Goal: Task Accomplishment & Management: Use online tool/utility

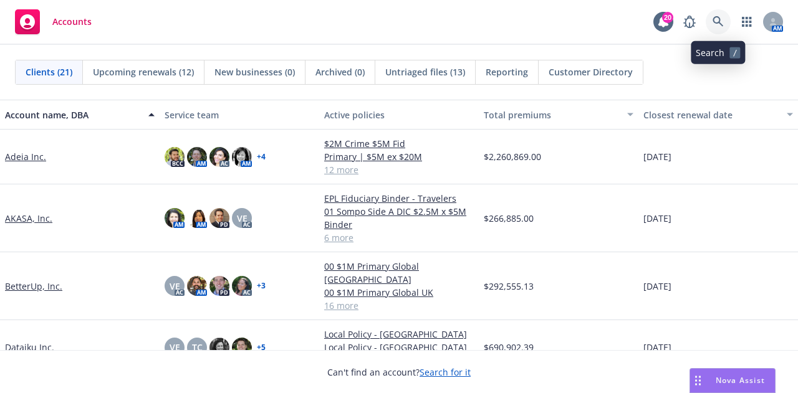
click at [714, 17] on icon at bounding box center [718, 21] width 11 height 11
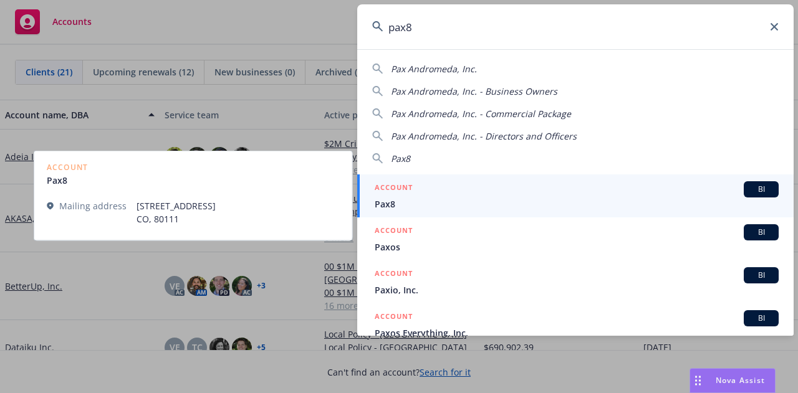
type input "pax8"
click at [635, 185] on div "ACCOUNT BI" at bounding box center [577, 189] width 404 height 16
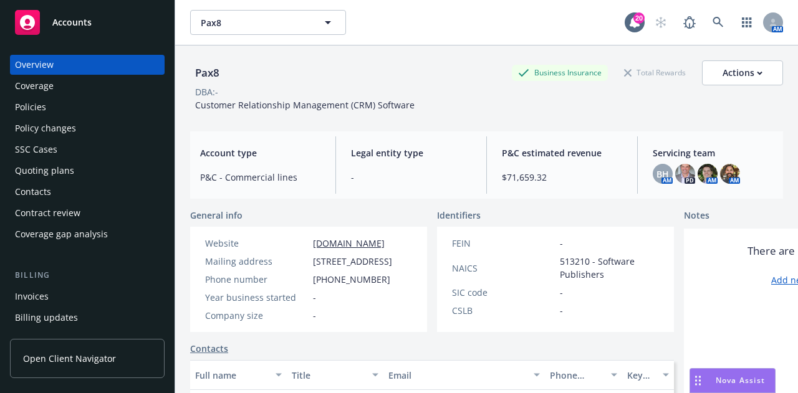
click at [70, 115] on div "Policies" at bounding box center [87, 107] width 145 height 20
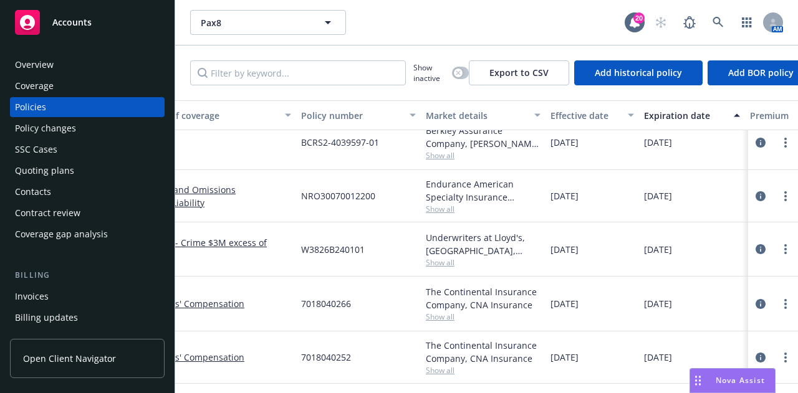
scroll to position [579, 0]
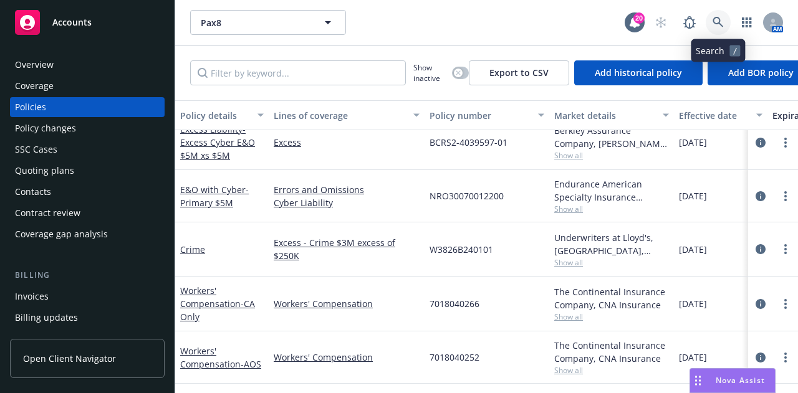
click at [719, 32] on link at bounding box center [718, 22] width 25 height 25
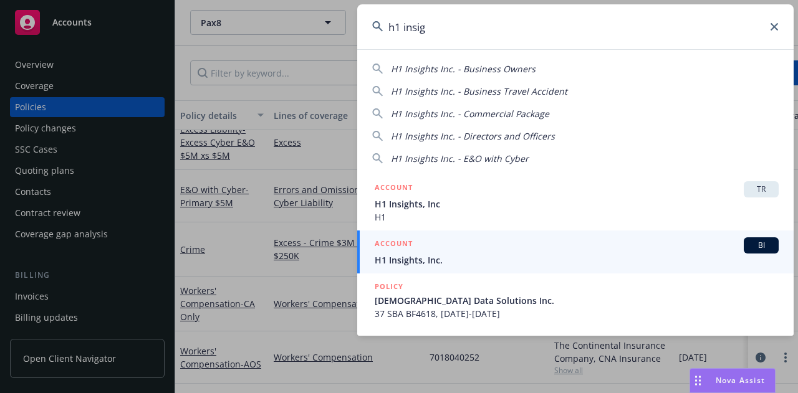
type input "h1 insig"
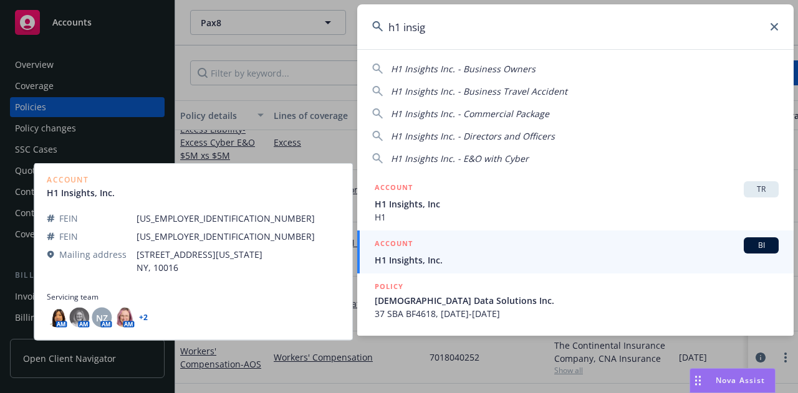
click at [568, 265] on span "H1 Insights, Inc." at bounding box center [577, 260] width 404 height 13
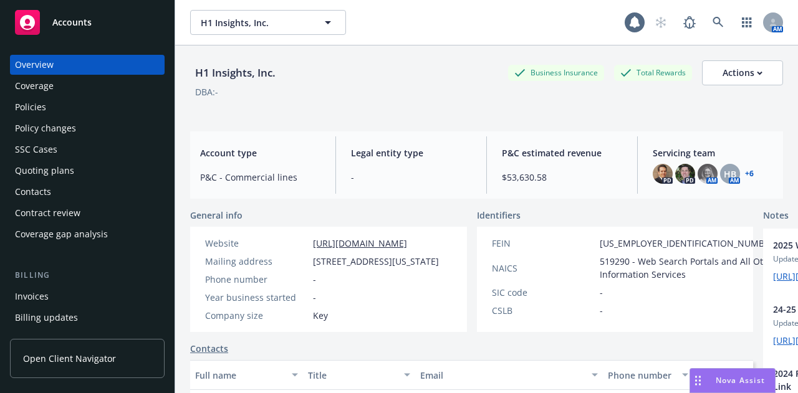
click at [102, 114] on div "Policies" at bounding box center [87, 107] width 145 height 20
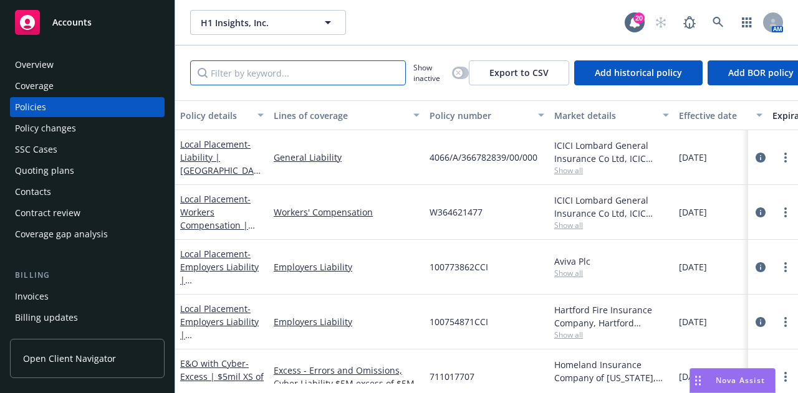
click at [284, 74] on input "Filter by keyword..." at bounding box center [298, 72] width 216 height 25
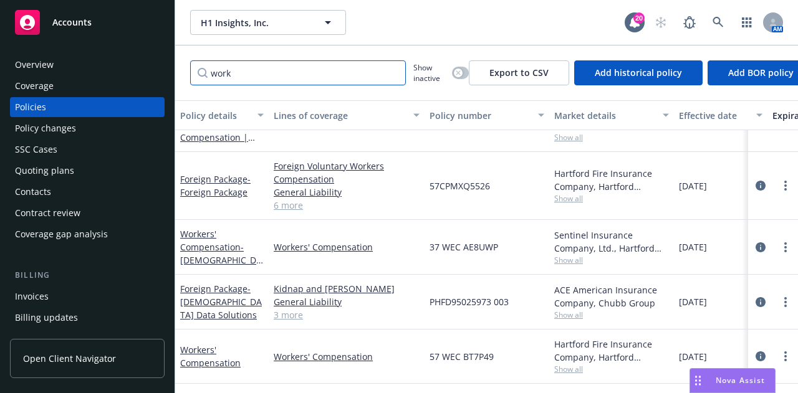
scroll to position [41, 0]
type input "work"
click at [756, 352] on icon "circleInformation" at bounding box center [761, 357] width 10 height 10
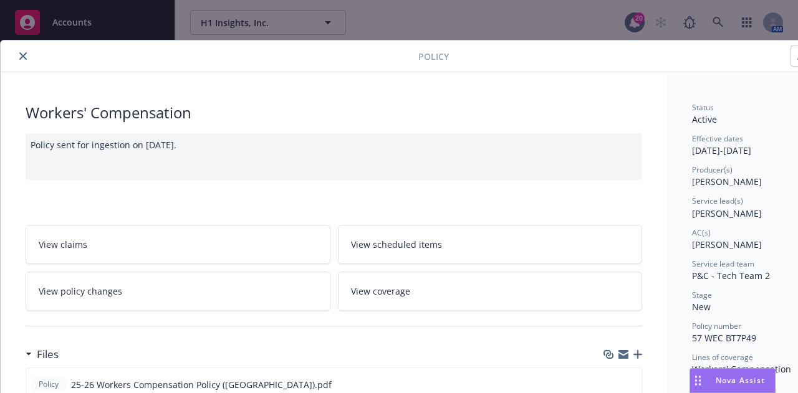
click at [22, 56] on icon "close" at bounding box center [22, 55] width 7 height 7
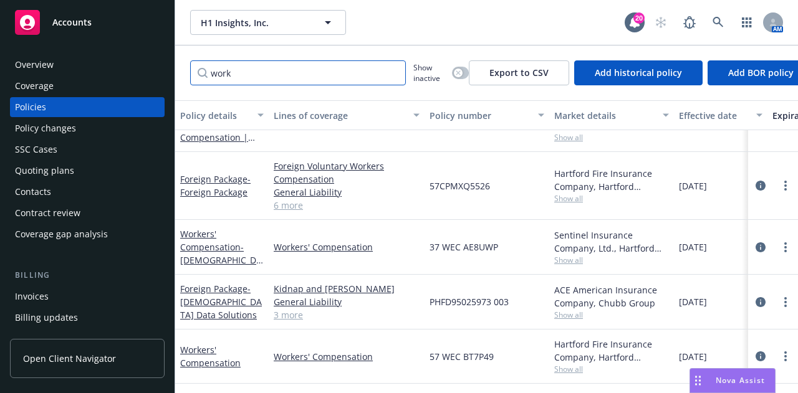
click at [392, 72] on input "work" at bounding box center [298, 72] width 216 height 25
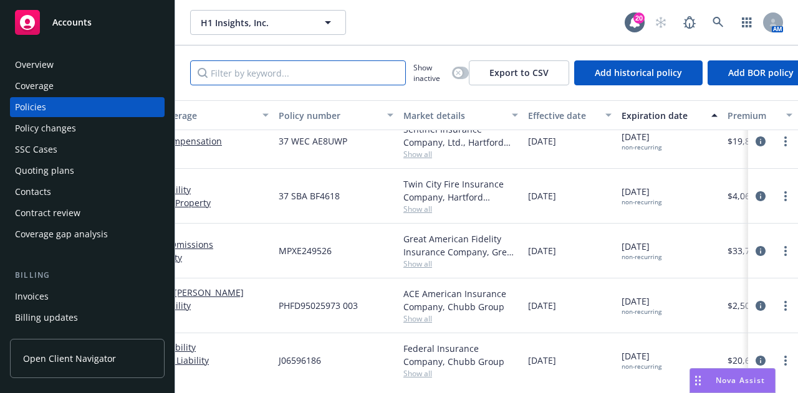
scroll to position [620, 151]
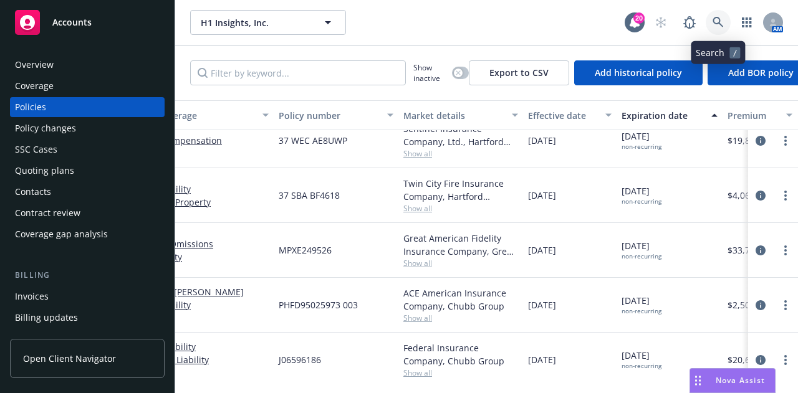
click at [719, 21] on icon at bounding box center [718, 22] width 11 height 11
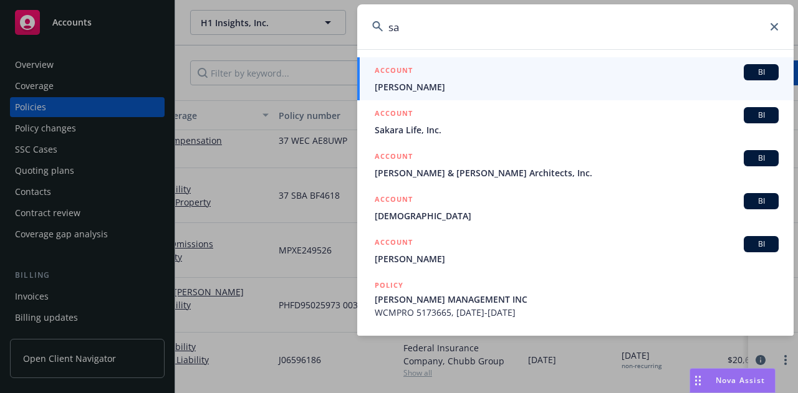
type input "s"
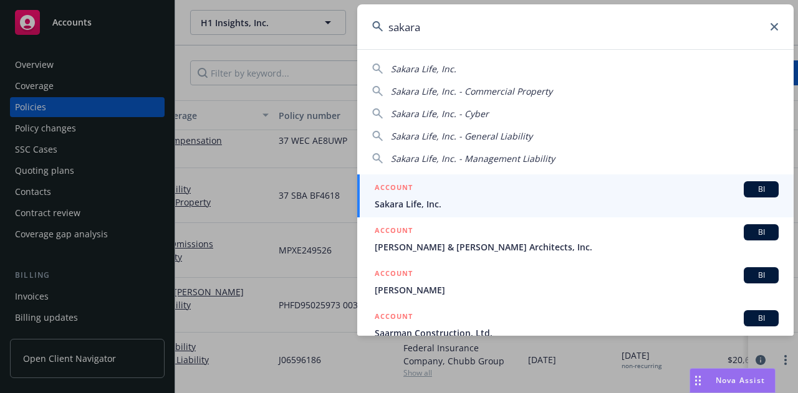
type input "sakara"
click at [643, 187] on div "ACCOUNT BI" at bounding box center [577, 189] width 404 height 16
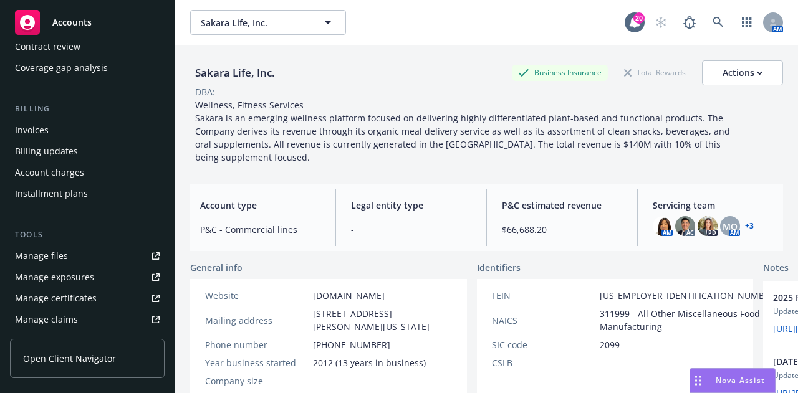
scroll to position [175, 0]
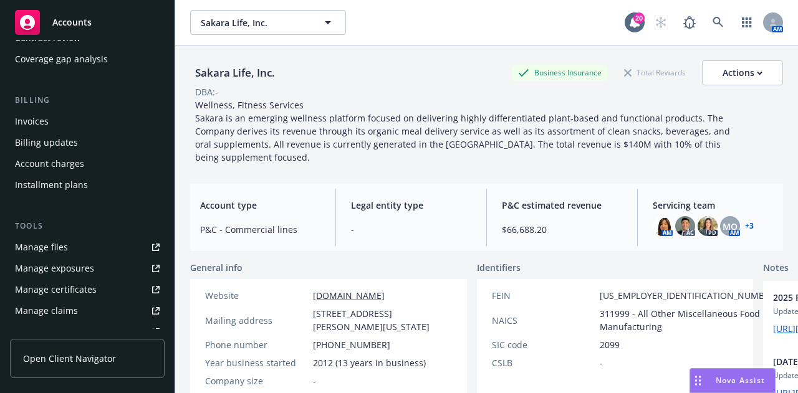
click at [81, 250] on link "Manage files" at bounding box center [87, 248] width 155 height 20
click at [711, 16] on link at bounding box center [718, 22] width 25 height 25
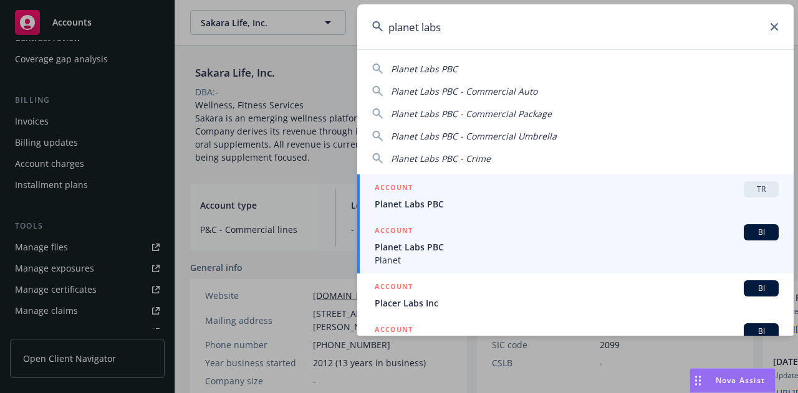
type input "planet labs"
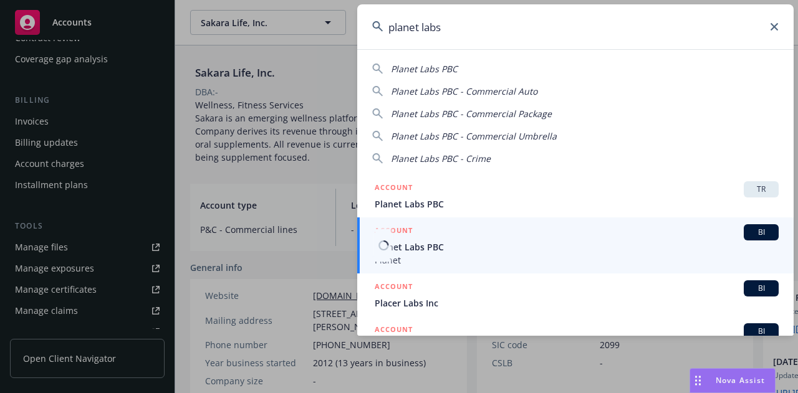
click at [636, 242] on span "Planet Labs PBC" at bounding box center [577, 247] width 404 height 13
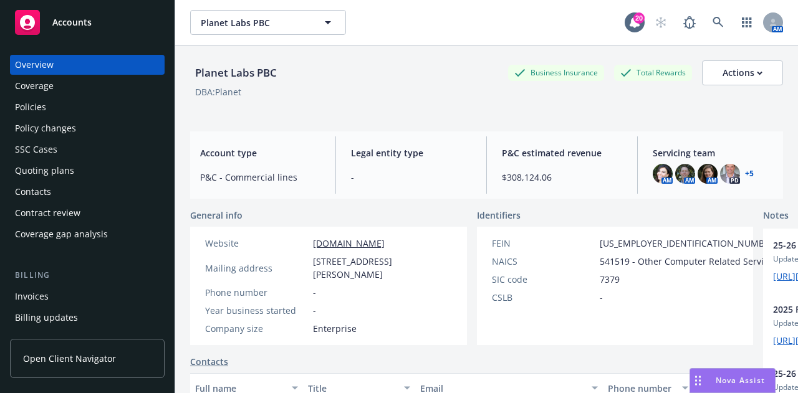
click at [97, 104] on div "Policies" at bounding box center [87, 107] width 145 height 20
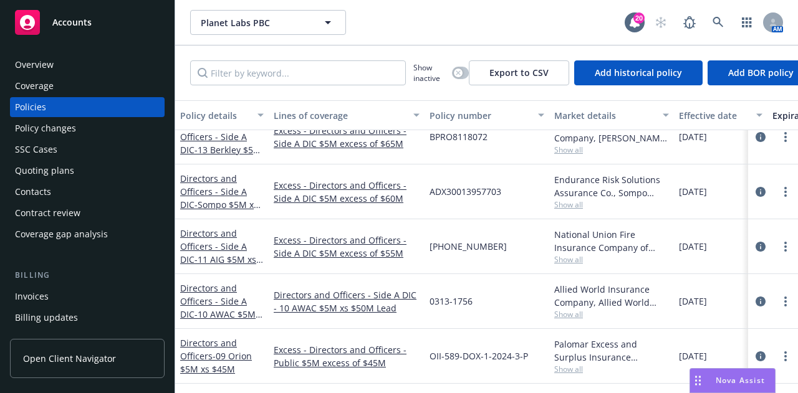
scroll to position [141, 0]
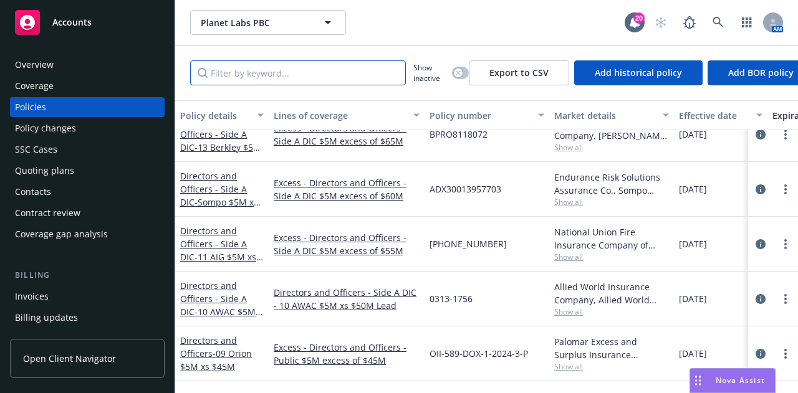
click at [358, 68] on input "Filter by keyword..." at bounding box center [298, 72] width 216 height 25
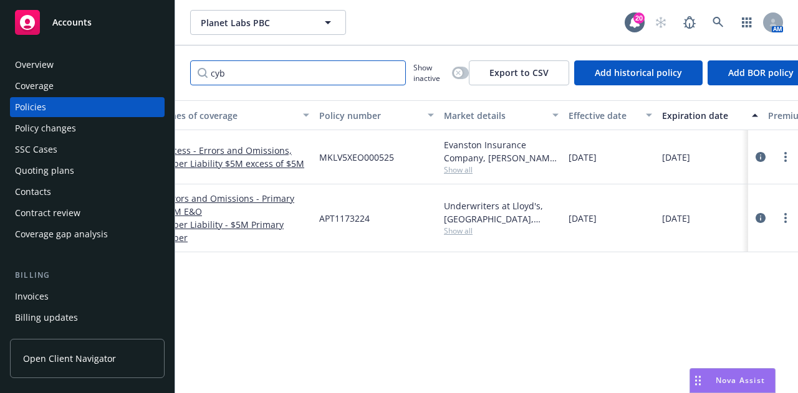
scroll to position [0, 0]
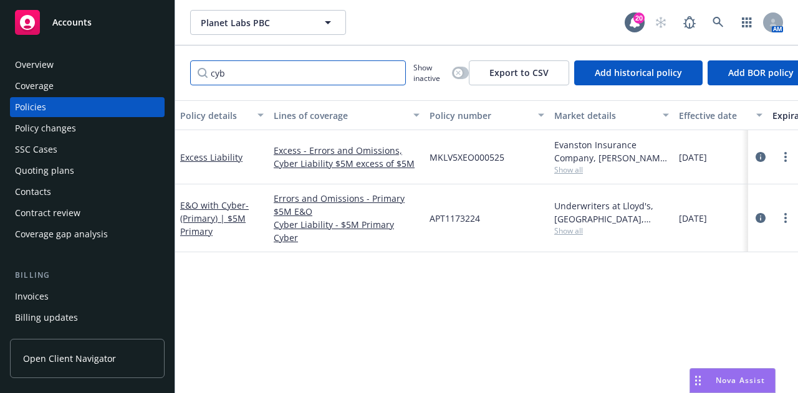
type input "cyb"
click at [460, 74] on div "button" at bounding box center [458, 73] width 9 height 9
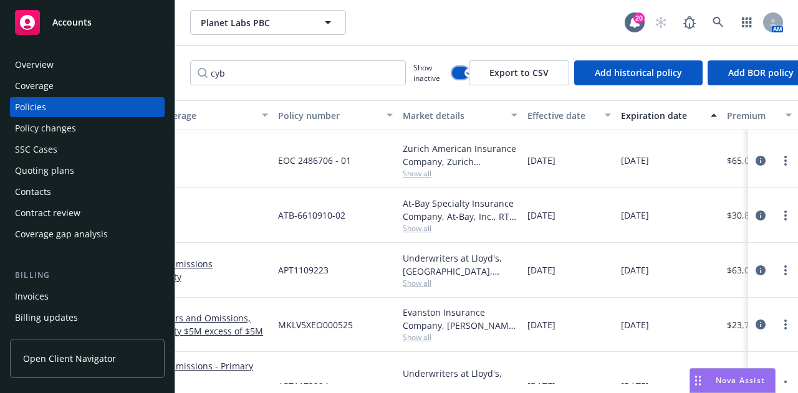
scroll to position [201, 151]
click at [393, 74] on input "cyb" at bounding box center [298, 72] width 216 height 25
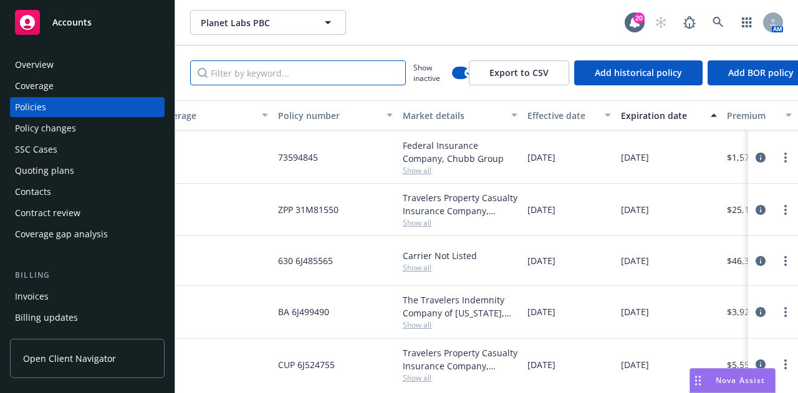
scroll to position [201, 0]
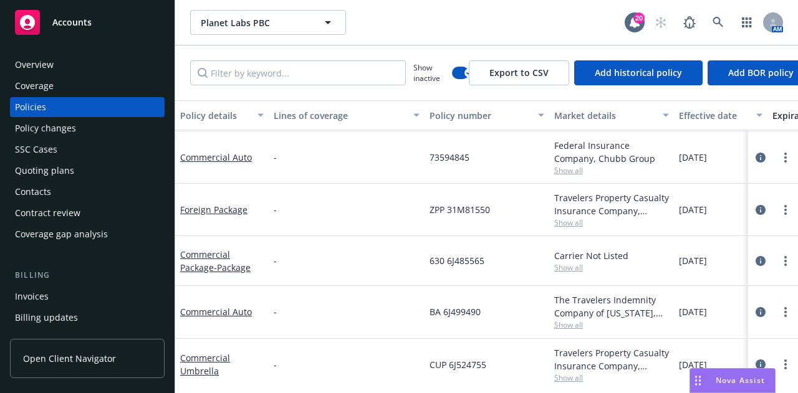
click at [121, 63] on div "Overview" at bounding box center [87, 65] width 145 height 20
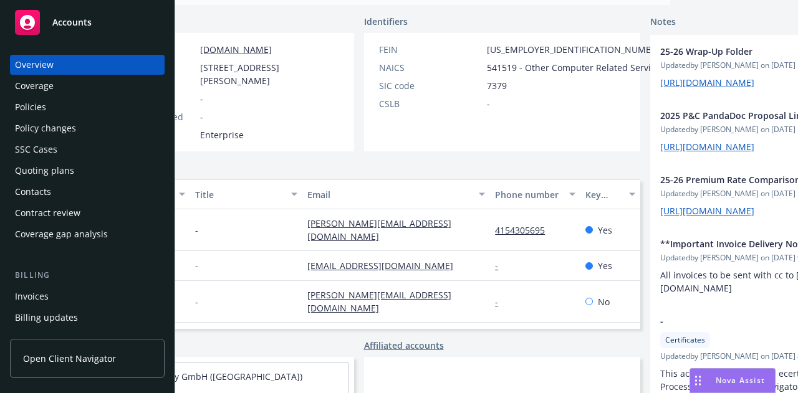
scroll to position [203, 113]
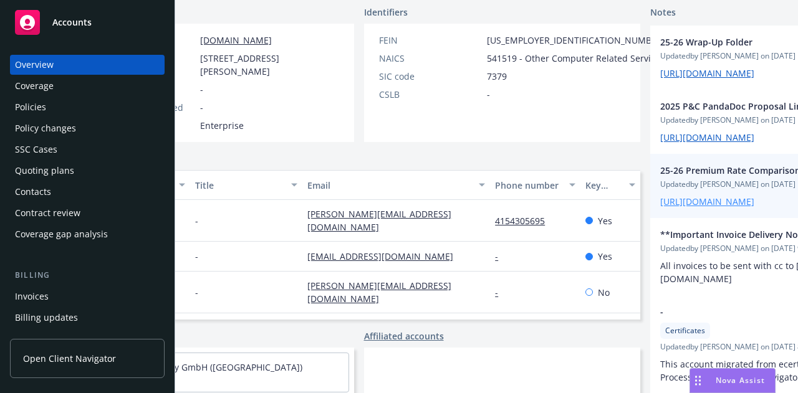
click at [660, 208] on link "https://iln-my.sharepoint.com/:x:/g/personal/victoria_escobar_newfront_com/EVOt…" at bounding box center [707, 202] width 94 height 12
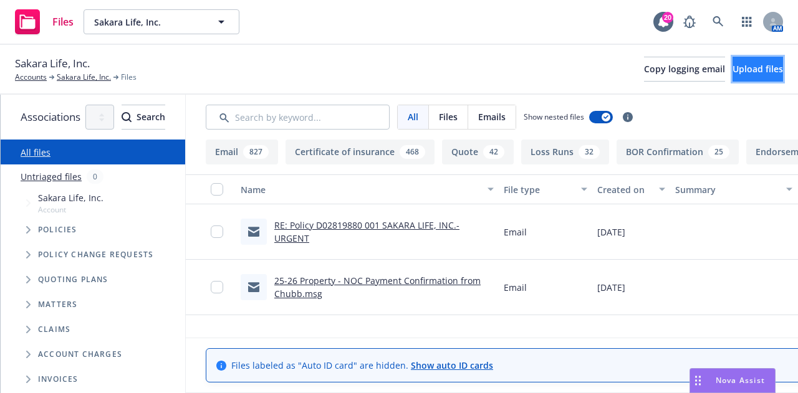
click at [733, 62] on button "Upload files" at bounding box center [758, 69] width 50 height 25
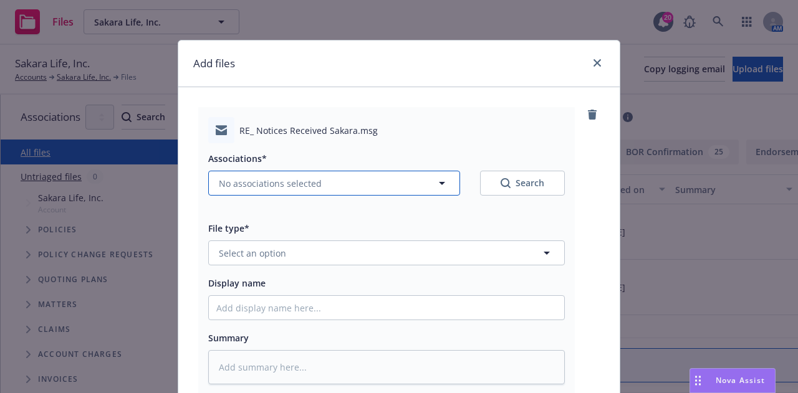
click at [410, 190] on button "No associations selected" at bounding box center [334, 183] width 252 height 25
type textarea "x"
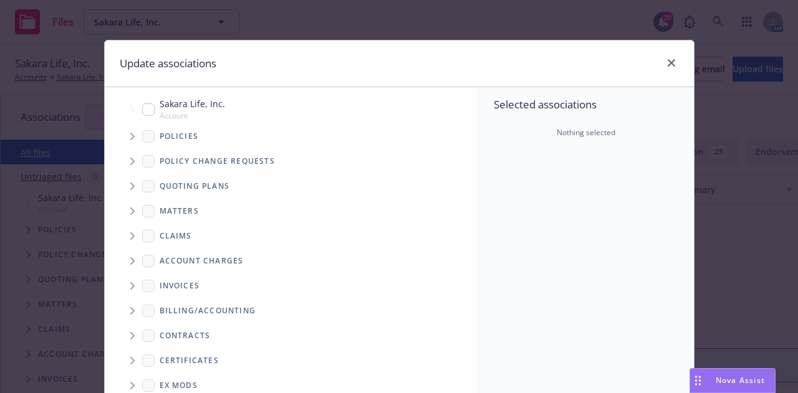
click at [143, 112] on input "Tree Example" at bounding box center [148, 109] width 12 height 12
checkbox input "true"
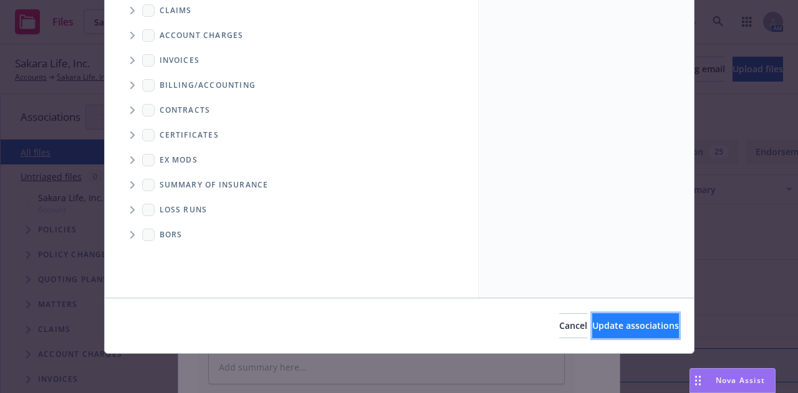
click at [619, 322] on span "Update associations" at bounding box center [635, 326] width 87 height 12
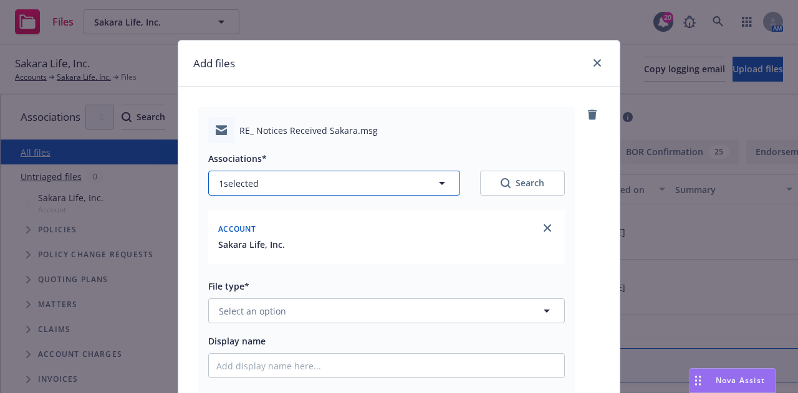
click at [334, 174] on button "1 selected" at bounding box center [334, 183] width 252 height 25
type textarea "x"
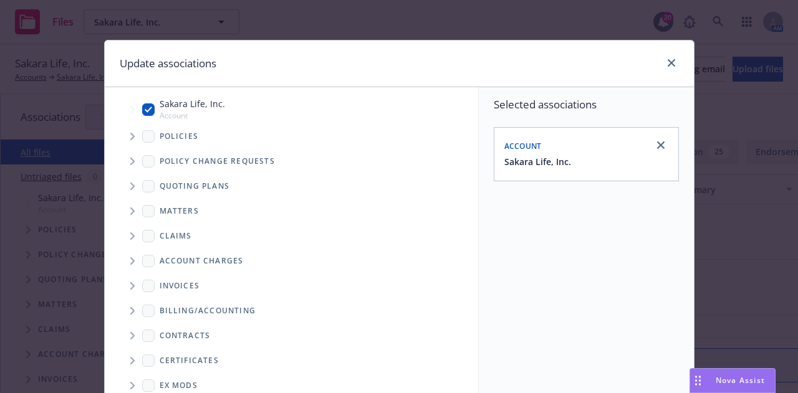
click at [123, 133] on span "Tree Example" at bounding box center [132, 137] width 20 height 20
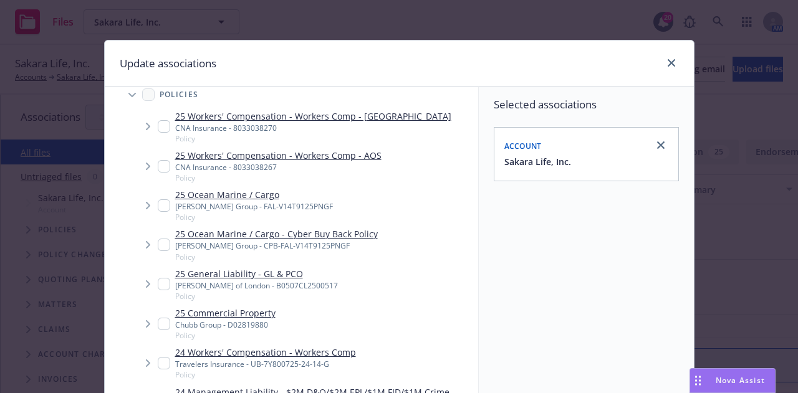
scroll to position [42, 0]
click at [158, 325] on input "Tree Example" at bounding box center [164, 323] width 12 height 12
checkbox input "true"
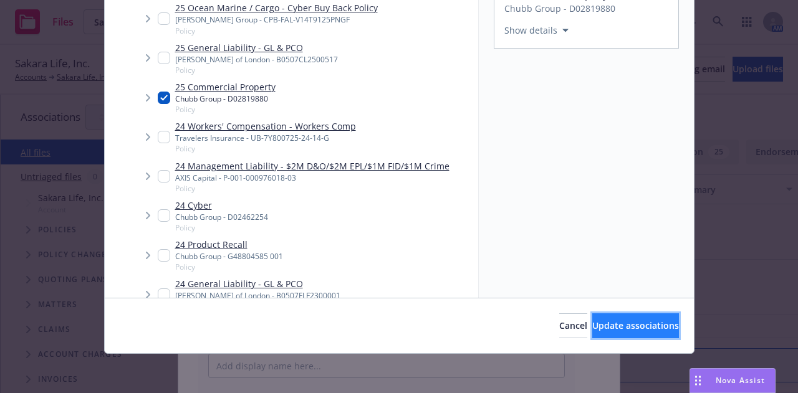
click at [619, 322] on span "Update associations" at bounding box center [635, 326] width 87 height 12
type textarea "x"
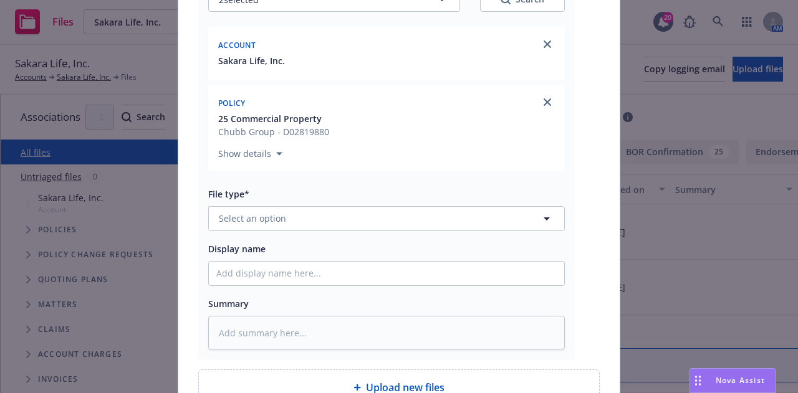
scroll to position [185, 0]
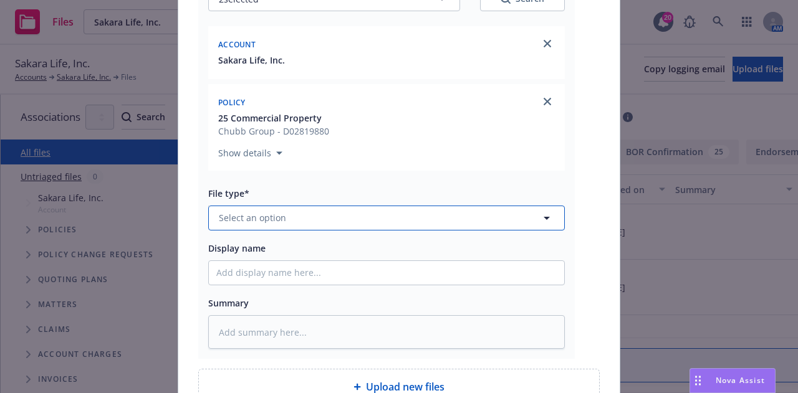
click at [479, 212] on button "Select an option" at bounding box center [386, 218] width 357 height 25
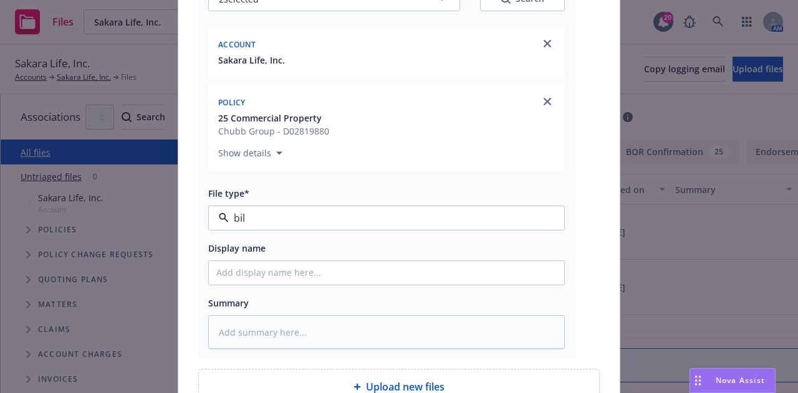
type input "bill"
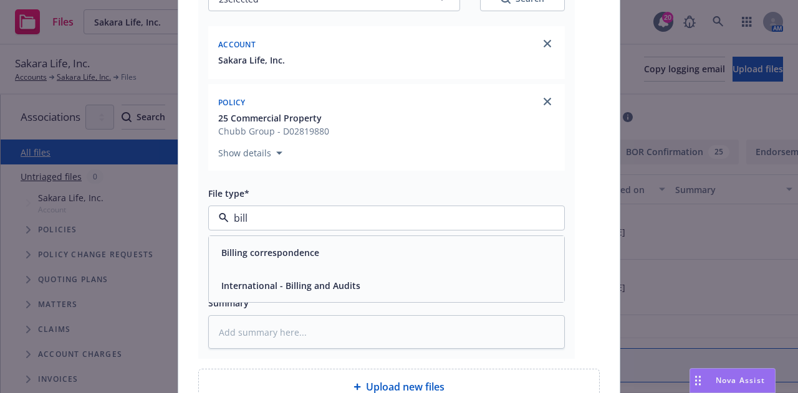
click at [466, 244] on div "Billing correspondence" at bounding box center [386, 253] width 340 height 18
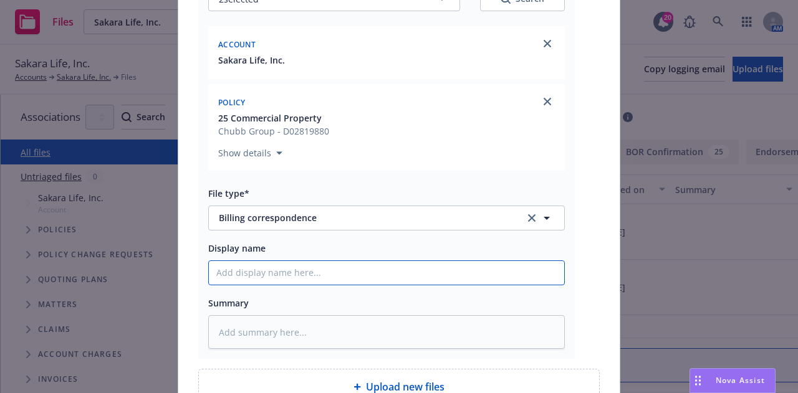
click at [464, 273] on input "Display name" at bounding box center [386, 273] width 355 height 24
type textarea "x"
type input "2"
type textarea "x"
type input "25-"
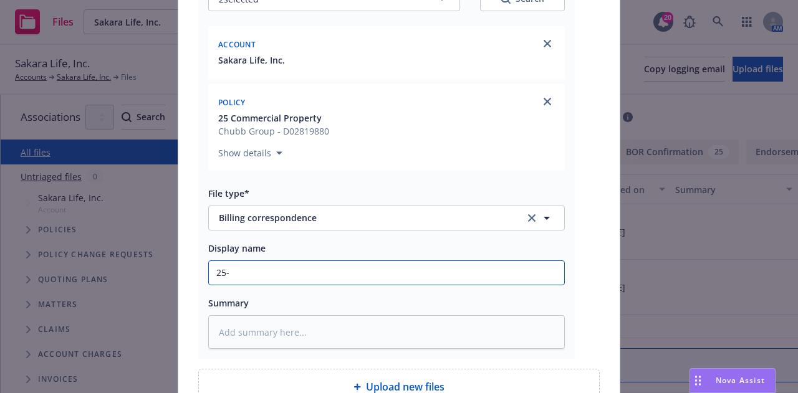
type textarea "x"
type input "25-2"
type textarea "x"
type input "25-26"
type textarea "x"
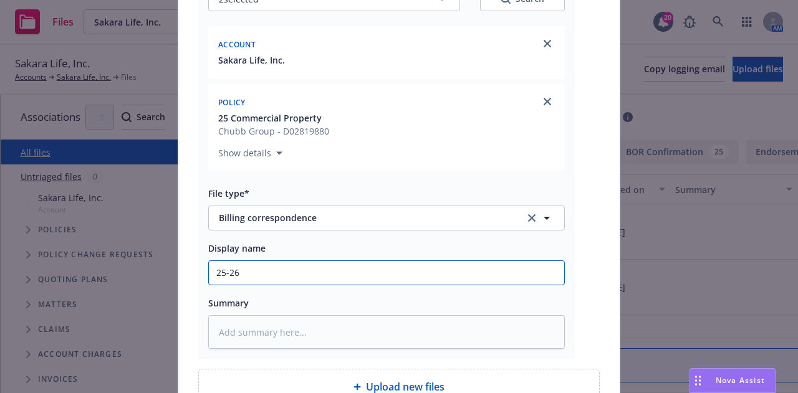
type input "25-26"
type textarea "x"
type input "25-26 P"
type textarea "x"
type input "25-26 Pr"
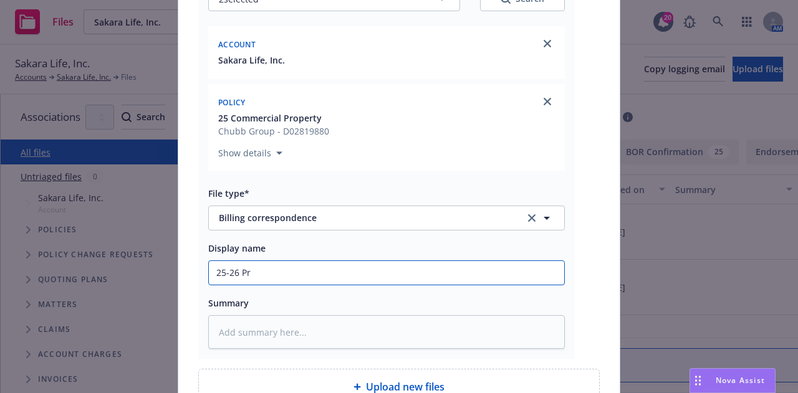
type textarea "x"
type input "25-26 Prop"
type textarea "x"
type input "25-26 Prope"
type textarea "x"
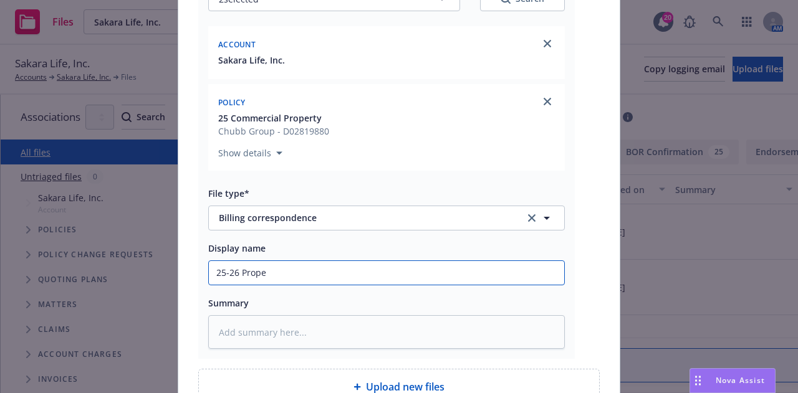
type input "25-26 Proper"
type textarea "x"
type input "25-26 Property"
type textarea "x"
type input "25-26 Property"
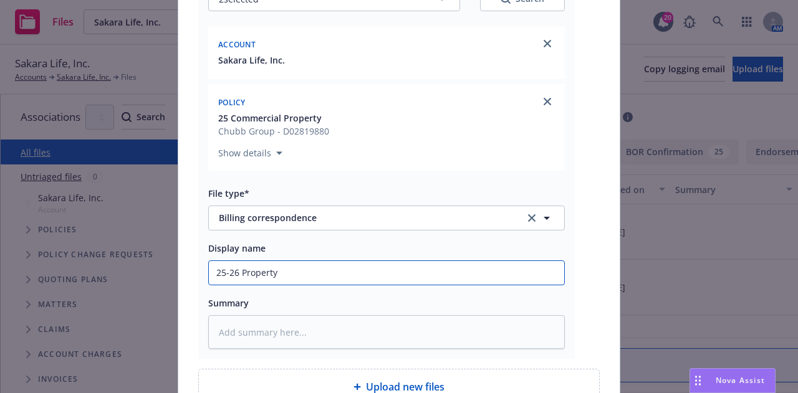
type textarea "x"
type input "25-26 Property r"
type textarea "x"
type input "25-26 Property re"
type textarea "x"
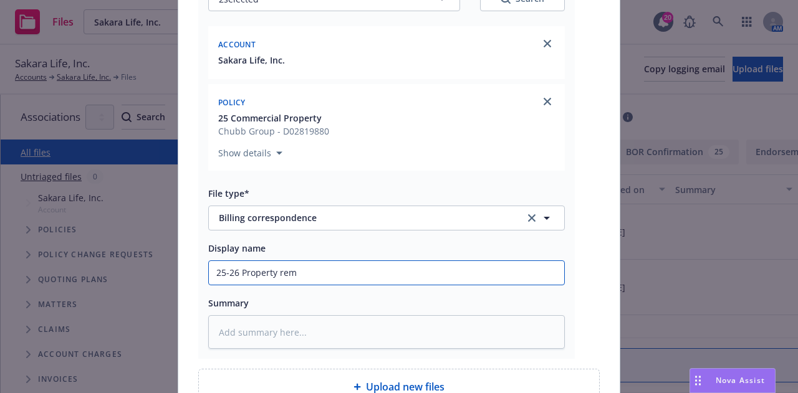
type input "25-26 Property remi"
type textarea "x"
type input "25-26 Property remit"
type textarea "x"
type input "25-26 Property remitt"
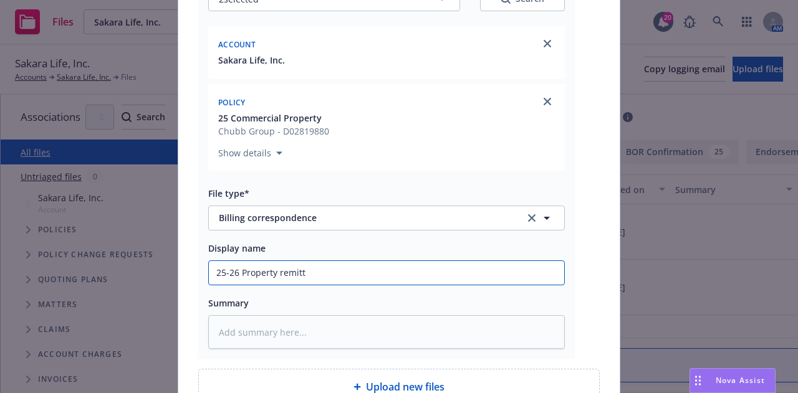
type textarea "x"
type input "25-26 Property remitta"
type textarea "x"
type input "25-26 Property remittan"
type textarea "x"
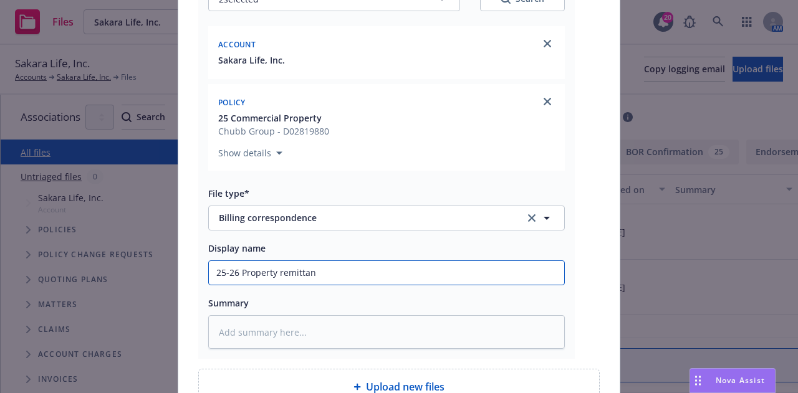
type input "25-26 Property remittanc"
type textarea "x"
type input "25-26 Property remittance"
type textarea "x"
type input "25-26 Property remittance"
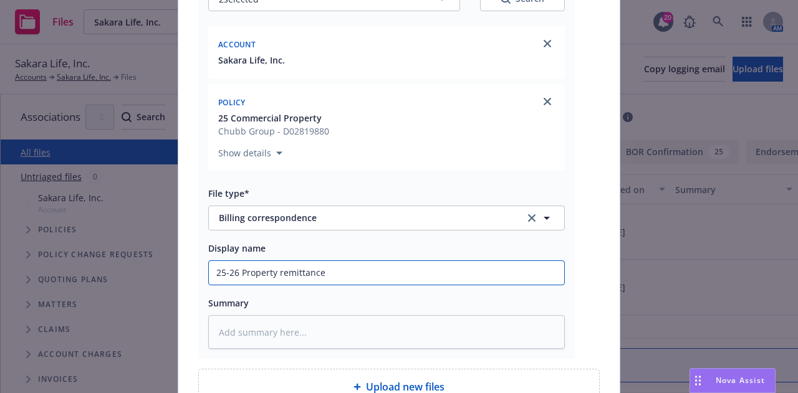
type textarea "x"
type input "25-26 Property remittance i"
type textarea "x"
type input "25-26 Property remittance in"
type textarea "x"
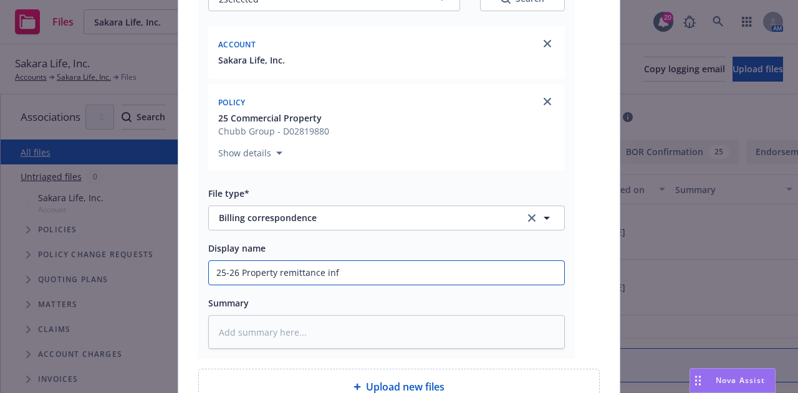
type input "25-26 Property remittance info"
type textarea "x"
type input "25-26 Property remittance info"
type textarea "x"
type input "25-26 Property remittance info f"
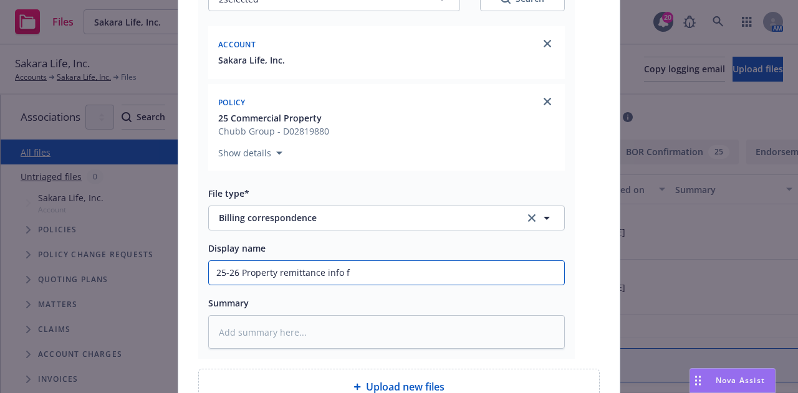
type textarea "x"
type input "25-26 Property remittance info from"
type textarea "x"
type input "25-26 Property remittance info from"
type textarea "x"
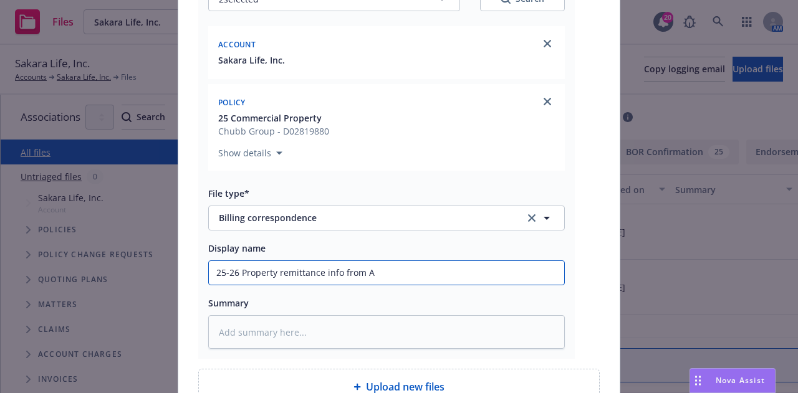
type input "25-26 Property remittance info from AP"
type textarea "x"
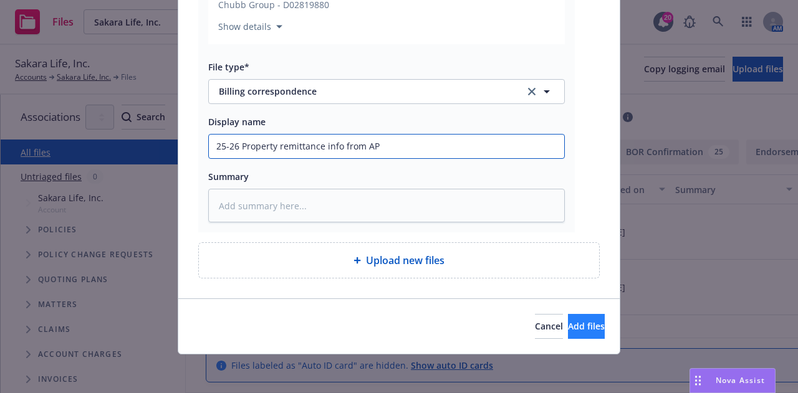
type input "25-26 Property remittance info from AP"
click at [592, 316] on button "Add files" at bounding box center [586, 326] width 37 height 25
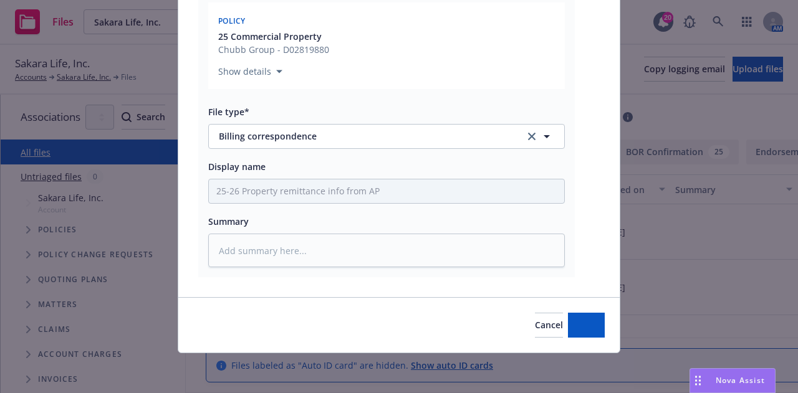
scroll to position [266, 0]
type textarea "x"
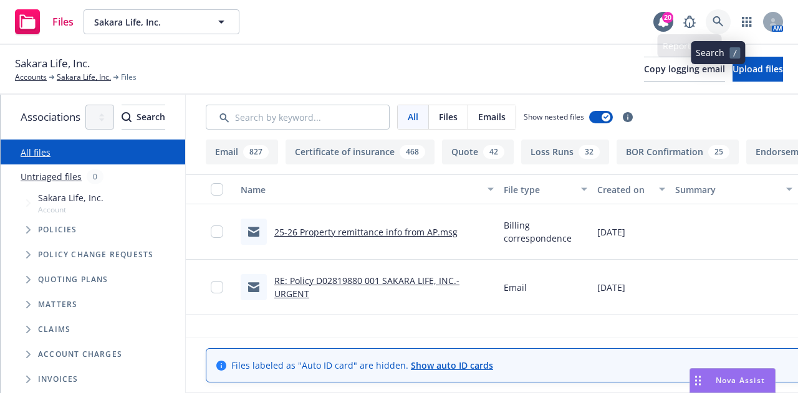
click at [713, 25] on icon at bounding box center [718, 21] width 11 height 11
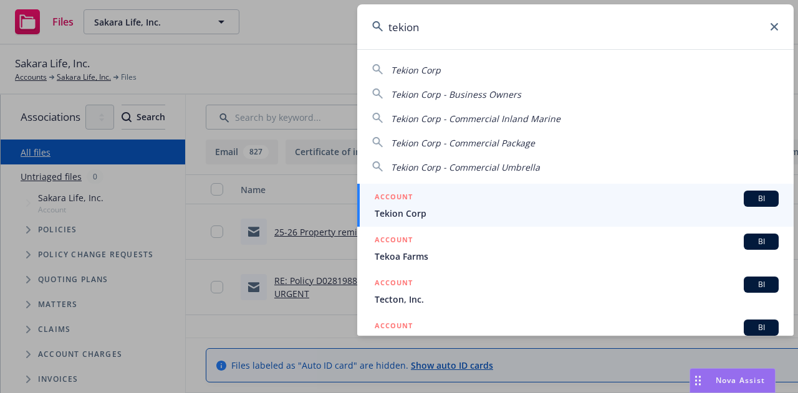
type input "tekion"
click at [612, 207] on span "Tekion Corp" at bounding box center [577, 213] width 404 height 13
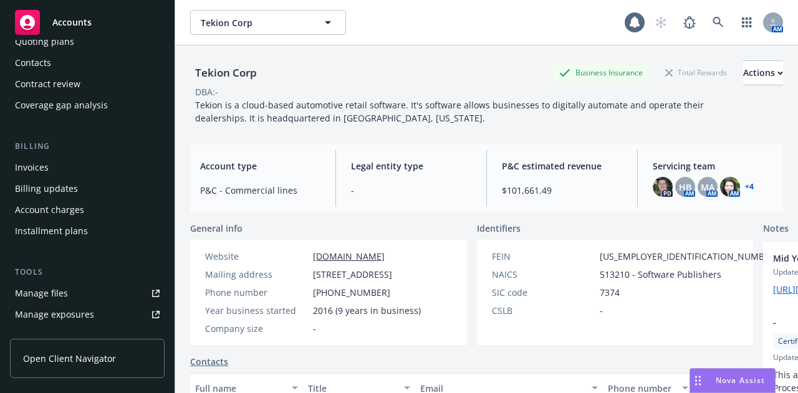
scroll to position [130, 0]
click at [64, 292] on div "Manage files" at bounding box center [41, 293] width 53 height 20
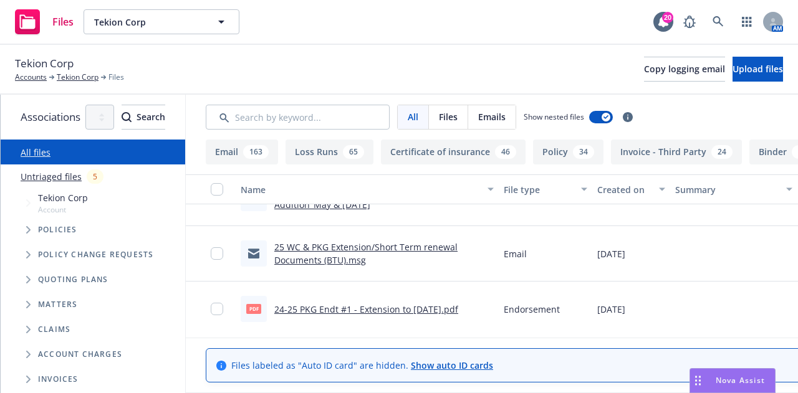
scroll to position [250, 0]
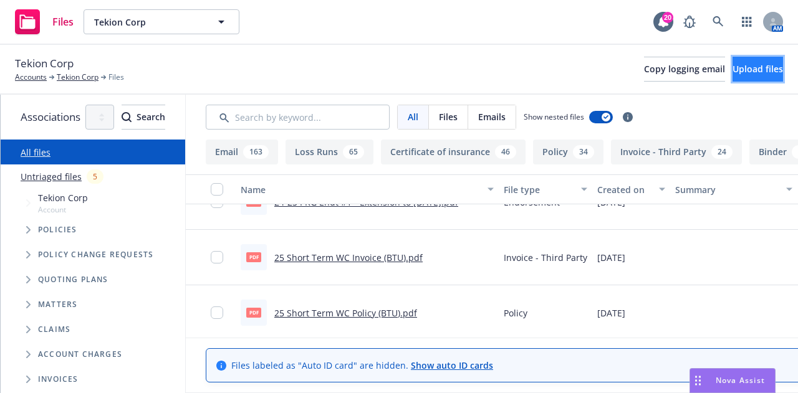
click at [738, 72] on span "Upload files" at bounding box center [758, 69] width 50 height 12
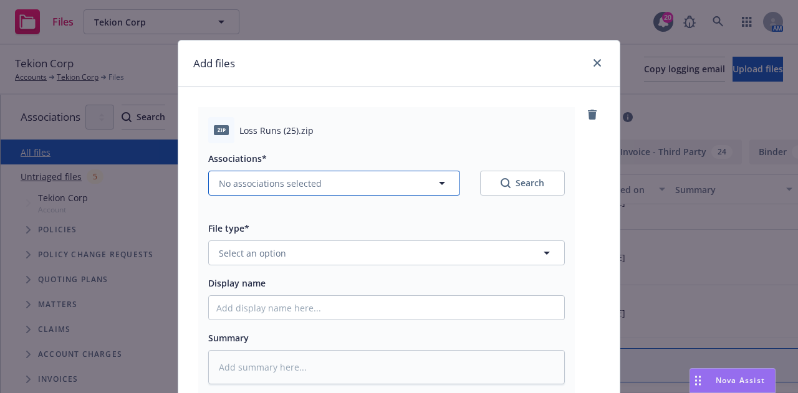
click at [389, 184] on button "No associations selected" at bounding box center [334, 183] width 252 height 25
type textarea "x"
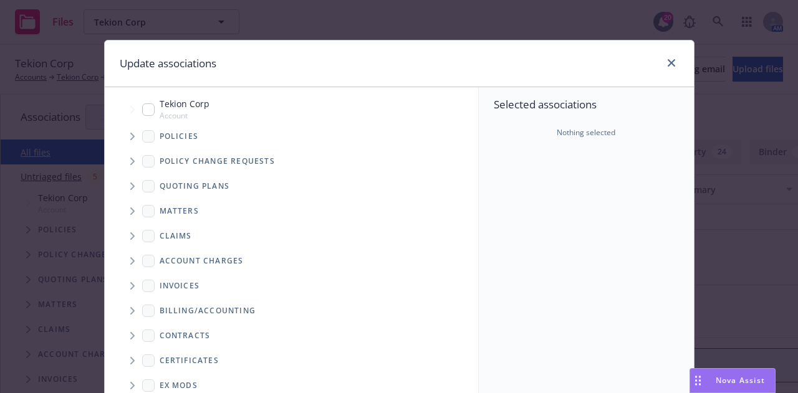
click at [142, 108] on input "Tree Example" at bounding box center [148, 109] width 12 height 12
checkbox input "true"
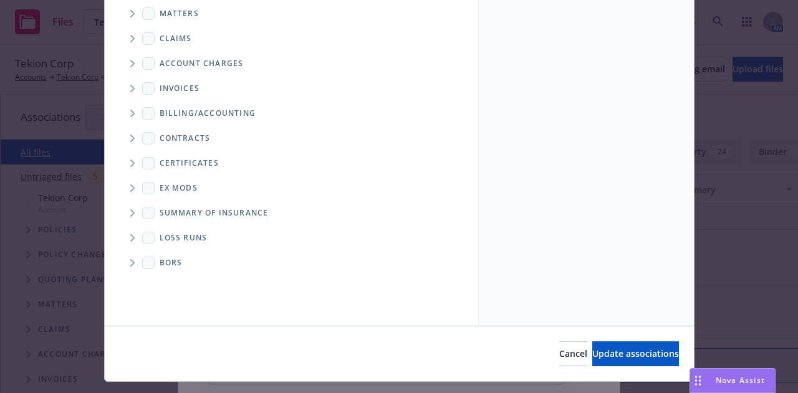
scroll to position [226, 0]
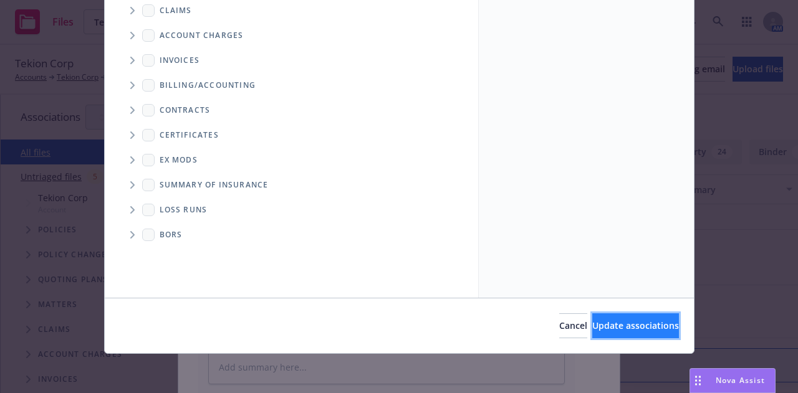
click at [646, 317] on button "Update associations" at bounding box center [635, 326] width 87 height 25
type textarea "x"
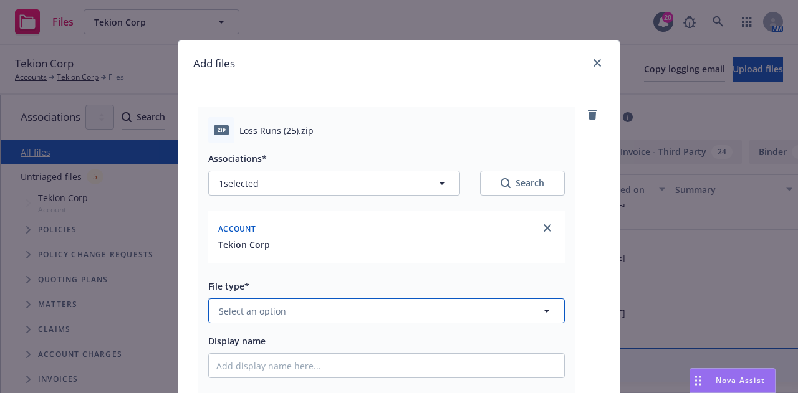
click at [458, 306] on button "Select an option" at bounding box center [386, 311] width 357 height 25
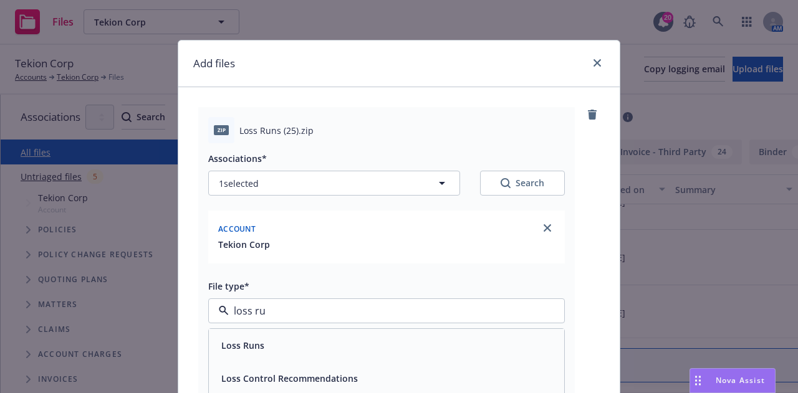
type input "loss run"
click at [473, 353] on div "Loss Runs" at bounding box center [386, 346] width 340 height 18
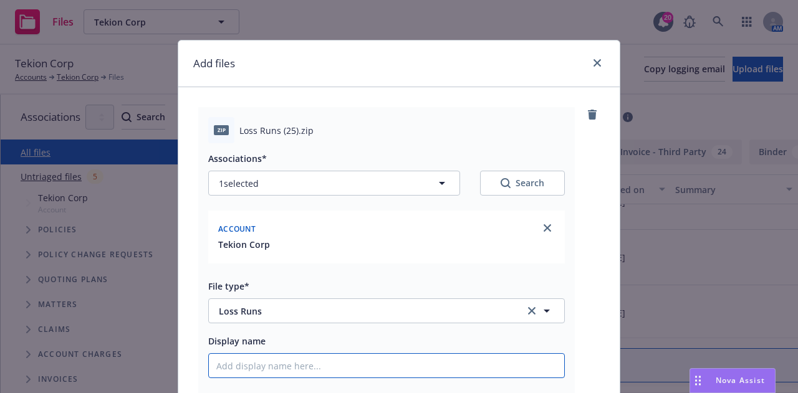
click at [468, 363] on input "Display name" at bounding box center [386, 366] width 355 height 24
type textarea "x"
type input "A"
type textarea "x"
type input "Al"
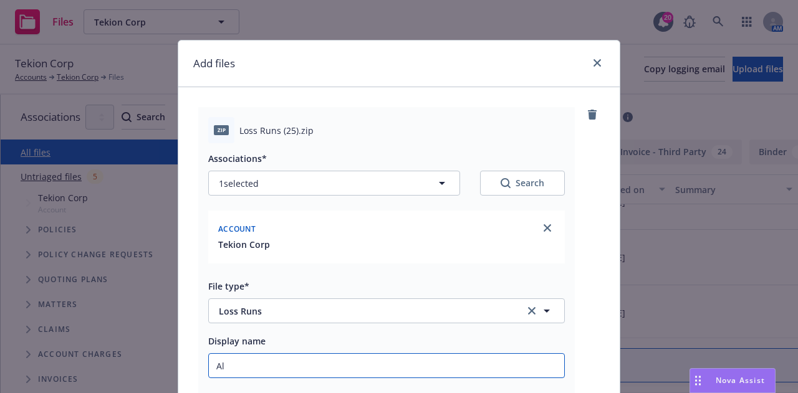
type textarea "x"
type input "All"
type textarea "x"
type input "All"
type textarea "x"
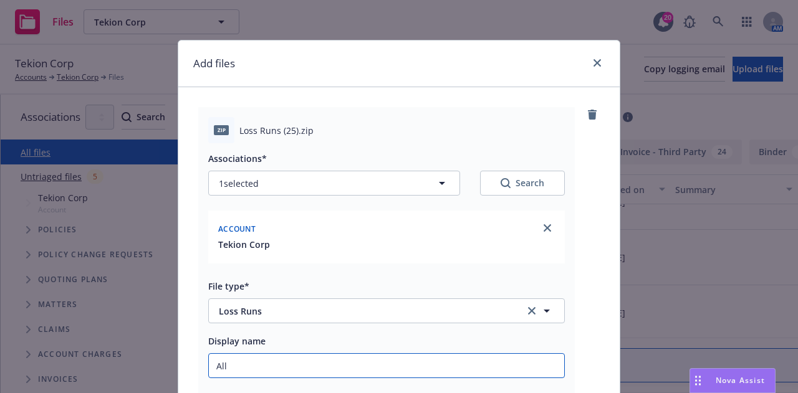
type input "All l"
type textarea "x"
type input "All lo"
type textarea "x"
type input "All los"
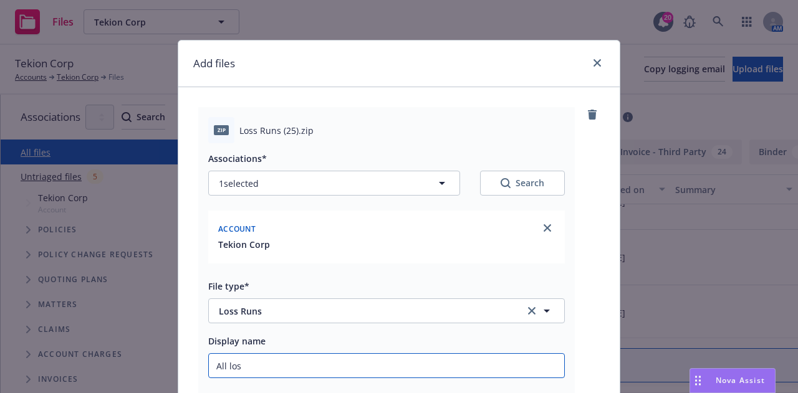
type textarea "x"
type input "All loss"
type textarea "x"
type input "All loss ru"
type textarea "x"
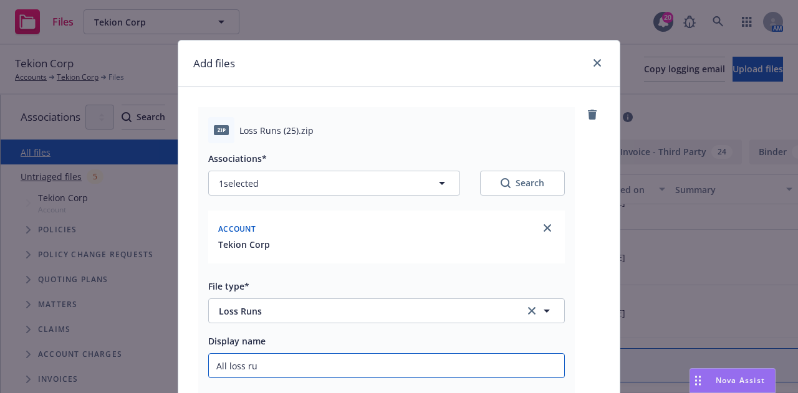
type input "All loss run"
type textarea "x"
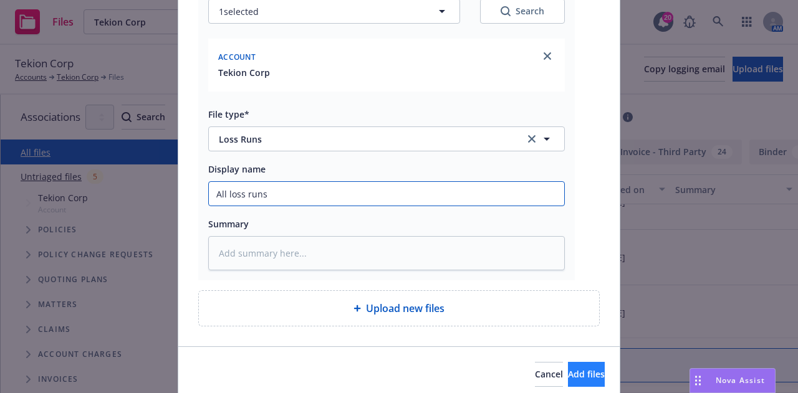
type input "All loss runs"
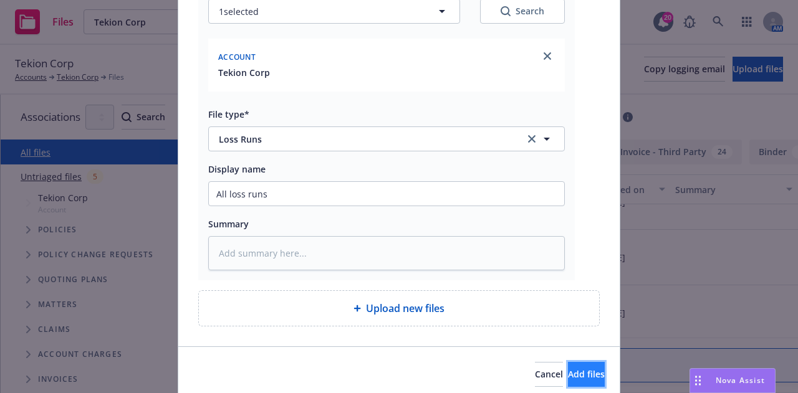
click at [580, 372] on button "Add files" at bounding box center [586, 374] width 37 height 25
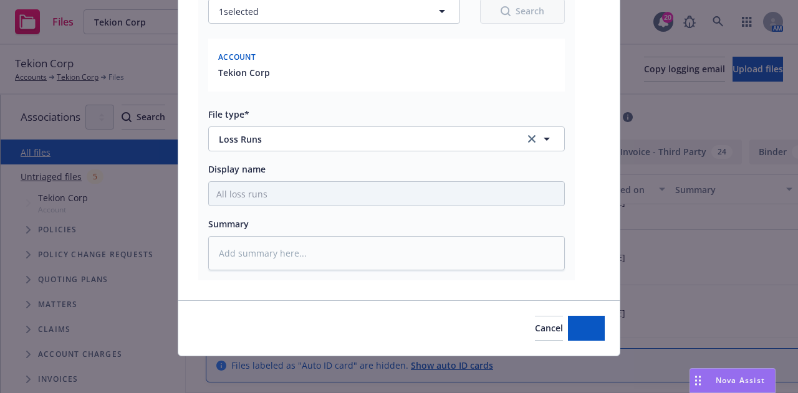
type textarea "x"
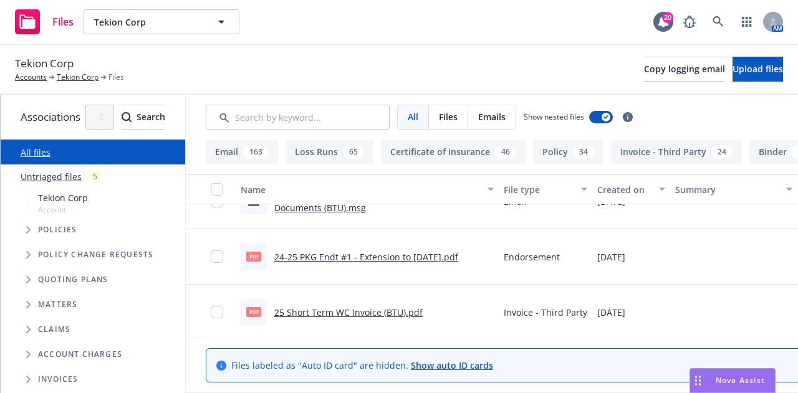
scroll to position [305, 0]
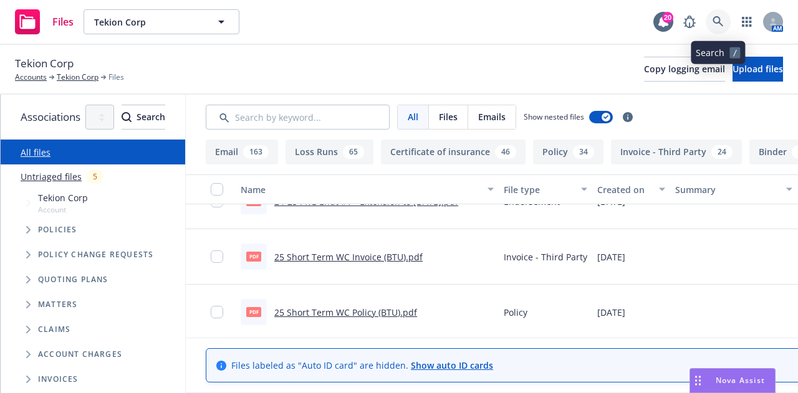
click at [718, 22] on icon at bounding box center [718, 21] width 11 height 11
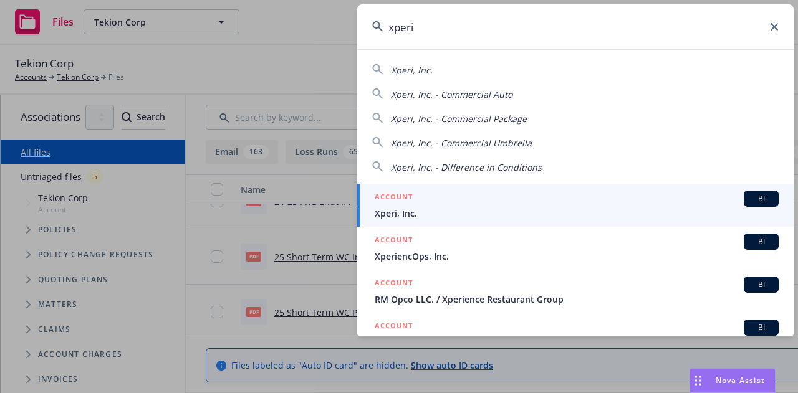
type input "xperi"
click at [560, 216] on span "Xperi, Inc." at bounding box center [577, 213] width 404 height 13
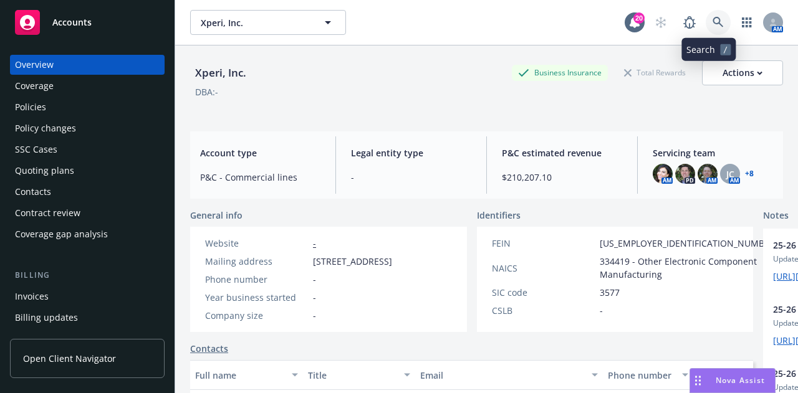
click at [713, 26] on icon at bounding box center [718, 22] width 11 height 11
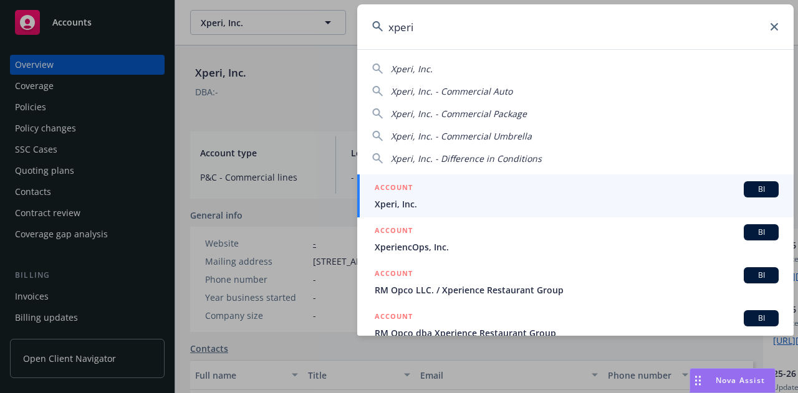
type input "xperi"
click at [484, 190] on div "ACCOUNT BI" at bounding box center [577, 189] width 404 height 16
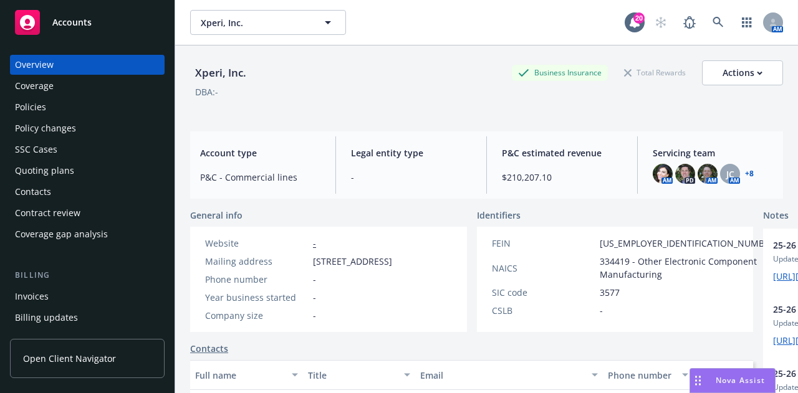
click at [74, 294] on div "Invoices" at bounding box center [87, 297] width 145 height 20
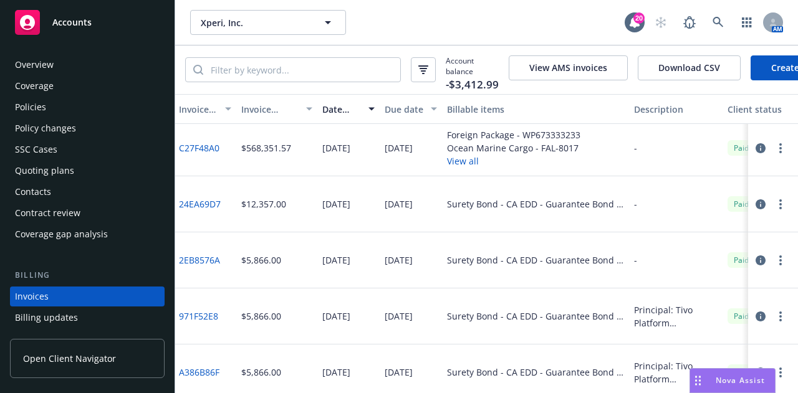
click at [762, 71] on link "Create Invoice" at bounding box center [802, 67] width 102 height 25
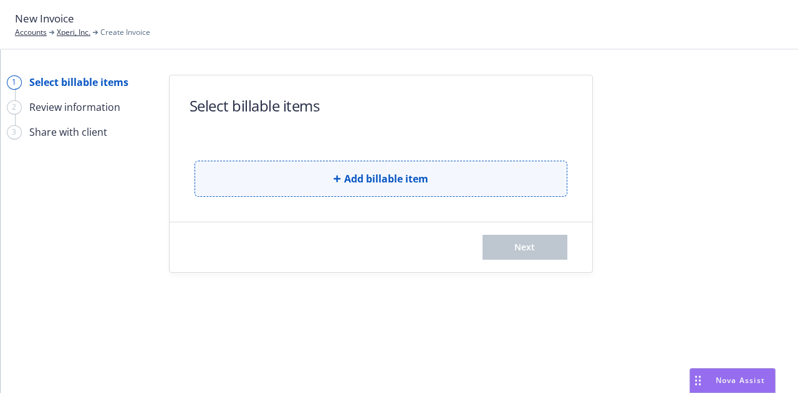
click at [411, 185] on span "Add billable item" at bounding box center [386, 178] width 84 height 15
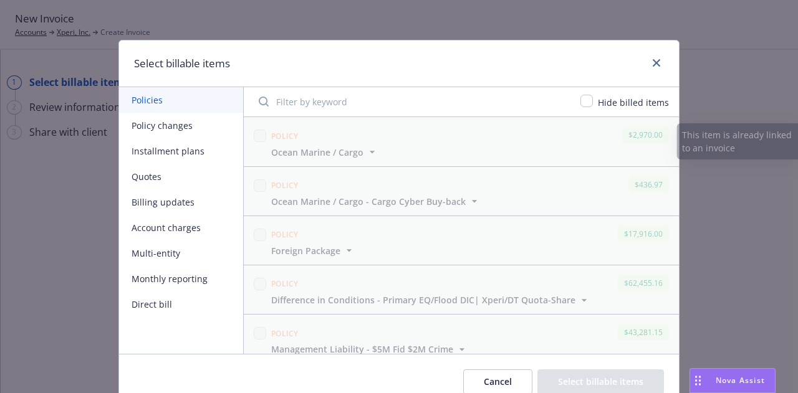
click at [201, 123] on button "Policy changes" at bounding box center [181, 126] width 124 height 26
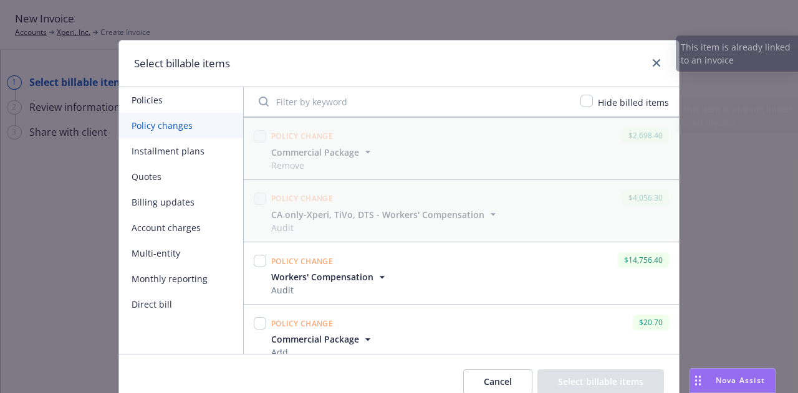
scroll to position [634, 0]
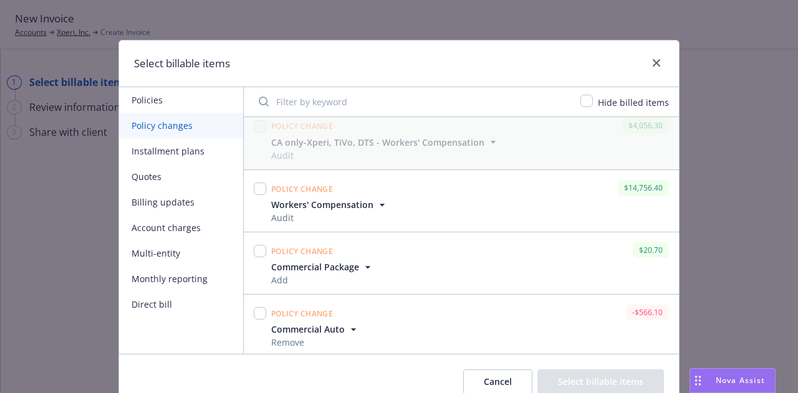
click at [347, 329] on icon "button" at bounding box center [353, 330] width 12 height 12
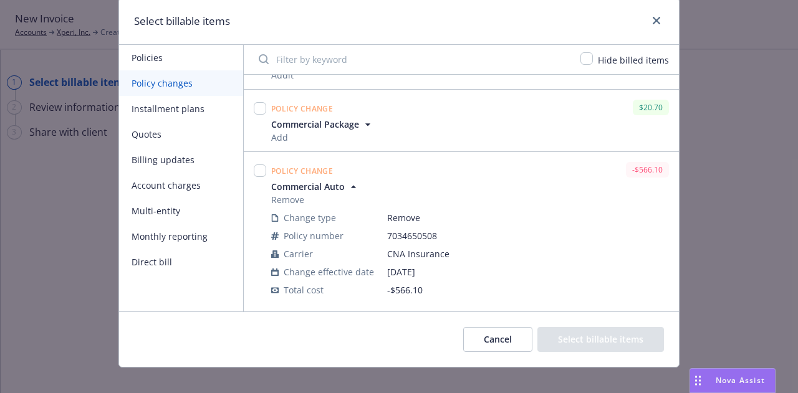
scroll to position [44, 0]
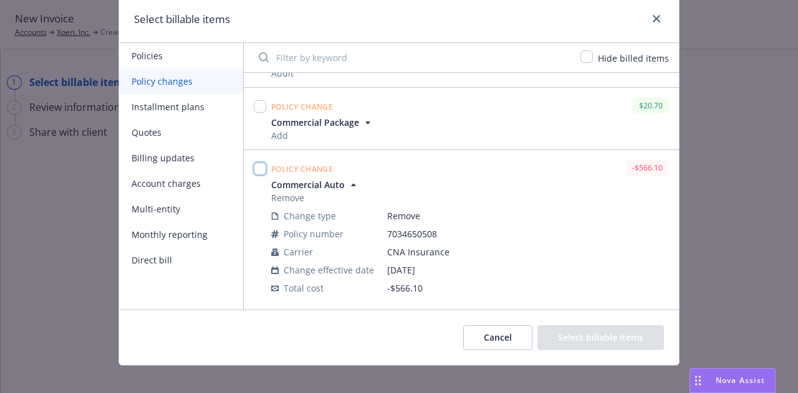
click at [257, 163] on input "checkbox" at bounding box center [260, 169] width 12 height 12
checkbox input "true"
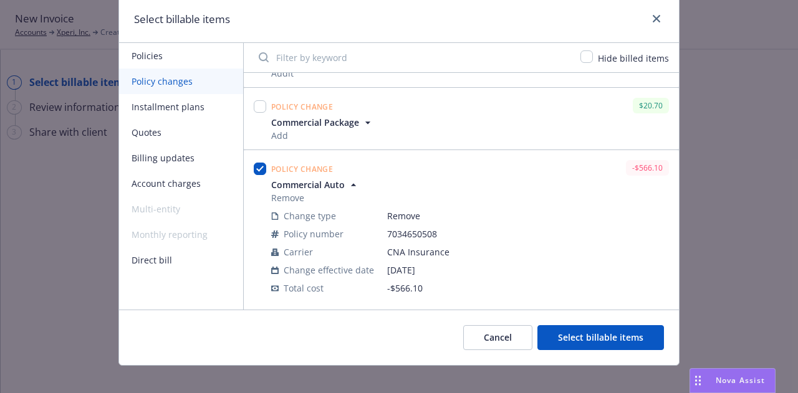
click at [613, 339] on button "Select billable items" at bounding box center [600, 337] width 127 height 25
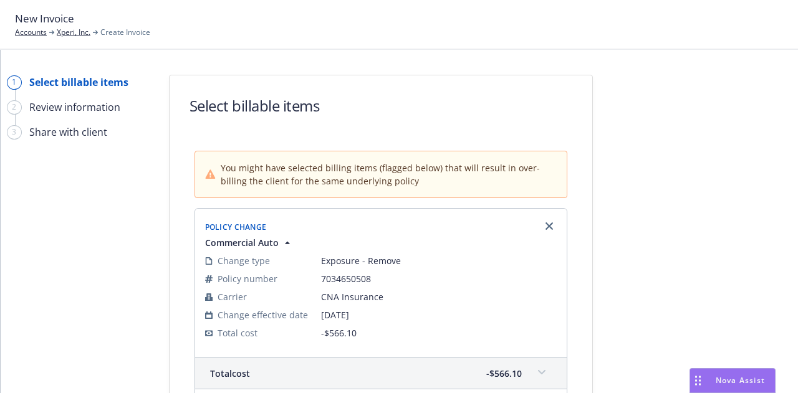
click at [545, 226] on icon "Remove browser" at bounding box center [548, 226] width 7 height 7
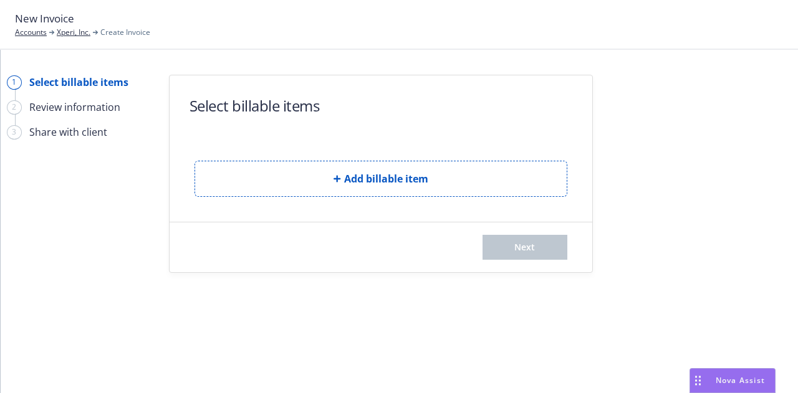
click at [74, 26] on span "New Invoice" at bounding box center [44, 19] width 59 height 16
click at [76, 32] on link "Xperi, Inc." at bounding box center [74, 32] width 34 height 11
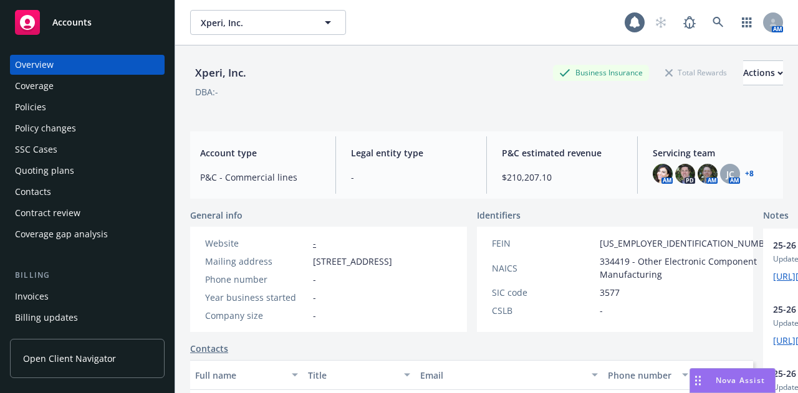
click at [89, 107] on div "Policies" at bounding box center [87, 107] width 145 height 20
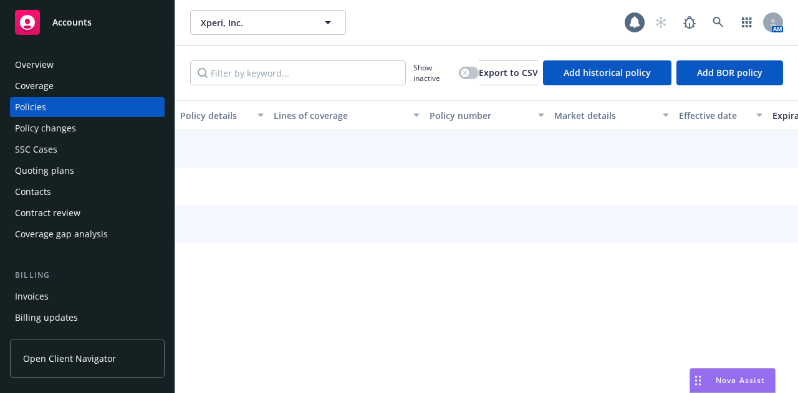
click at [99, 133] on div "Policy changes" at bounding box center [87, 128] width 145 height 20
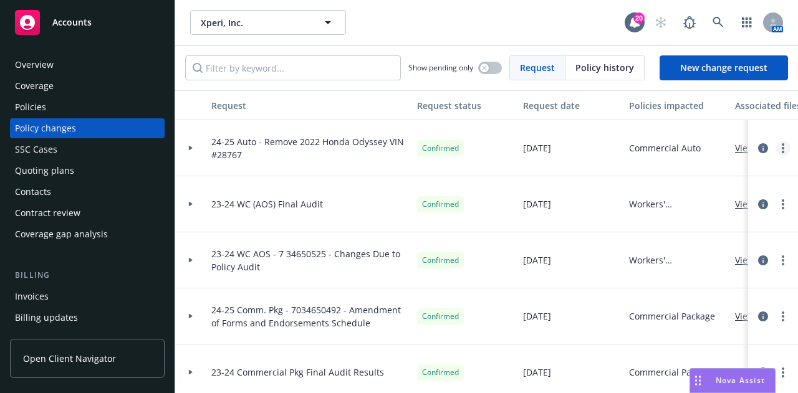
click at [776, 149] on link "more" at bounding box center [783, 148] width 15 height 15
click at [758, 150] on icon "circleInformation" at bounding box center [763, 148] width 10 height 10
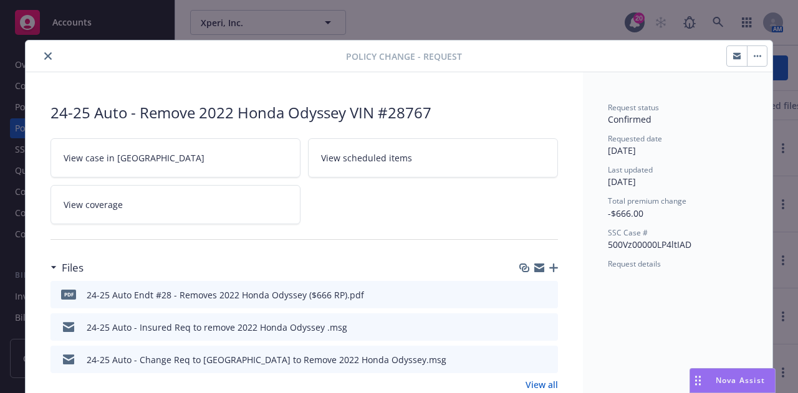
scroll to position [37, 0]
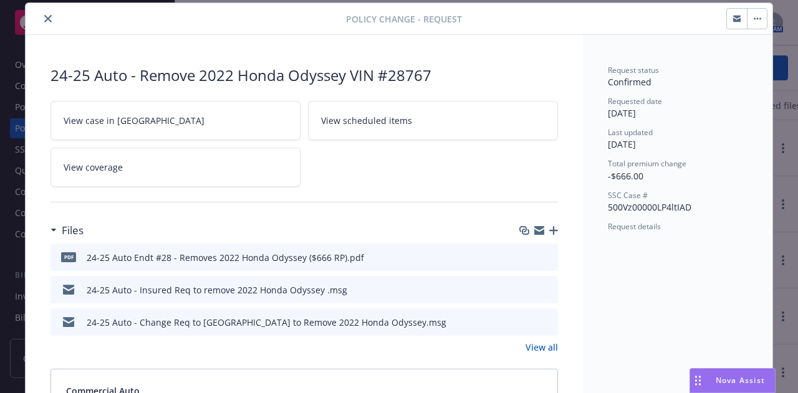
click at [747, 22] on button "button" at bounding box center [757, 19] width 20 height 20
click at [41, 16] on button "close" at bounding box center [48, 18] width 15 height 15
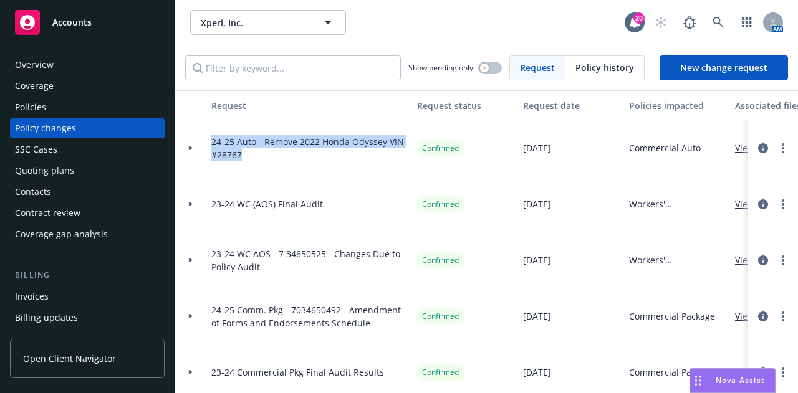
drag, startPoint x: 247, startPoint y: 155, endPoint x: 180, endPoint y: 120, distance: 76.4
copy span "24-25 Auto - Remove 2022 Honda Odyssey VIN #28767"
click at [102, 108] on div "Policies" at bounding box center [87, 107] width 145 height 20
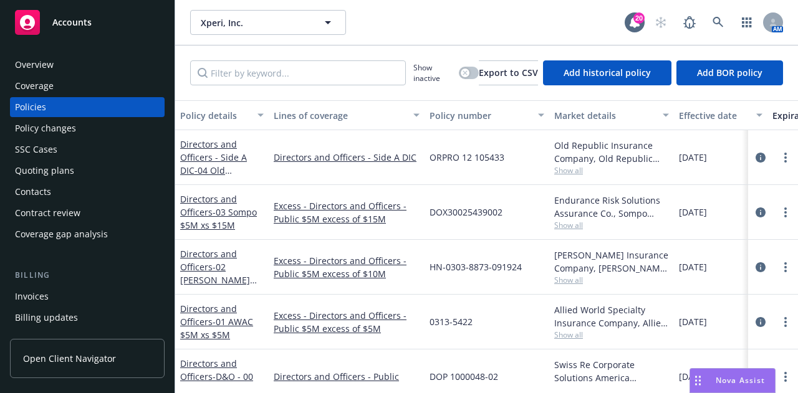
click at [108, 297] on div "Invoices" at bounding box center [87, 297] width 145 height 20
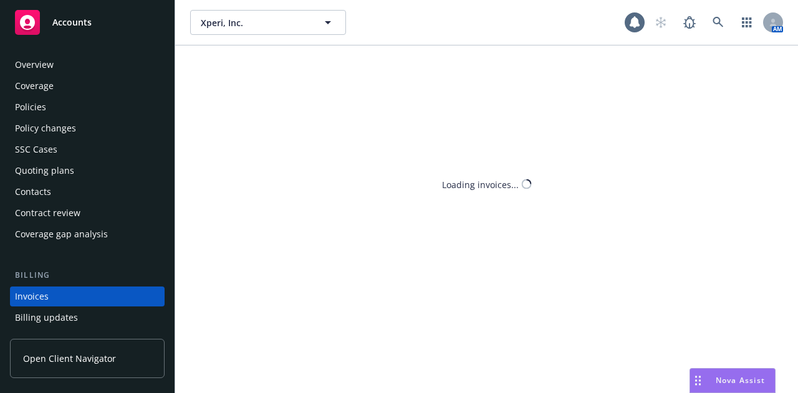
scroll to position [80, 0]
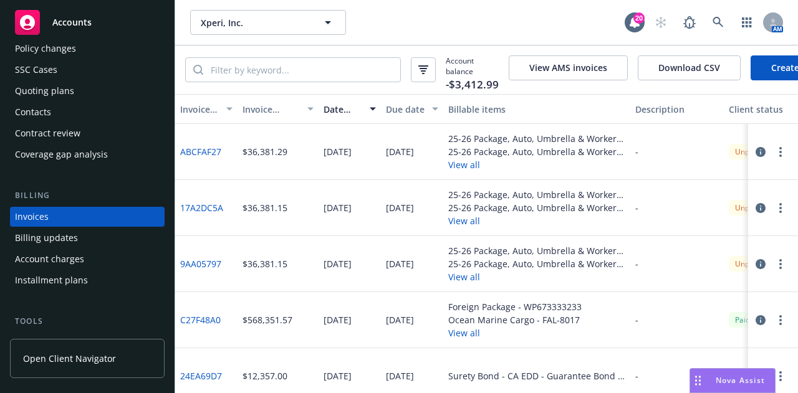
click at [767, 70] on link "Create Invoice" at bounding box center [802, 67] width 102 height 25
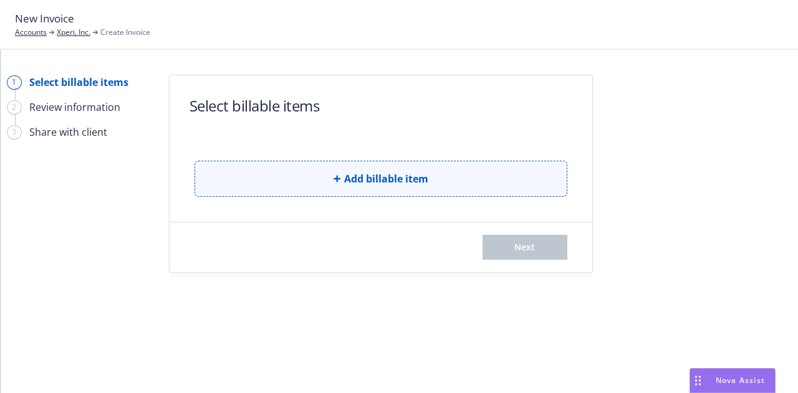
click at [421, 179] on span "Add billable item" at bounding box center [386, 178] width 84 height 15
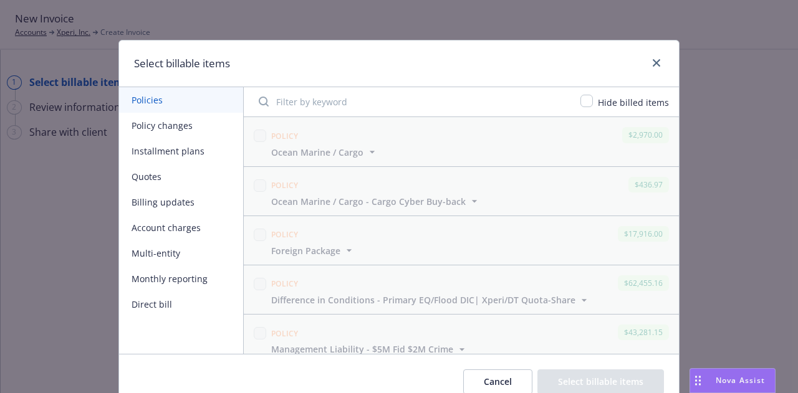
click at [166, 126] on button "Policy changes" at bounding box center [181, 126] width 124 height 26
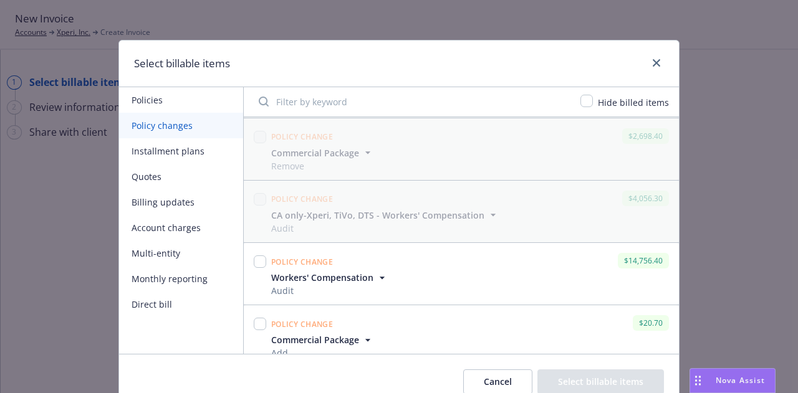
scroll to position [634, 0]
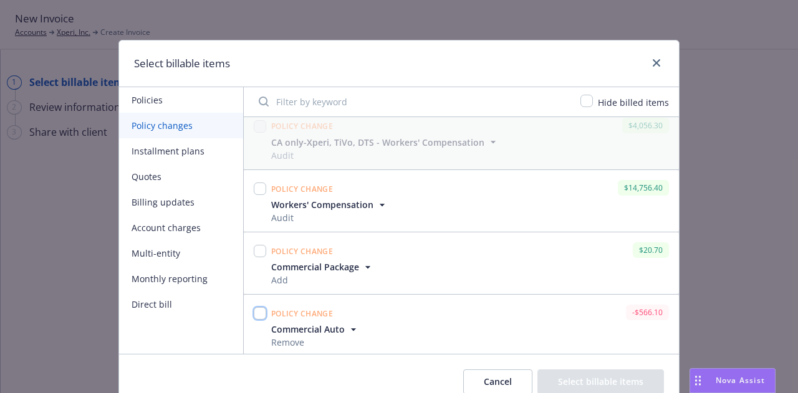
click at [254, 313] on input "checkbox" at bounding box center [260, 313] width 12 height 12
checkbox input "true"
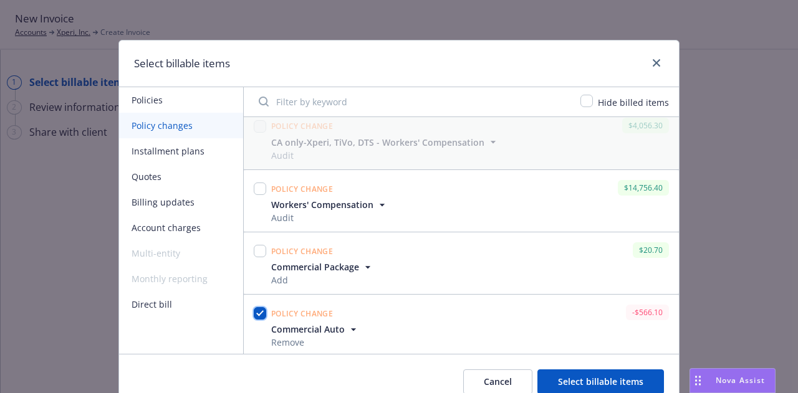
scroll to position [55, 0]
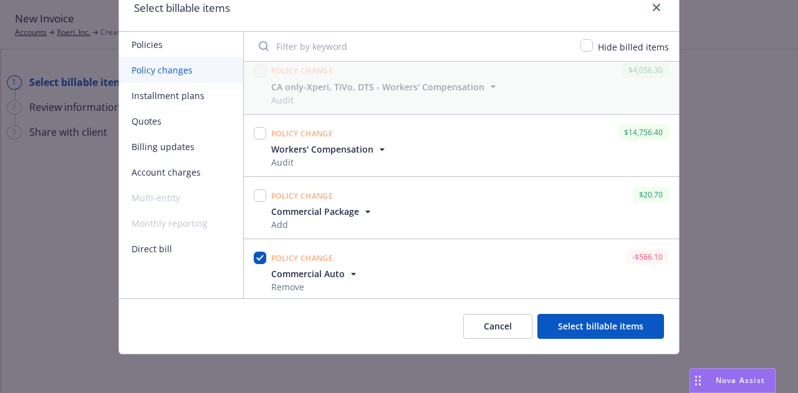
click at [557, 337] on button "Select billable items" at bounding box center [600, 326] width 127 height 25
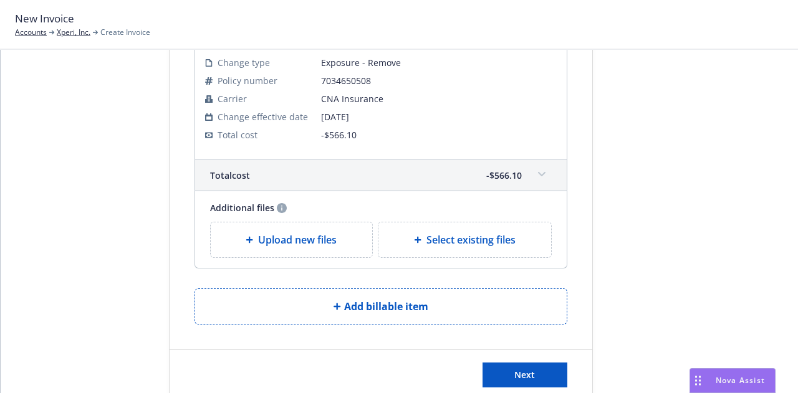
scroll to position [228, 0]
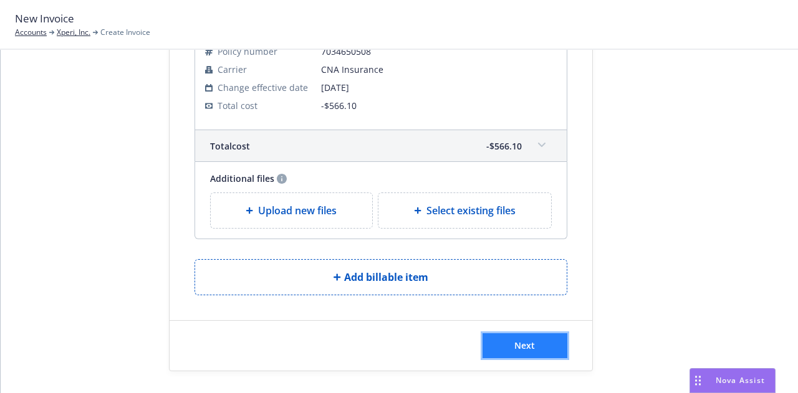
click at [529, 340] on span "Next" at bounding box center [524, 346] width 21 height 12
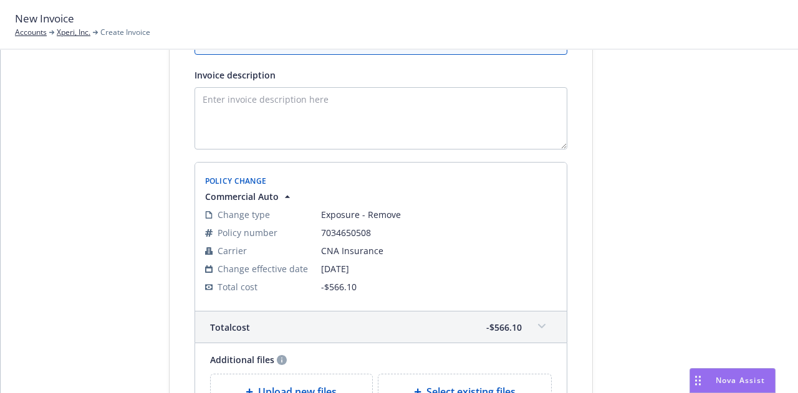
scroll to position [160, 0]
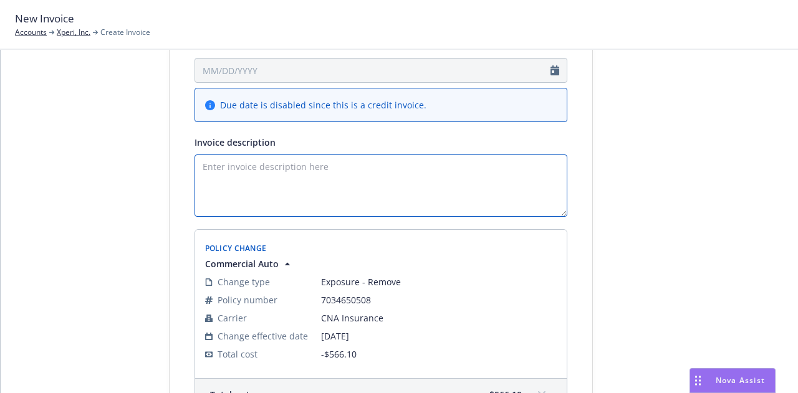
click at [370, 200] on textarea "Invoice description" at bounding box center [381, 186] width 373 height 62
paste textarea "24-25 Auto - Remove 2022 Honda Odyssey VIN #28767"
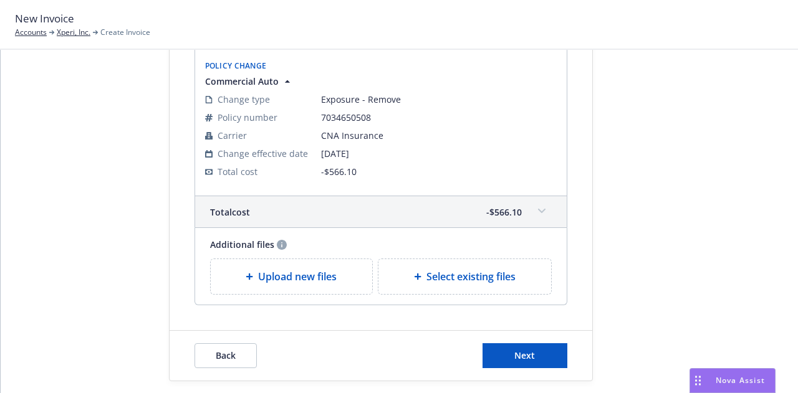
scroll to position [353, 0]
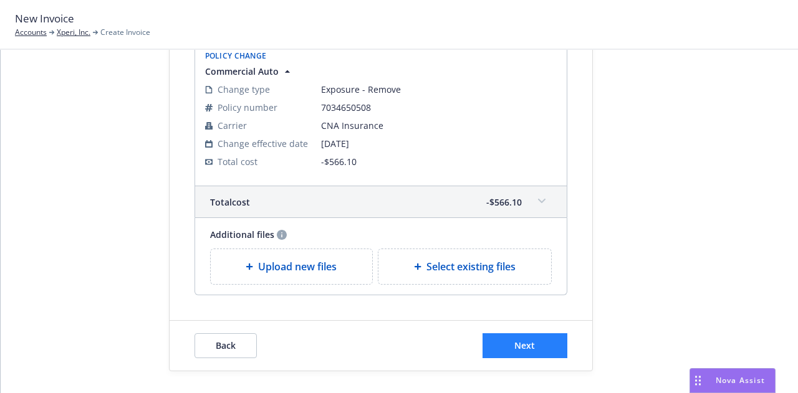
type textarea "24-25 Auto - Remove 2022 Honda Odyssey VIN #28767"
click at [512, 355] on button "Next" at bounding box center [525, 346] width 85 height 25
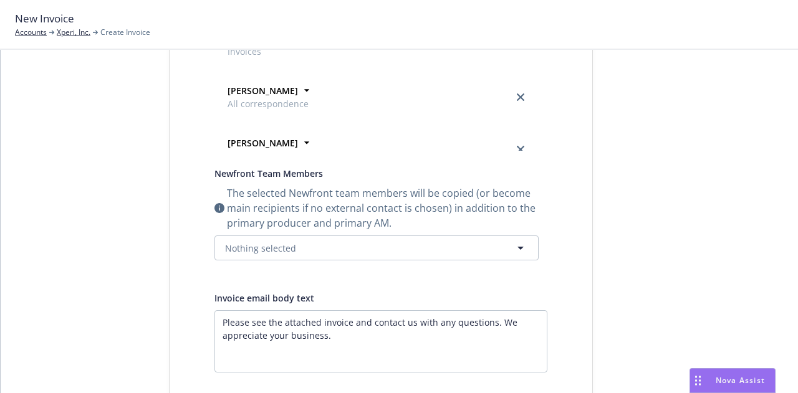
scroll to position [0, 0]
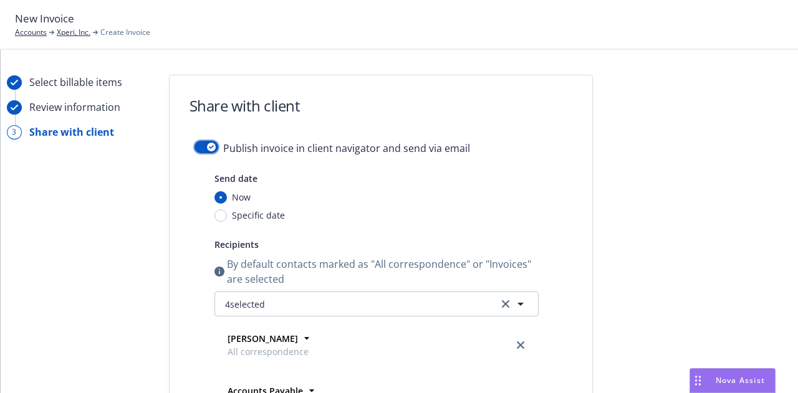
click at [196, 149] on button "button" at bounding box center [207, 147] width 24 height 12
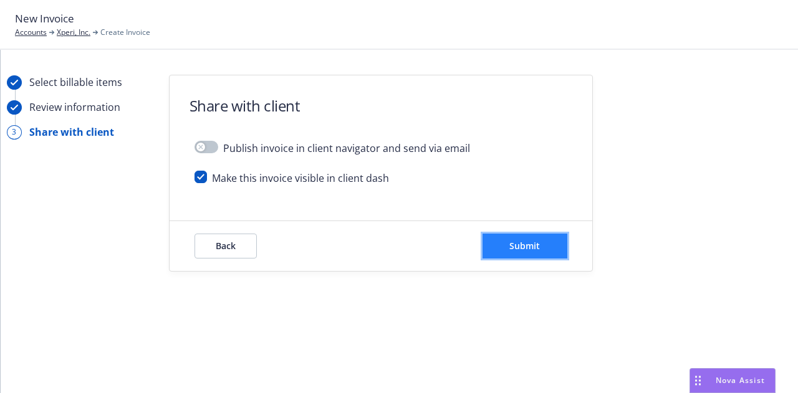
click at [521, 235] on button "Submit" at bounding box center [525, 246] width 85 height 25
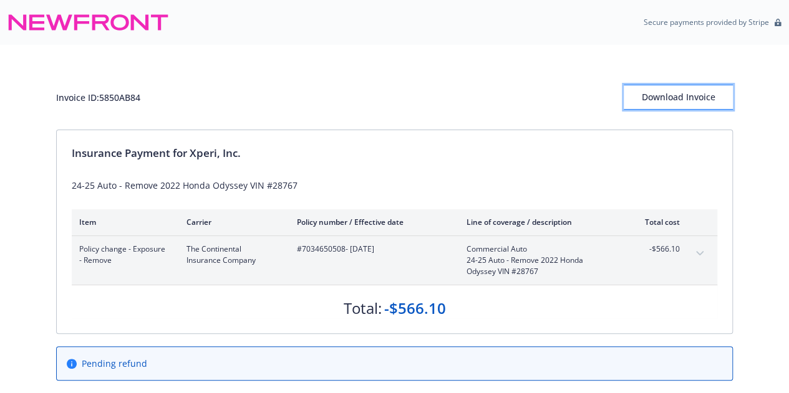
click at [713, 87] on button "Download Invoice" at bounding box center [677, 97] width 109 height 25
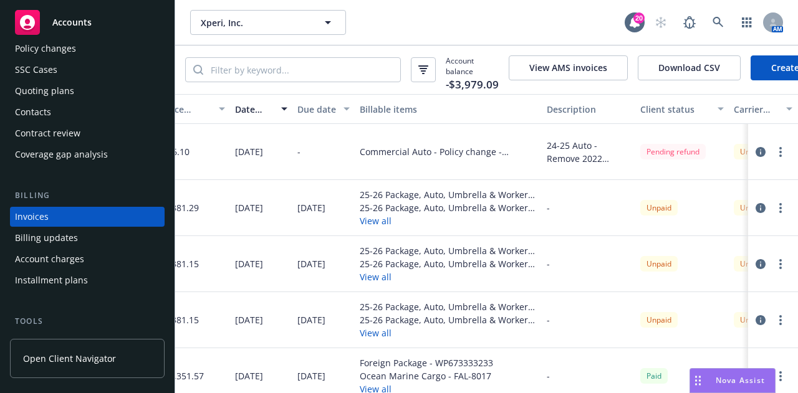
scroll to position [0, 89]
click at [773, 156] on button "button" at bounding box center [780, 152] width 15 height 15
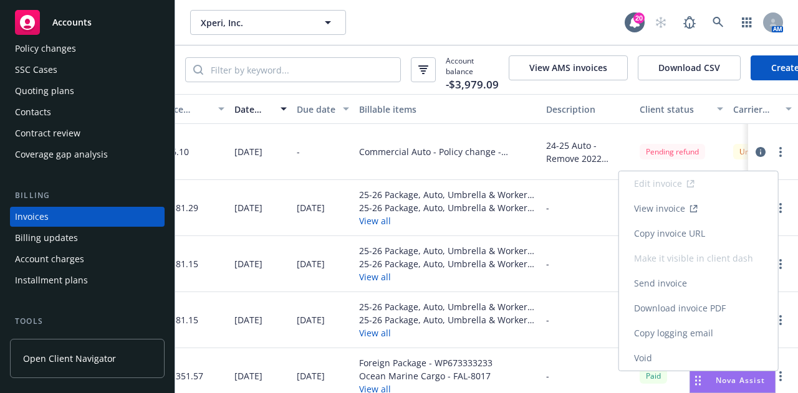
click at [680, 346] on link "Void" at bounding box center [698, 358] width 159 height 25
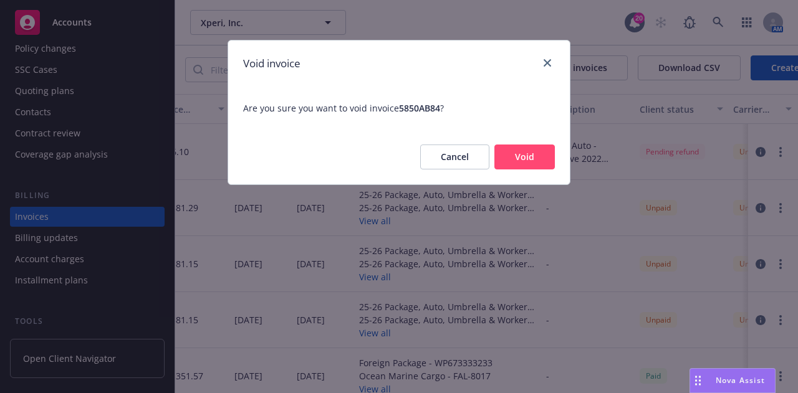
click at [533, 160] on button "Void" at bounding box center [524, 157] width 60 height 25
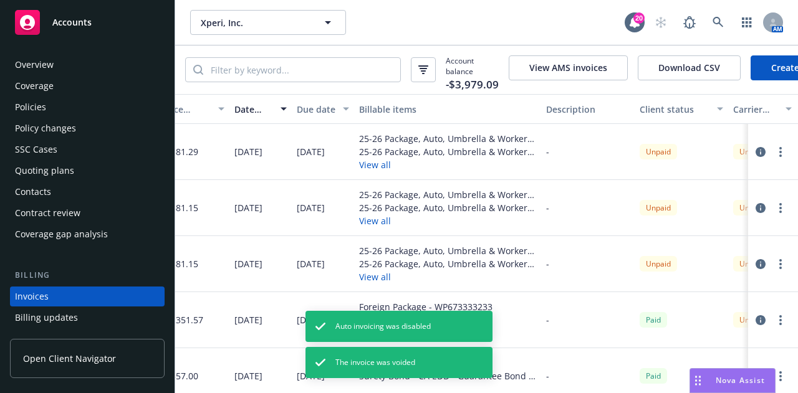
click at [94, 124] on div "Policy changes" at bounding box center [87, 128] width 145 height 20
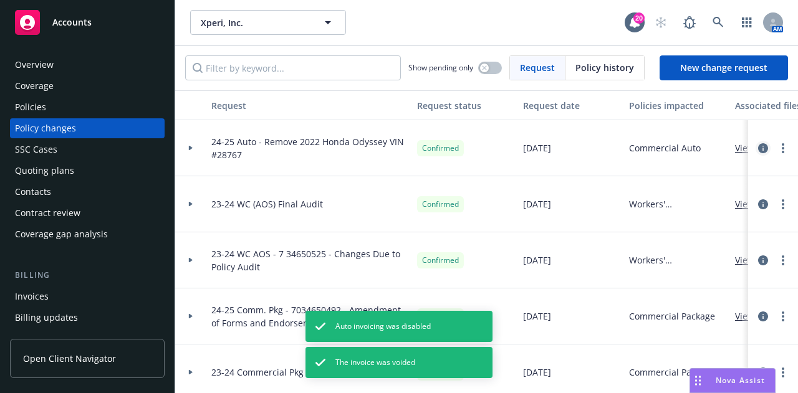
click at [758, 150] on icon "circleInformation" at bounding box center [763, 148] width 10 height 10
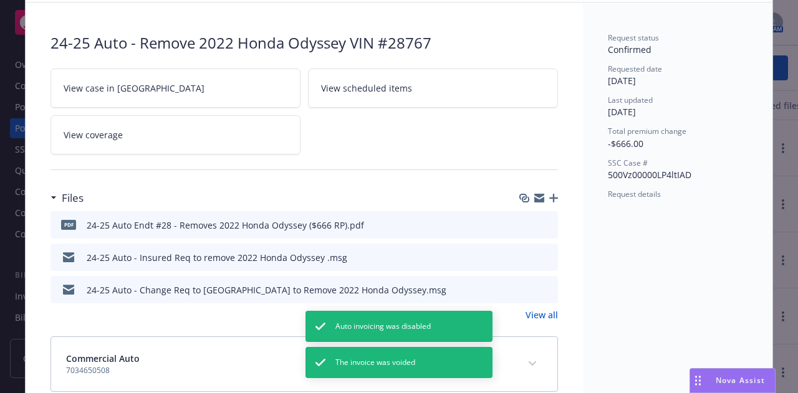
scroll to position [136, 0]
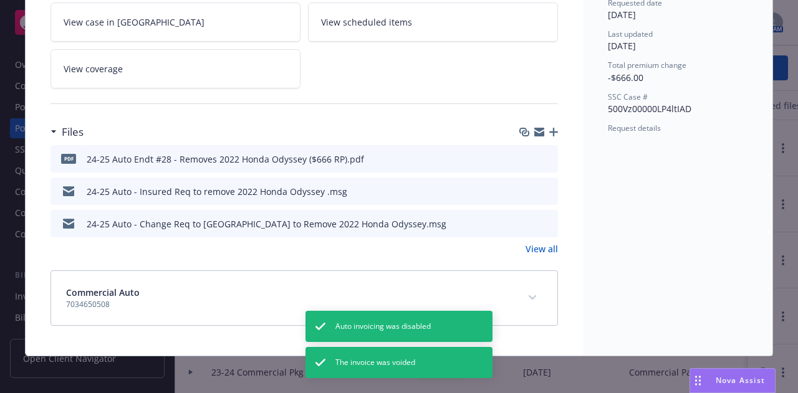
click at [532, 292] on button "expand content" at bounding box center [532, 298] width 20 height 20
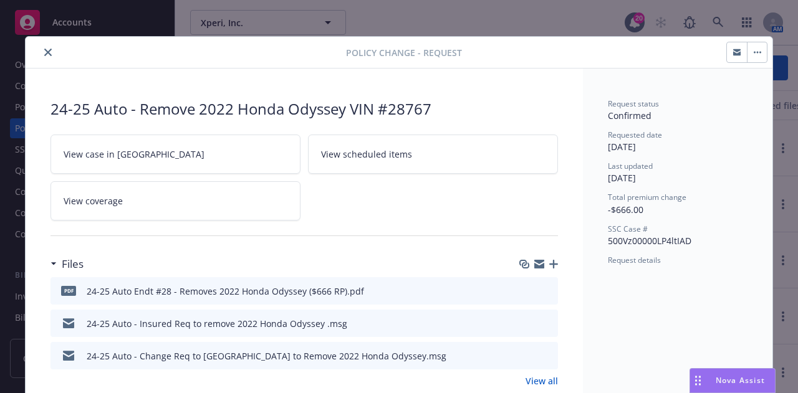
scroll to position [0, 0]
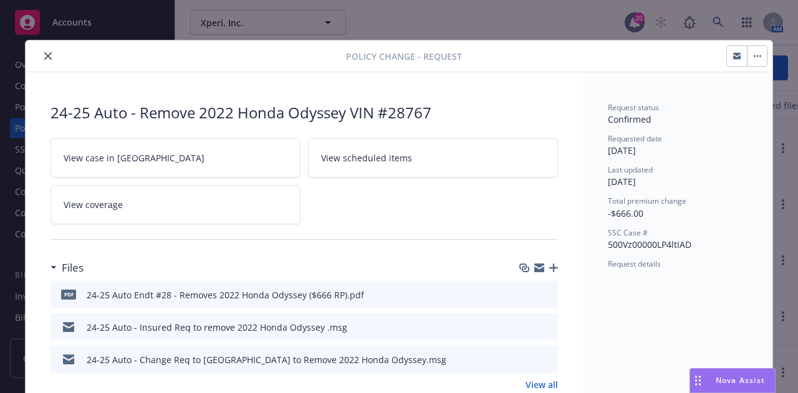
click at [44, 54] on icon "close" at bounding box center [47, 55] width 7 height 7
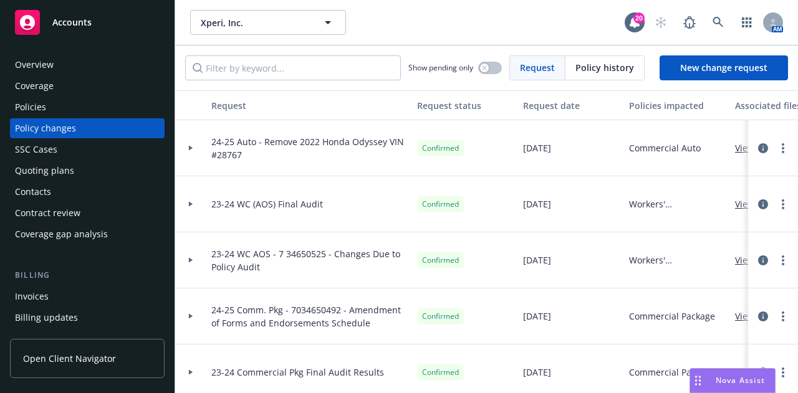
click at [52, 102] on div "Policies" at bounding box center [87, 107] width 145 height 20
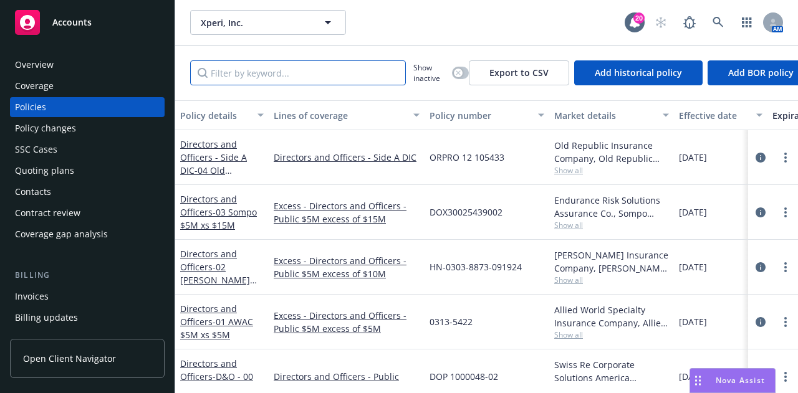
click at [278, 68] on input "Filter by keyword..." at bounding box center [298, 72] width 216 height 25
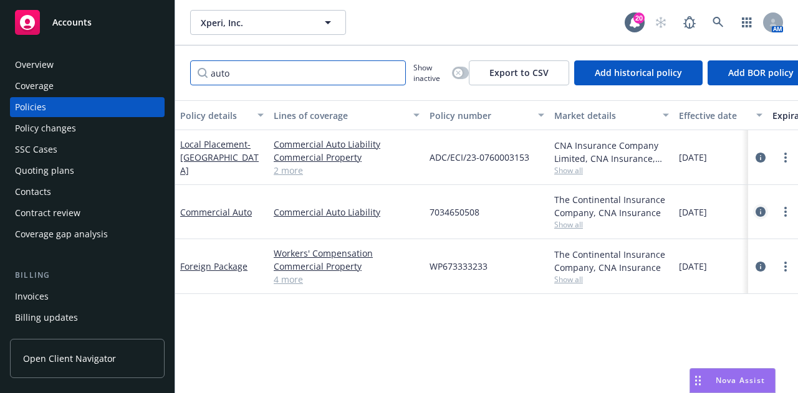
type input "auto"
click at [761, 210] on icon "circleInformation" at bounding box center [761, 212] width 10 height 10
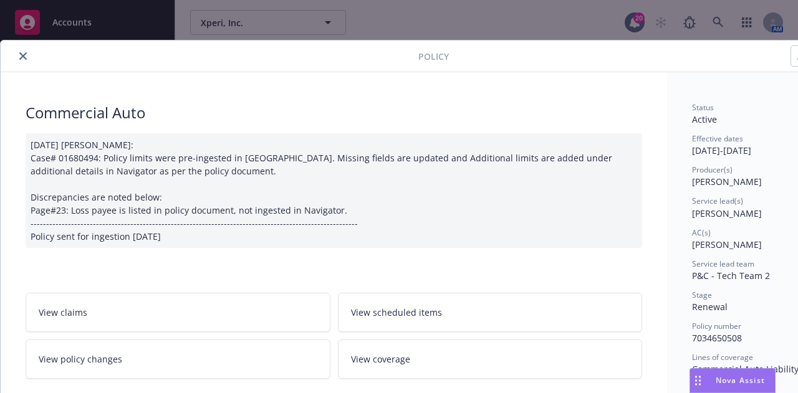
scroll to position [191, 0]
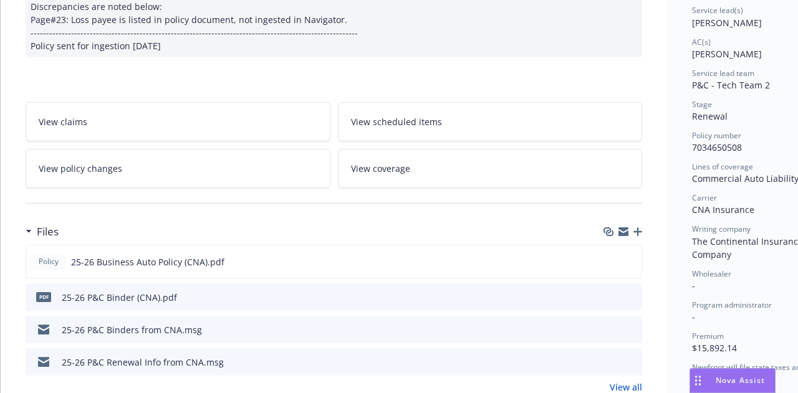
click at [216, 166] on link "View policy changes" at bounding box center [178, 168] width 305 height 39
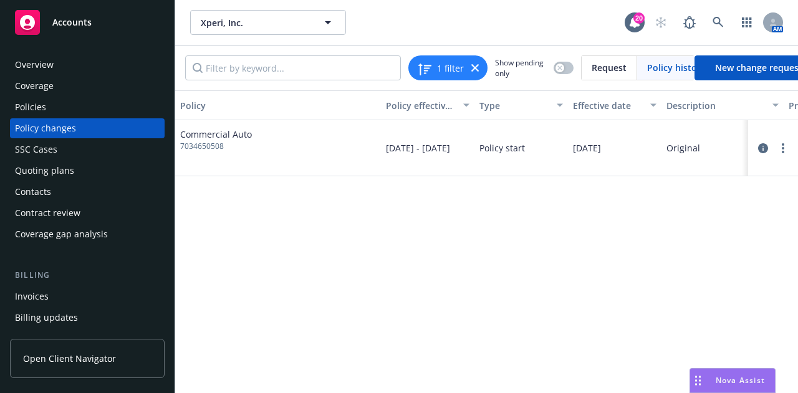
click at [60, 108] on div "Policies" at bounding box center [87, 107] width 145 height 20
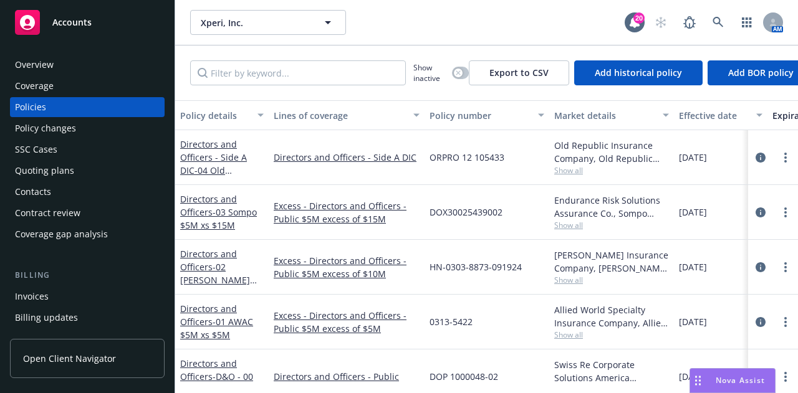
click at [97, 296] on div "Invoices" at bounding box center [87, 297] width 145 height 20
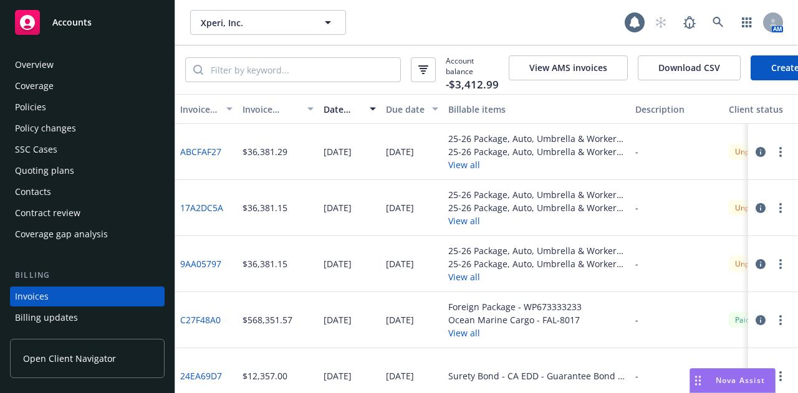
scroll to position [80, 0]
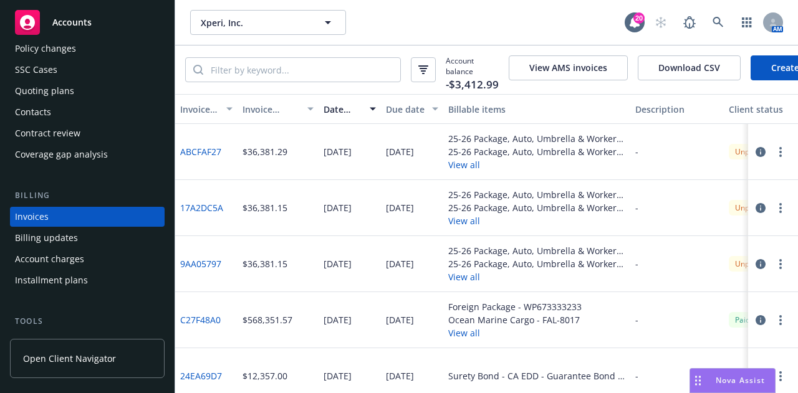
click at [768, 65] on link "Create Invoice" at bounding box center [802, 67] width 102 height 25
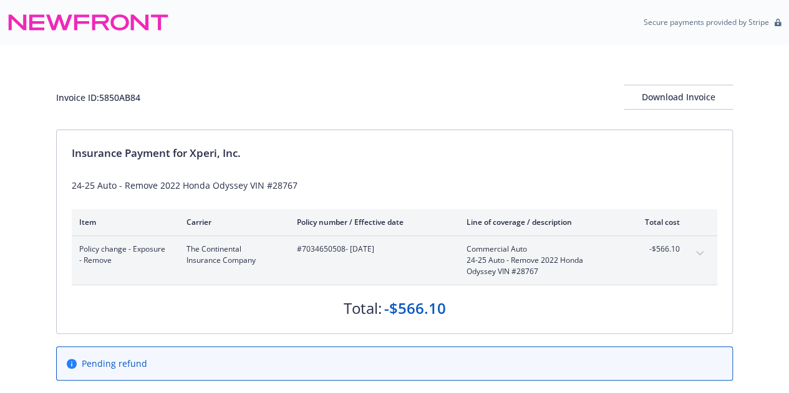
click at [701, 252] on icon "expand content" at bounding box center [699, 253] width 7 height 4
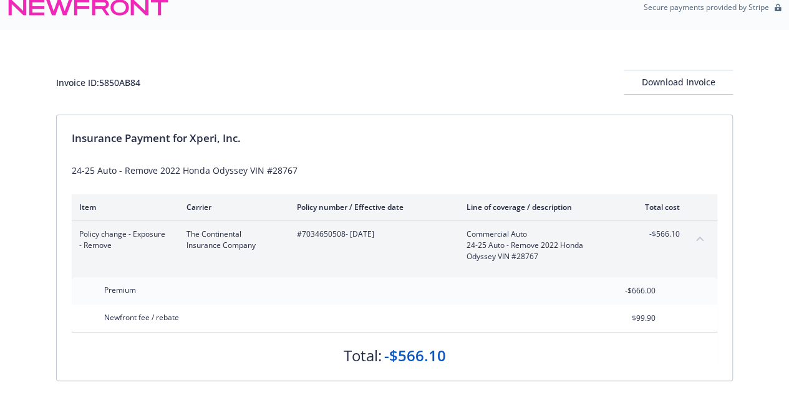
scroll to position [14, 0]
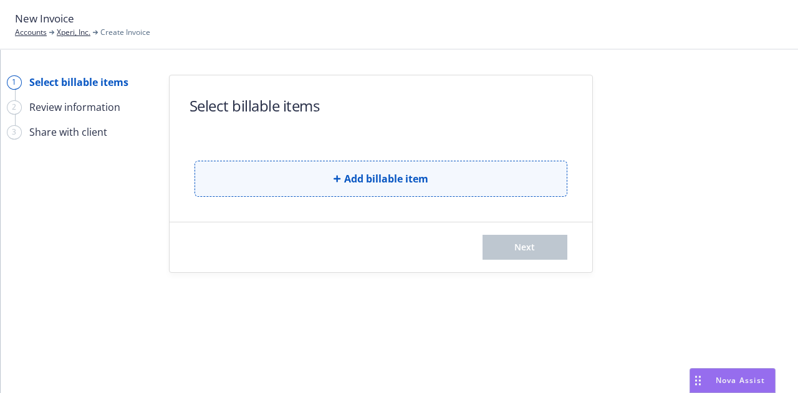
click at [473, 190] on button "Add billable item" at bounding box center [381, 179] width 373 height 36
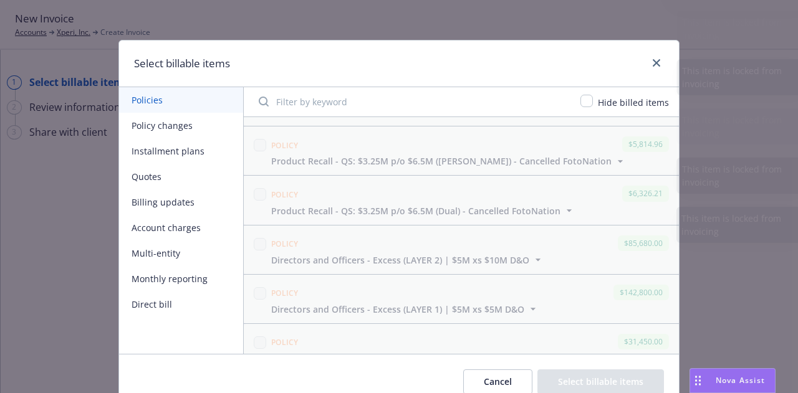
scroll to position [1488, 0]
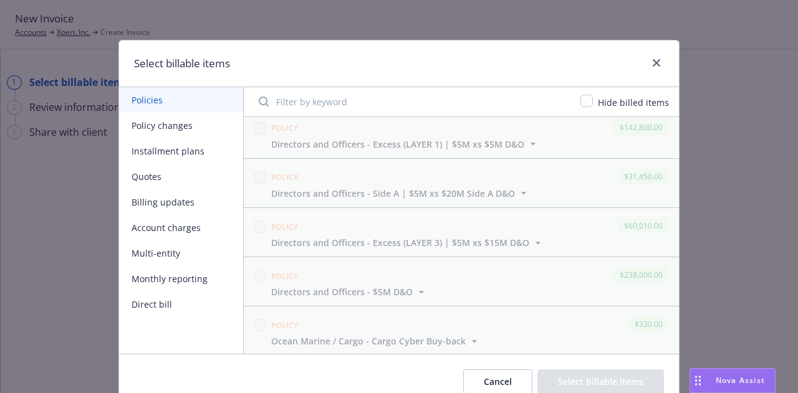
click at [153, 122] on button "Policy changes" at bounding box center [181, 126] width 124 height 26
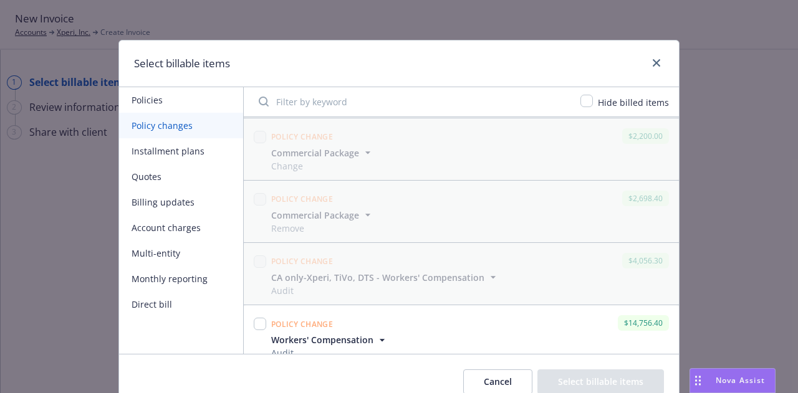
scroll to position [634, 0]
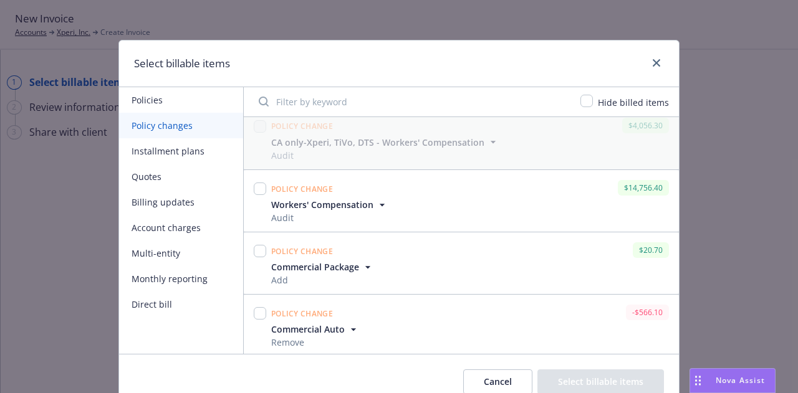
click at [347, 328] on icon "button" at bounding box center [353, 330] width 12 height 12
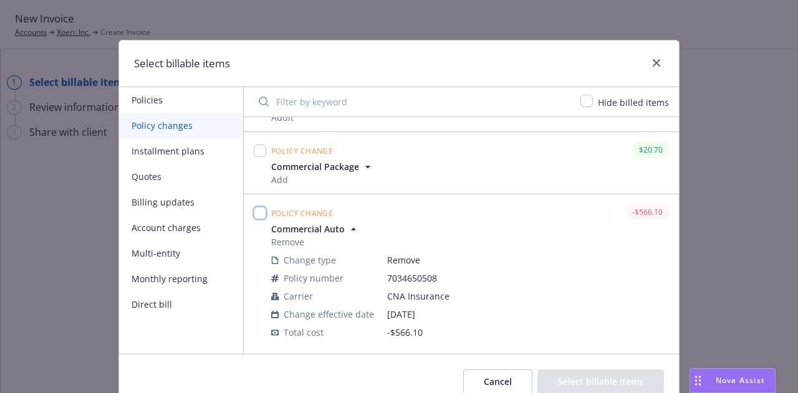
click at [258, 209] on input "checkbox" at bounding box center [260, 213] width 12 height 12
checkbox input "true"
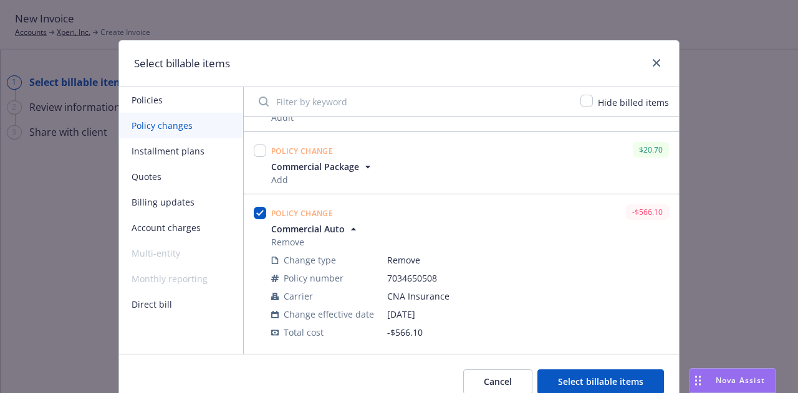
click at [597, 376] on button "Select billable items" at bounding box center [600, 382] width 127 height 25
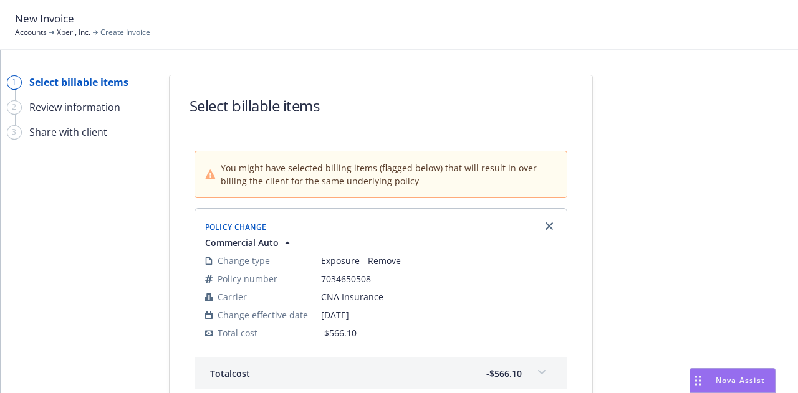
scroll to position [228, 0]
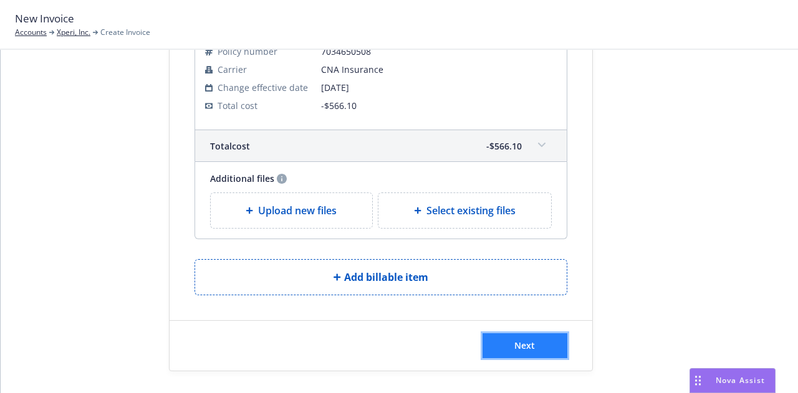
click at [556, 347] on button "Next" at bounding box center [525, 346] width 85 height 25
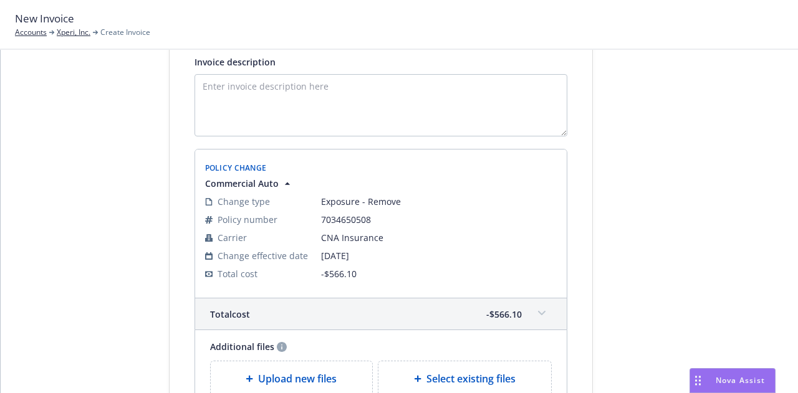
scroll to position [251, 0]
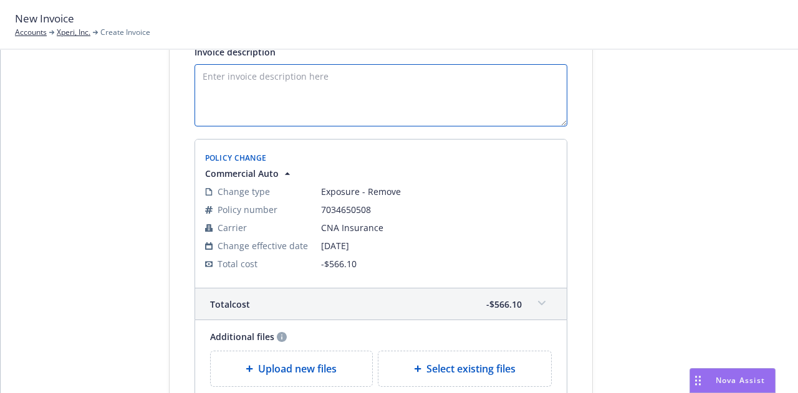
click at [446, 105] on textarea "Invoice description" at bounding box center [381, 95] width 373 height 62
paste textarea "24-25 Auto - Remove 2022 Honda Odyssey VIN #28767"
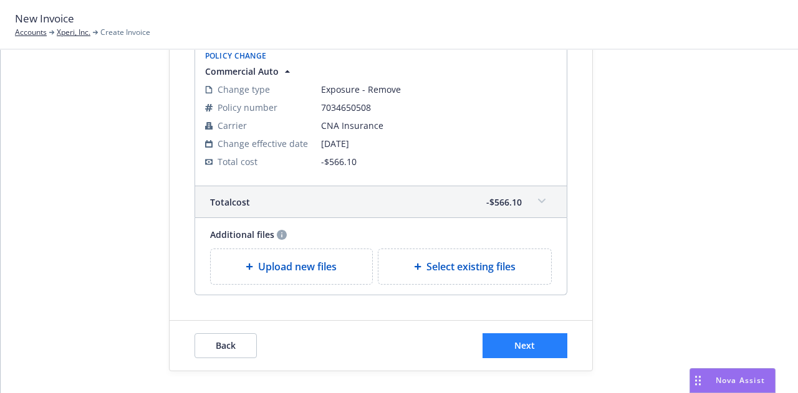
type textarea "24-25 Auto - Remove 2022 Honda Odyssey VIN #28767"
click at [491, 350] on button "Next" at bounding box center [525, 346] width 85 height 25
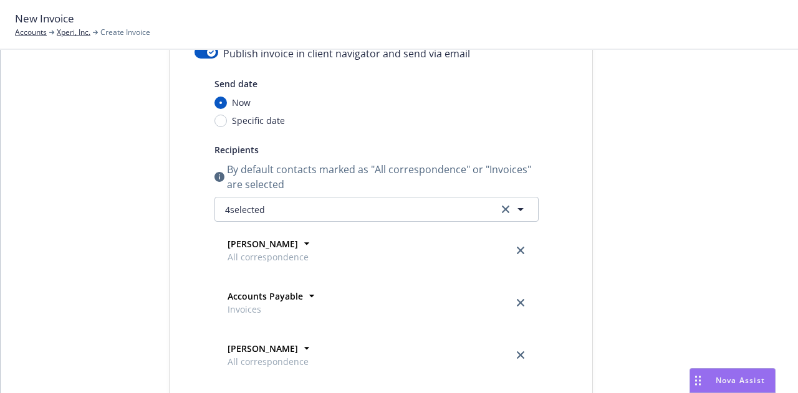
scroll to position [0, 0]
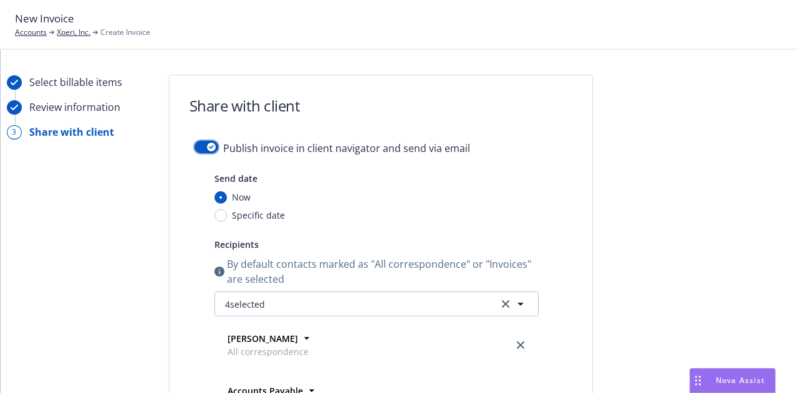
click at [209, 147] on icon "button" at bounding box center [211, 147] width 5 height 4
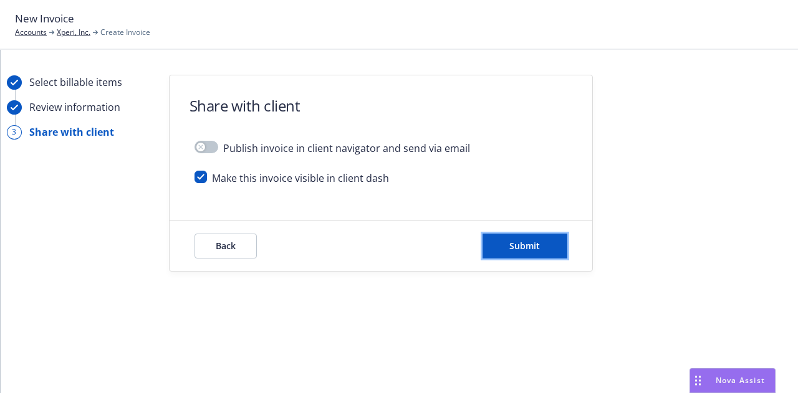
click at [519, 254] on button "Submit" at bounding box center [525, 246] width 85 height 25
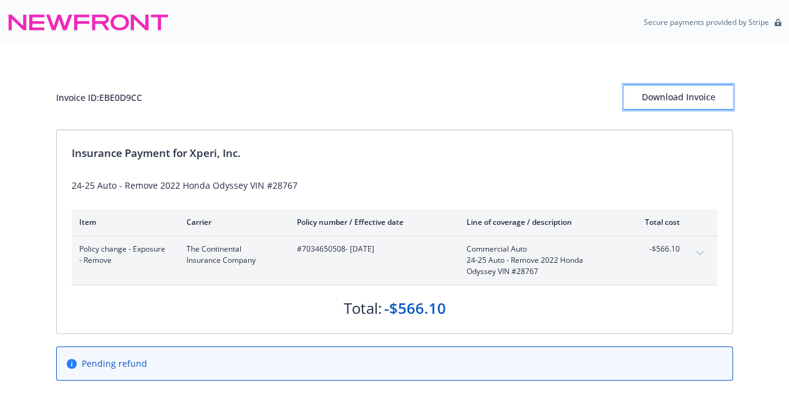
click at [672, 87] on div "Download Invoice" at bounding box center [677, 97] width 109 height 24
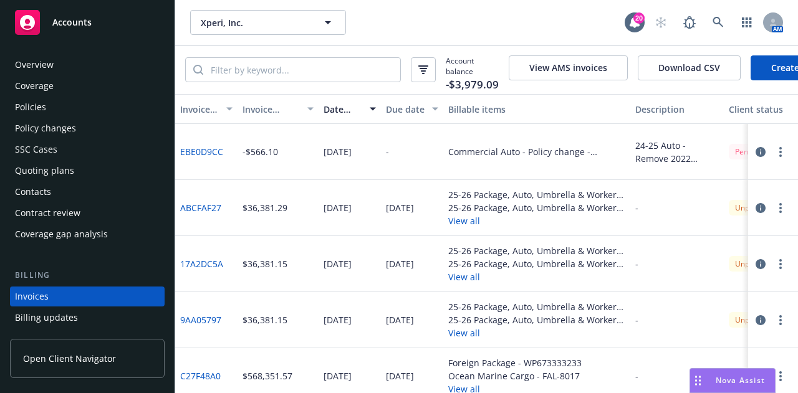
click at [113, 126] on div "Policy changes" at bounding box center [87, 128] width 145 height 20
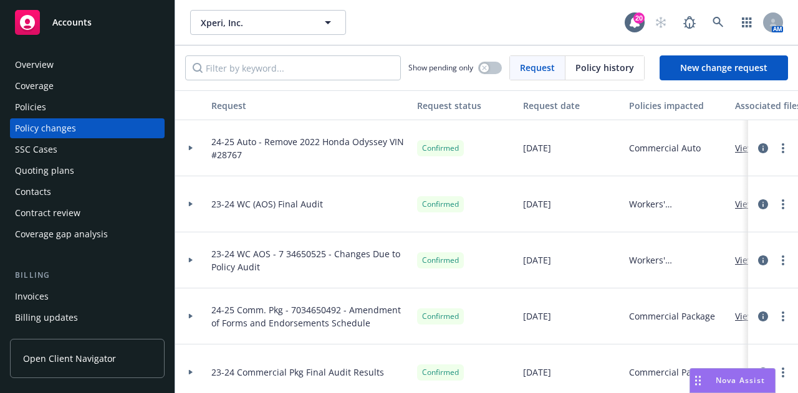
click at [85, 107] on div "Policies" at bounding box center [87, 107] width 145 height 20
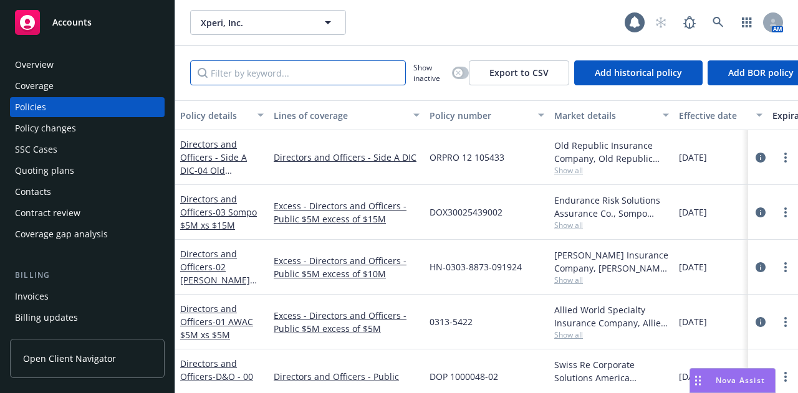
click at [327, 75] on input "Filter by keyword..." at bounding box center [298, 72] width 216 height 25
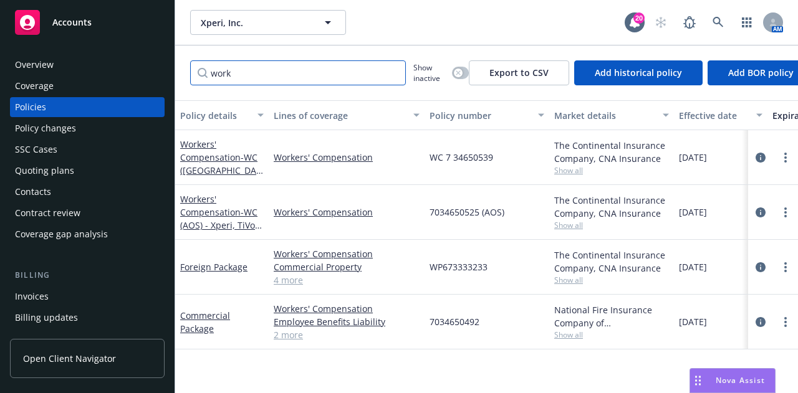
type input "work"
click at [458, 76] on div "button" at bounding box center [458, 73] width 9 height 9
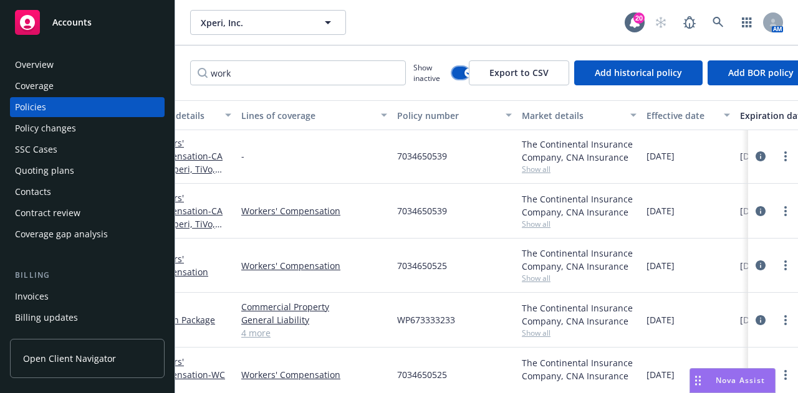
scroll to position [56, 34]
click at [756, 265] on icon "circleInformation" at bounding box center [761, 266] width 10 height 10
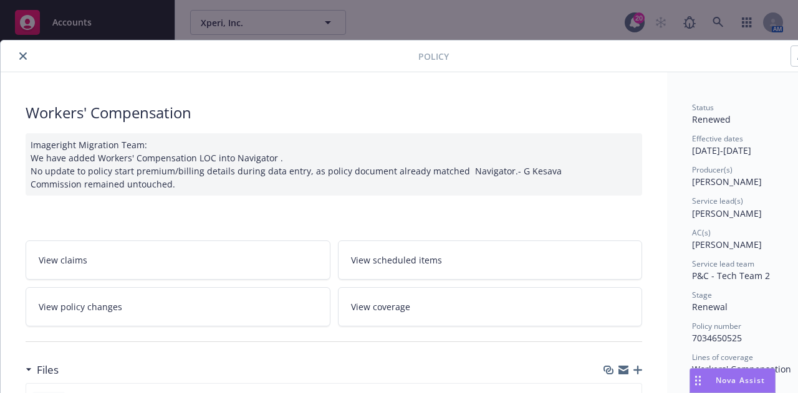
click at [20, 55] on icon "close" at bounding box center [22, 55] width 7 height 7
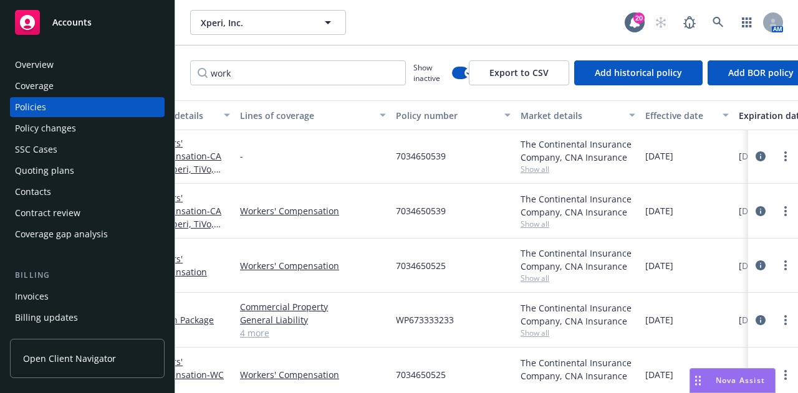
scroll to position [56, 0]
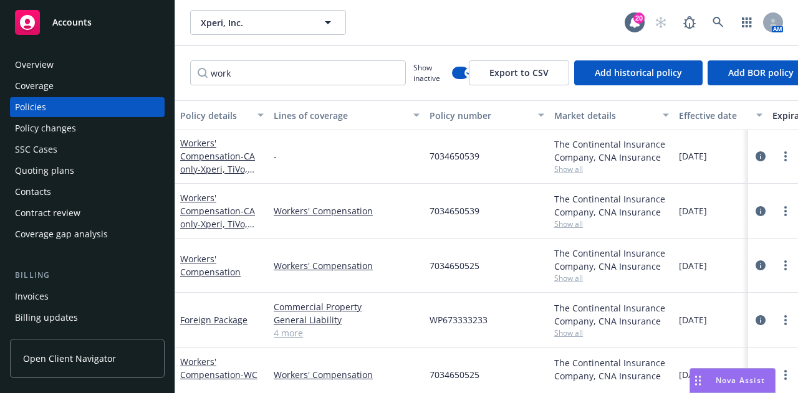
click at [108, 295] on div "Invoices" at bounding box center [87, 297] width 145 height 20
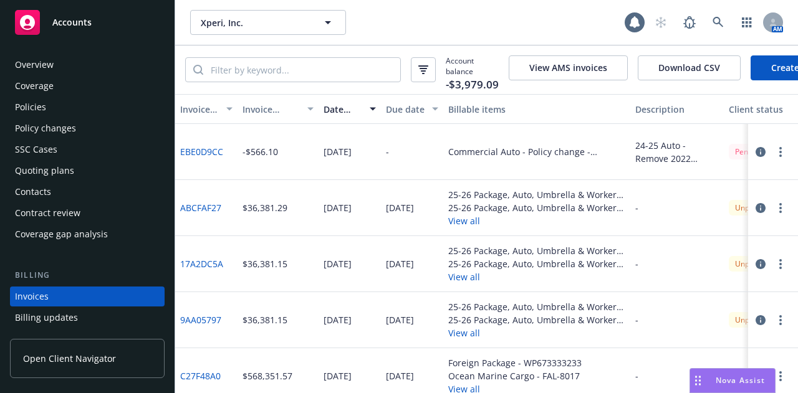
scroll to position [80, 0]
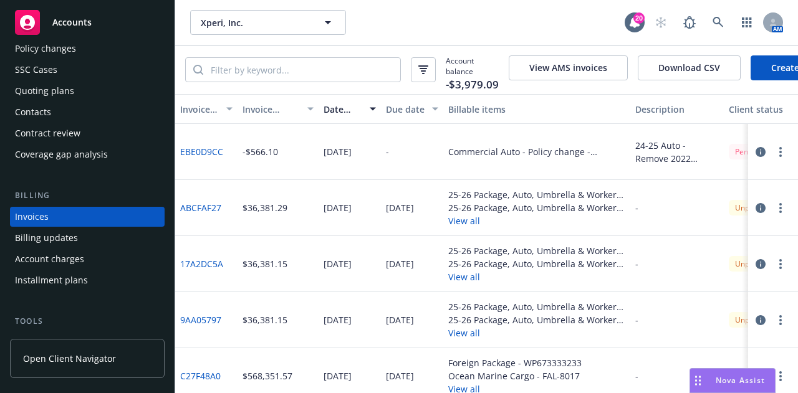
click at [780, 62] on link "Create Invoice" at bounding box center [802, 67] width 102 height 25
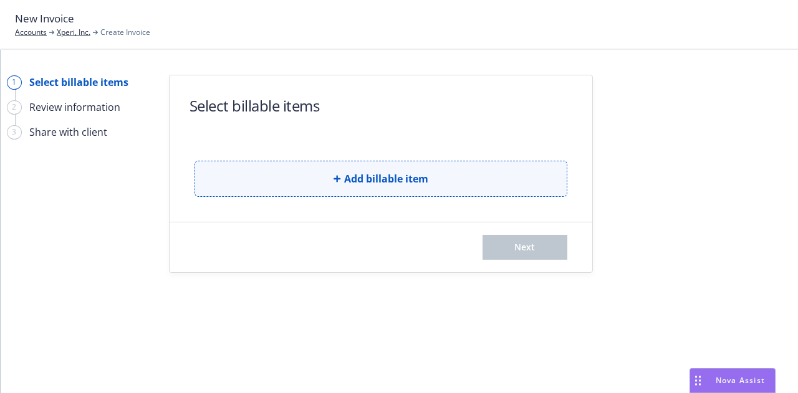
click at [504, 189] on button "Add billable item" at bounding box center [381, 179] width 373 height 36
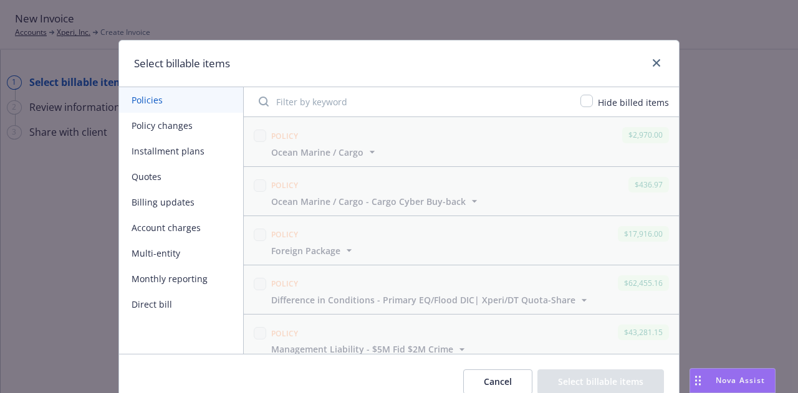
click at [181, 123] on button "Policy changes" at bounding box center [181, 126] width 124 height 26
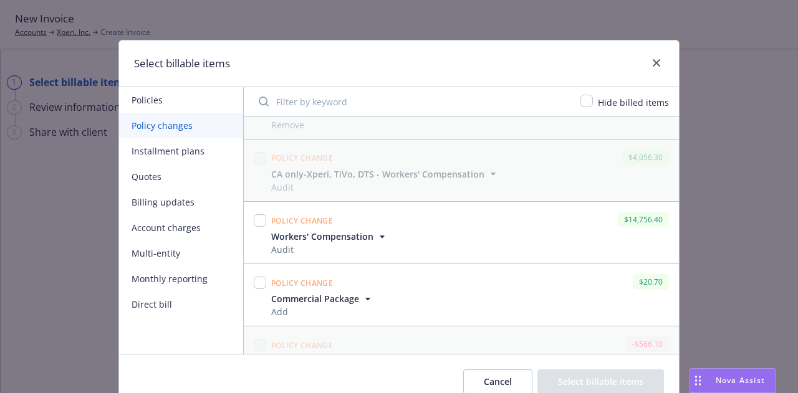
scroll to position [634, 0]
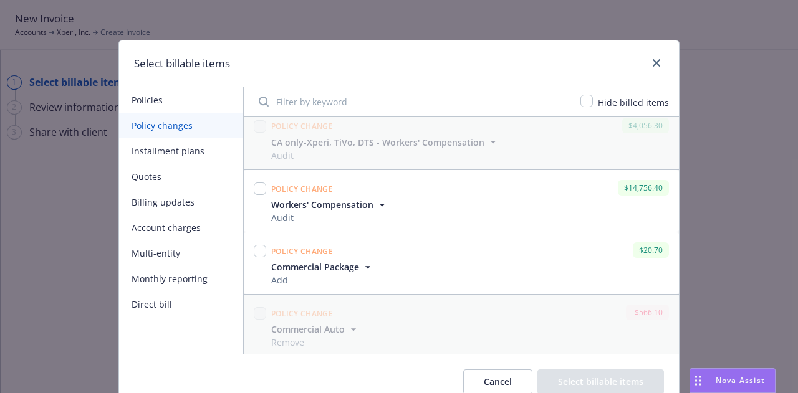
click at [380, 204] on icon "button" at bounding box center [382, 205] width 5 height 2
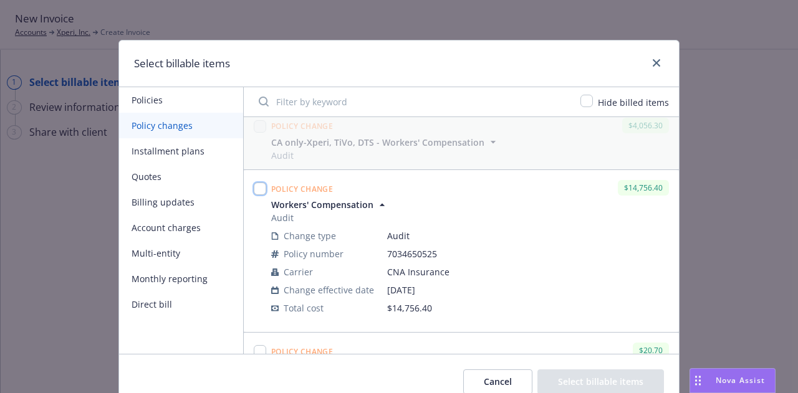
click at [259, 187] on input "checkbox" at bounding box center [260, 189] width 12 height 12
checkbox input "true"
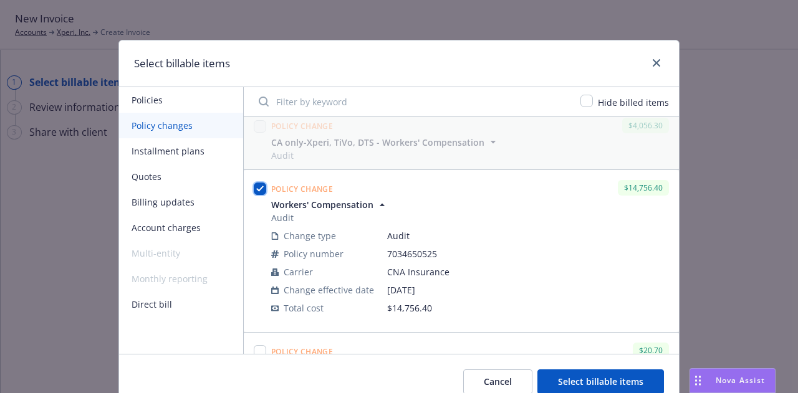
scroll to position [734, 0]
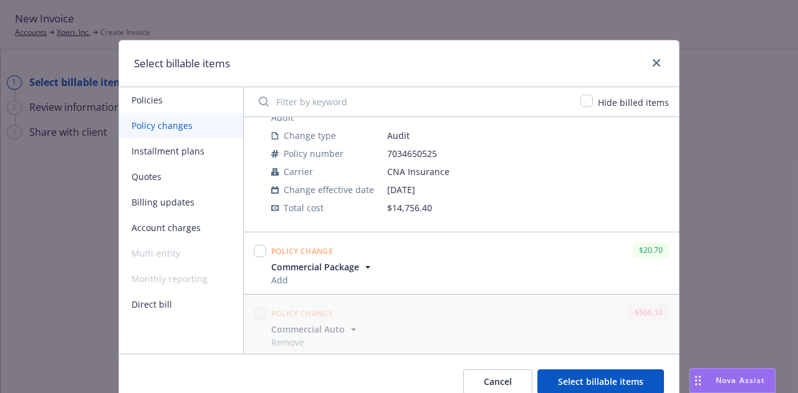
click at [621, 384] on button "Select billable items" at bounding box center [600, 382] width 127 height 25
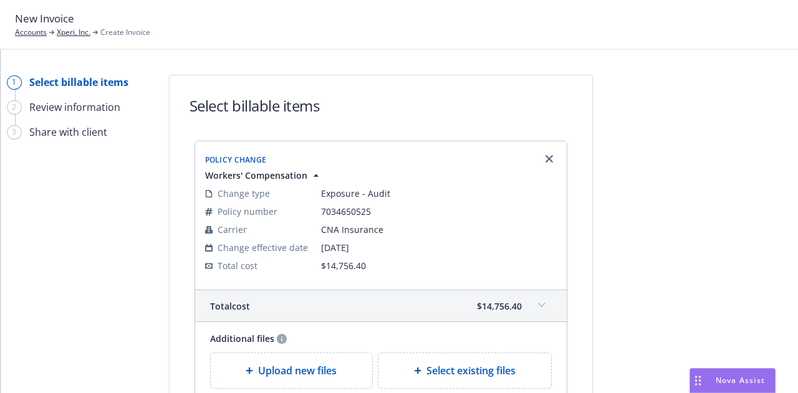
scroll to position [161, 0]
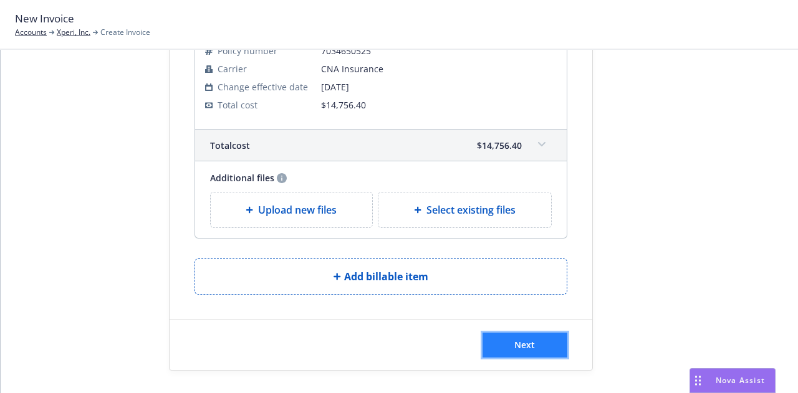
click at [522, 347] on span "Next" at bounding box center [524, 345] width 21 height 12
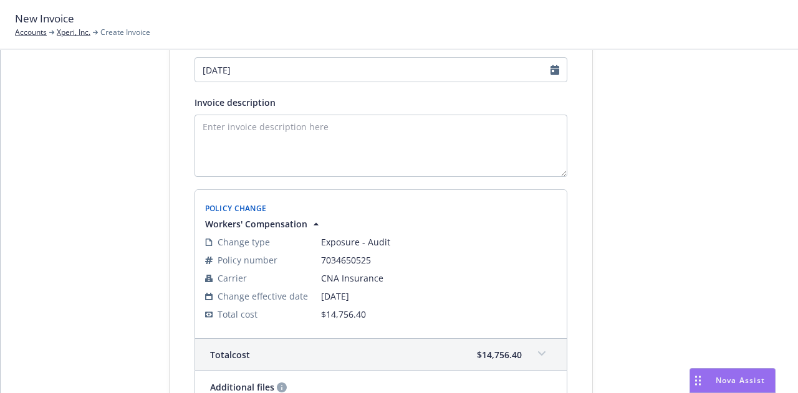
scroll to position [0, 0]
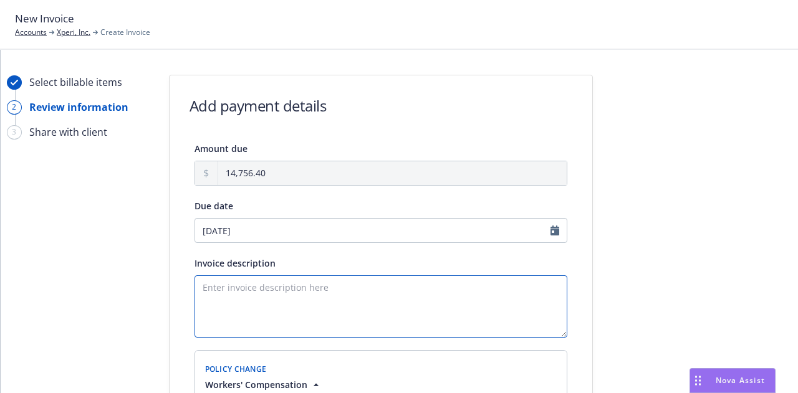
click at [430, 295] on textarea "Invoice description" at bounding box center [381, 307] width 373 height 62
type textarea "3"
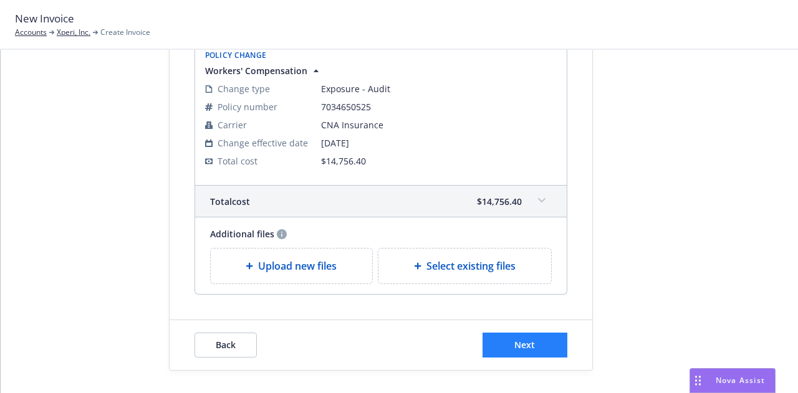
type textarea "23-24 WC AOS Audit"
click at [547, 335] on button "Next" at bounding box center [525, 345] width 85 height 25
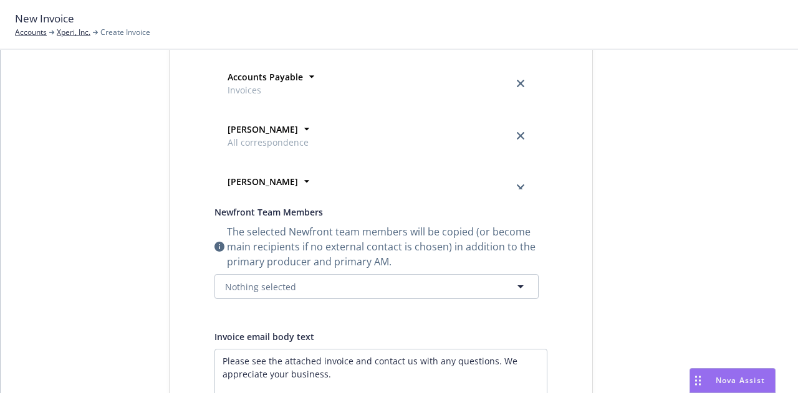
scroll to position [0, 0]
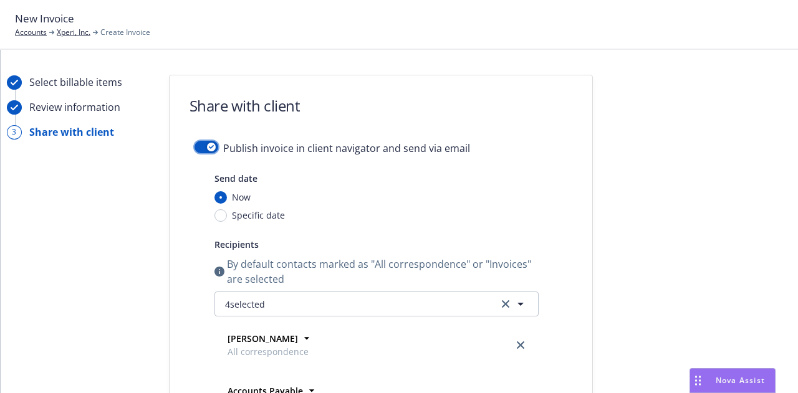
click at [195, 150] on button "button" at bounding box center [207, 147] width 24 height 12
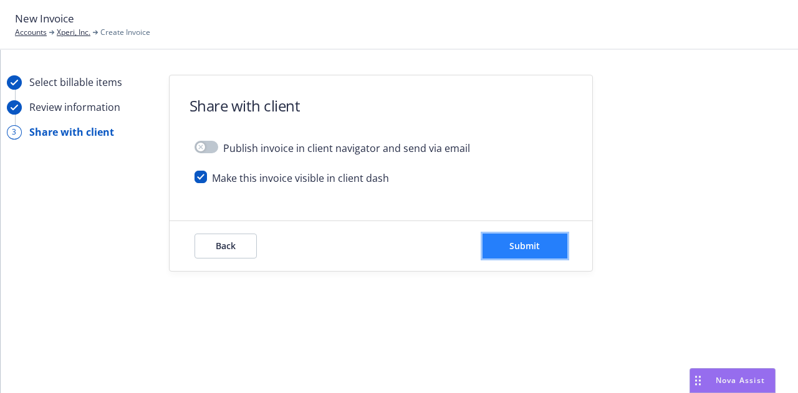
click at [522, 254] on button "Submit" at bounding box center [525, 246] width 85 height 25
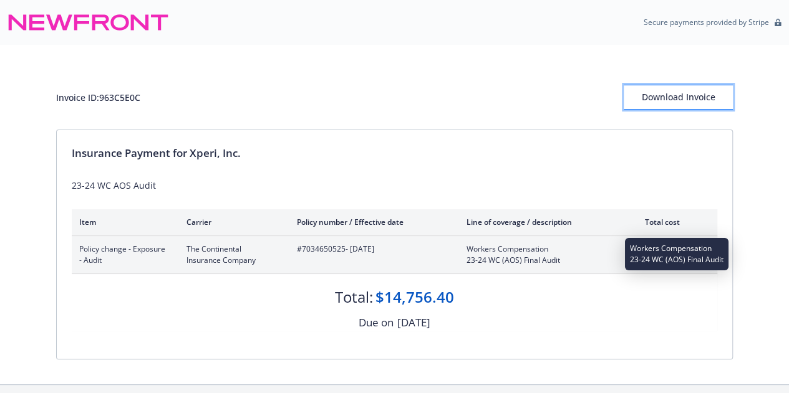
click at [690, 89] on div "Download Invoice" at bounding box center [677, 97] width 109 height 24
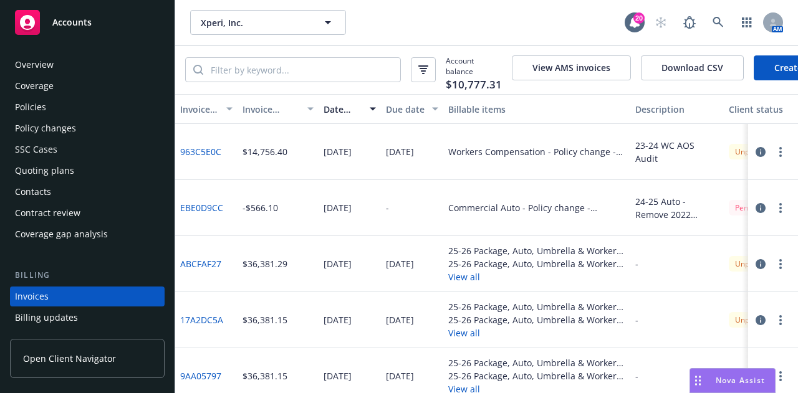
scroll to position [80, 0]
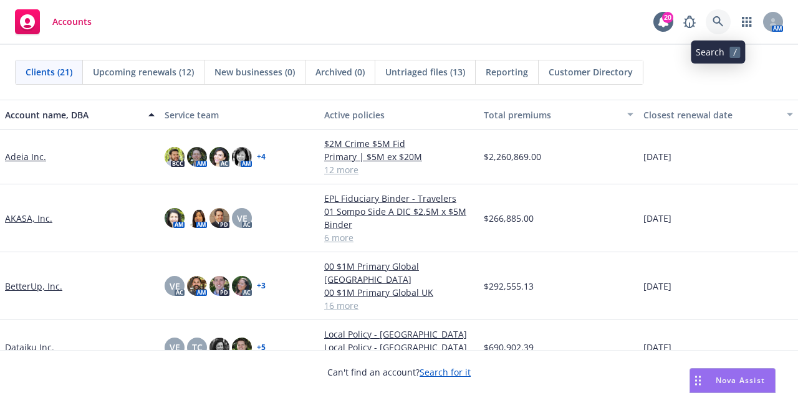
click at [713, 26] on icon at bounding box center [718, 21] width 11 height 11
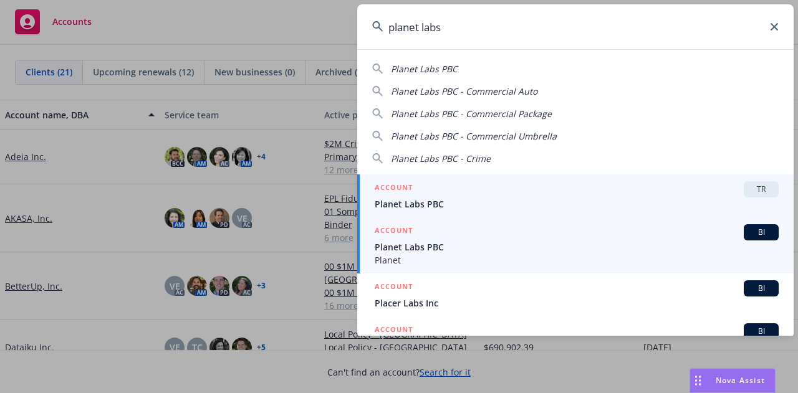
type input "planet labs"
click at [635, 238] on div "ACCOUNT BI" at bounding box center [577, 232] width 404 height 16
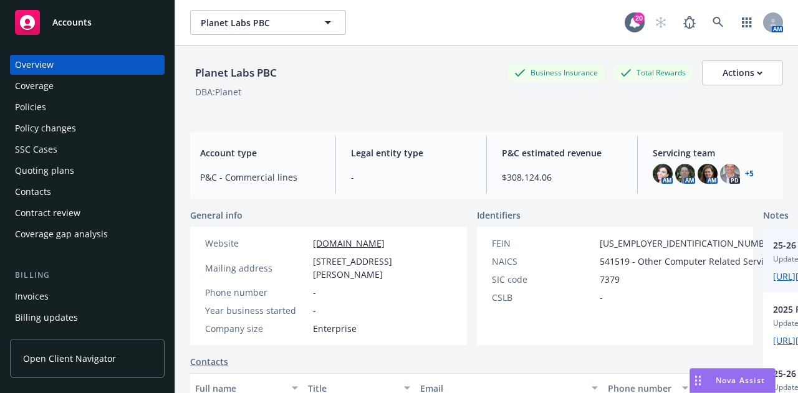
scroll to position [148, 0]
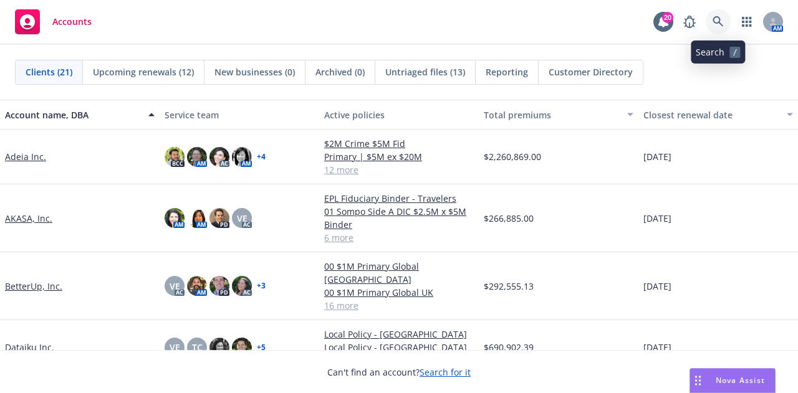
click at [715, 23] on icon at bounding box center [718, 21] width 11 height 11
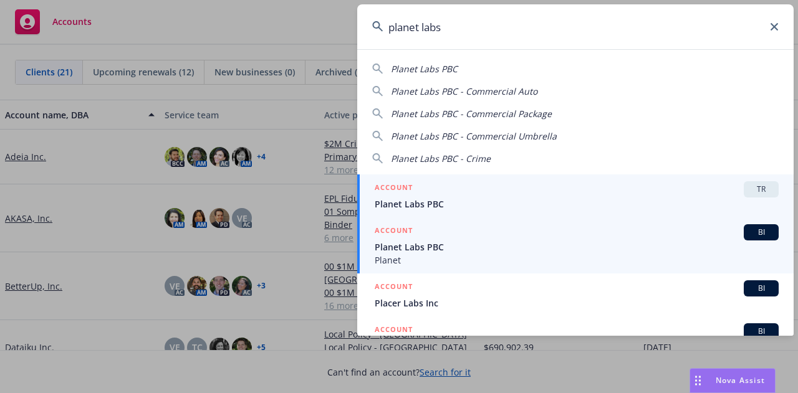
type input "planet labs"
click at [561, 234] on div "ACCOUNT BI" at bounding box center [577, 232] width 404 height 16
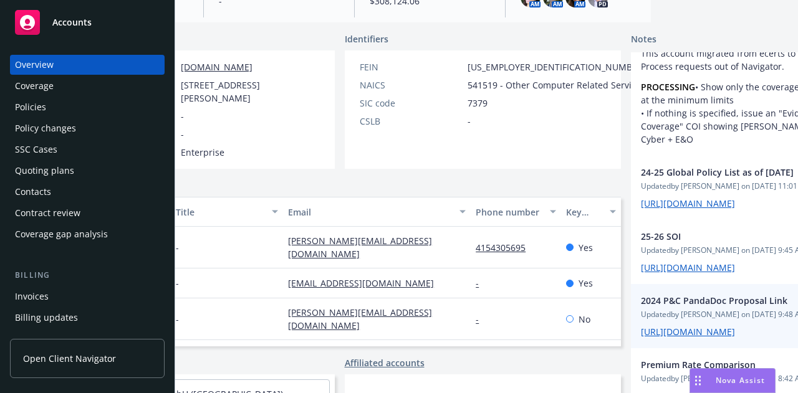
scroll to position [570, 0]
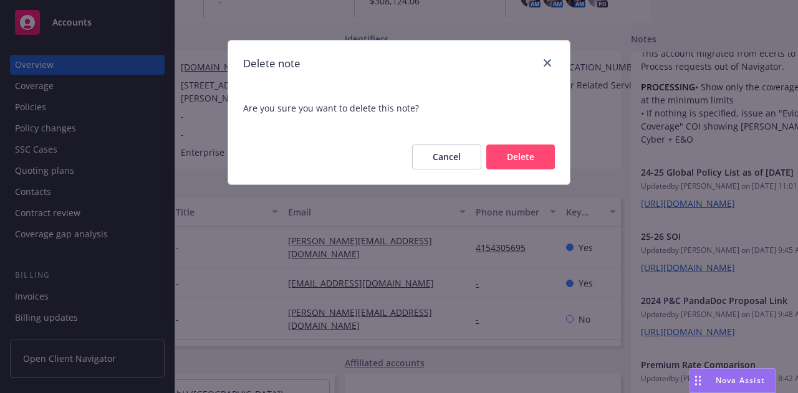
click at [539, 161] on button "Delete" at bounding box center [520, 157] width 69 height 25
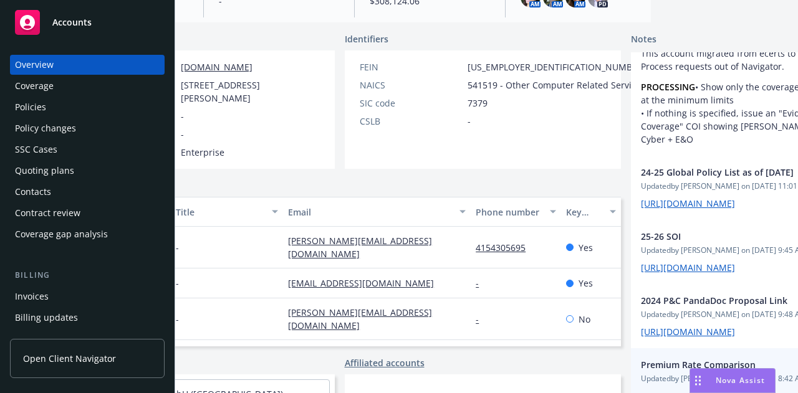
click at [641, 390] on link "[URL][DOMAIN_NAME]" at bounding box center [688, 396] width 94 height 12
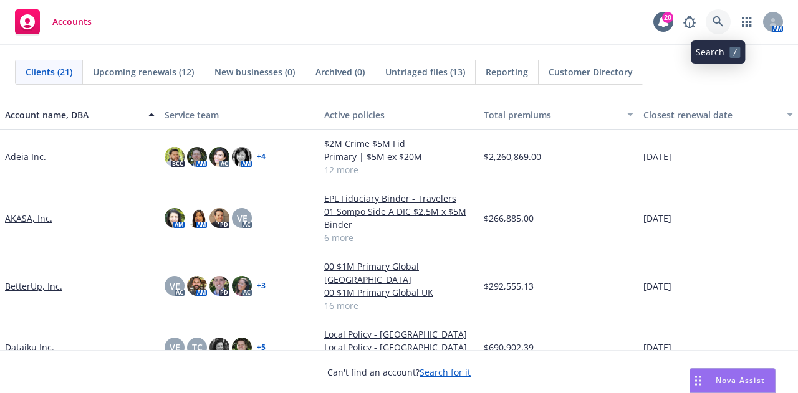
click at [724, 17] on link at bounding box center [718, 21] width 25 height 25
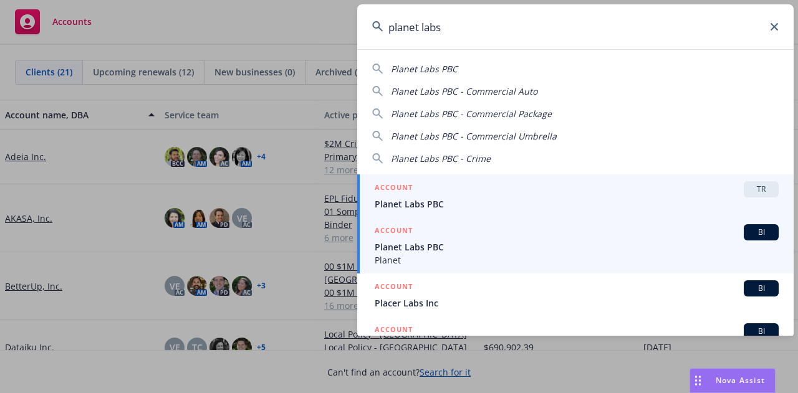
type input "planet labs"
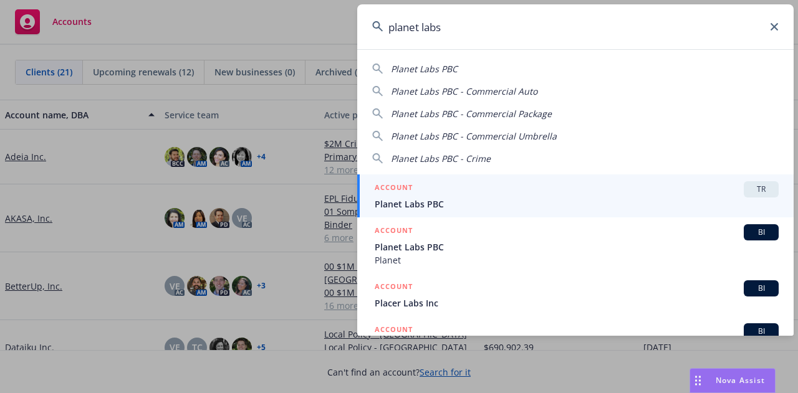
drag, startPoint x: 663, startPoint y: 245, endPoint x: 655, endPoint y: 245, distance: 8.7
click at [663, 245] on span "Planet Labs PBC" at bounding box center [577, 247] width 404 height 13
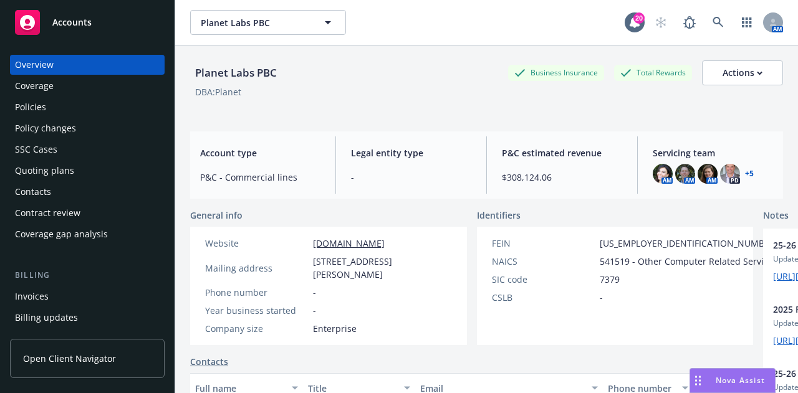
click at [118, 103] on div "Policies" at bounding box center [87, 107] width 145 height 20
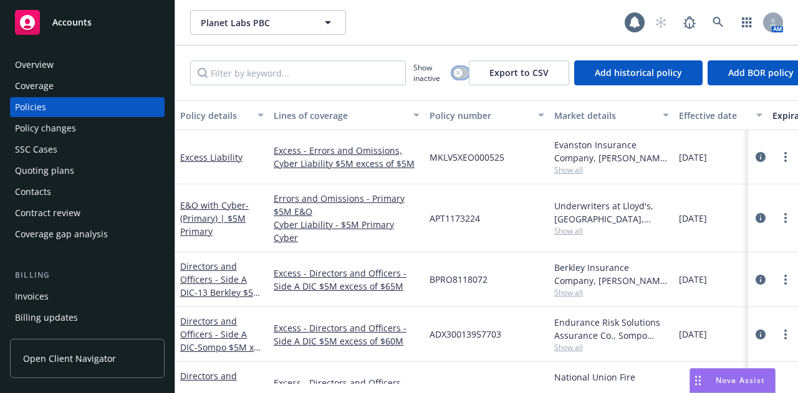
click at [461, 73] on div "button" at bounding box center [458, 73] width 9 height 9
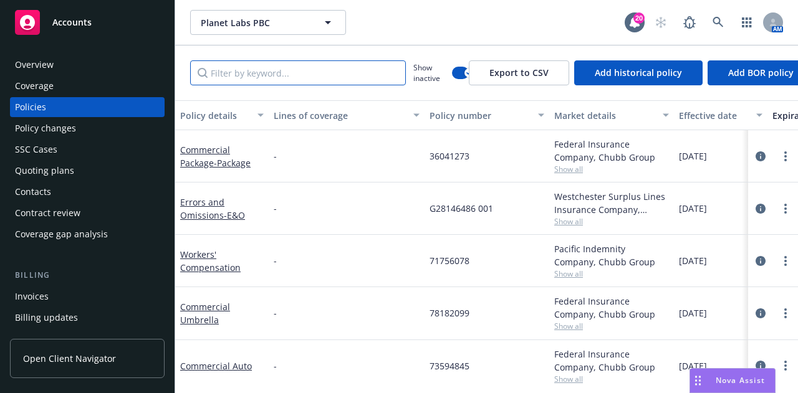
click at [291, 67] on input "Filter by keyword..." at bounding box center [298, 72] width 216 height 25
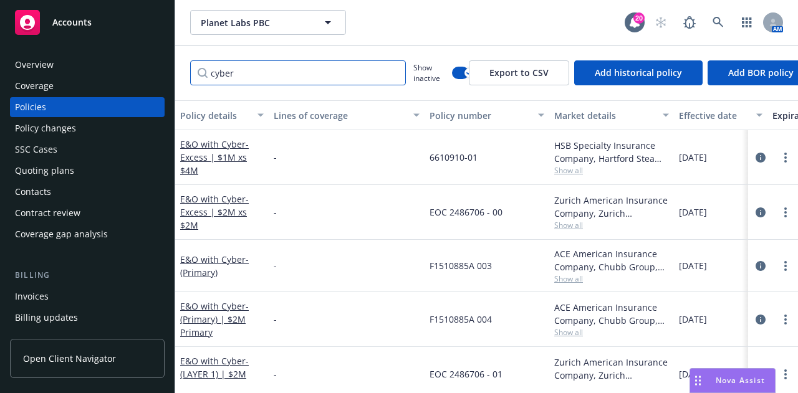
type input "cyber"
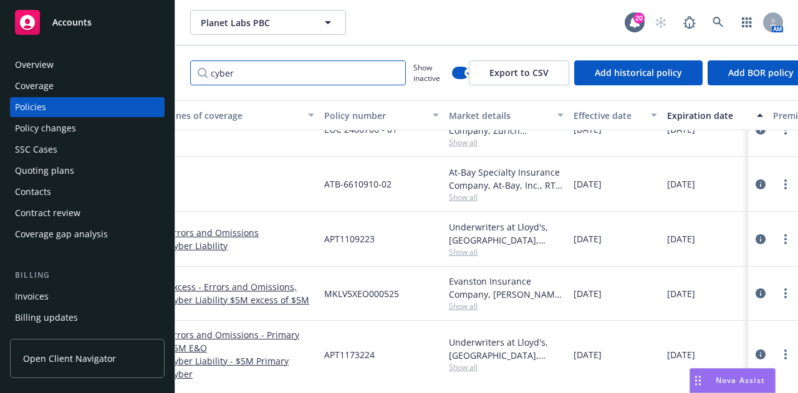
scroll to position [233, 108]
click at [756, 350] on icon "circleInformation" at bounding box center [761, 355] width 10 height 10
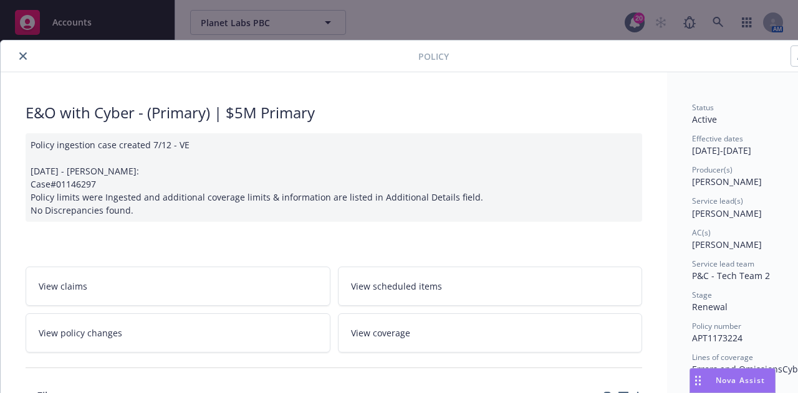
click at [21, 52] on icon "close" at bounding box center [22, 55] width 7 height 7
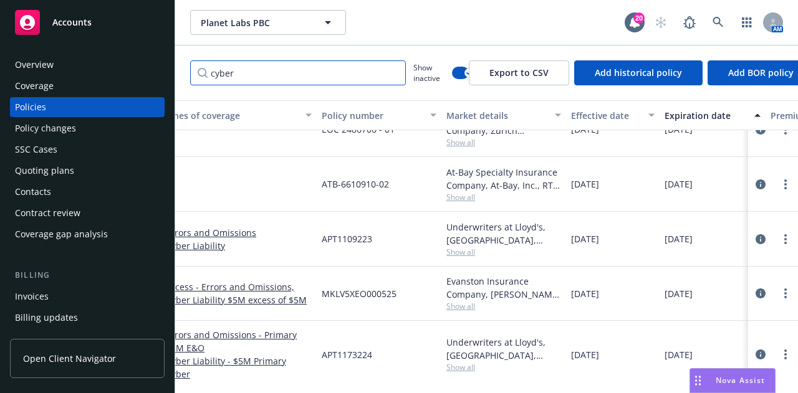
click at [395, 72] on input "cyber" at bounding box center [298, 72] width 216 height 25
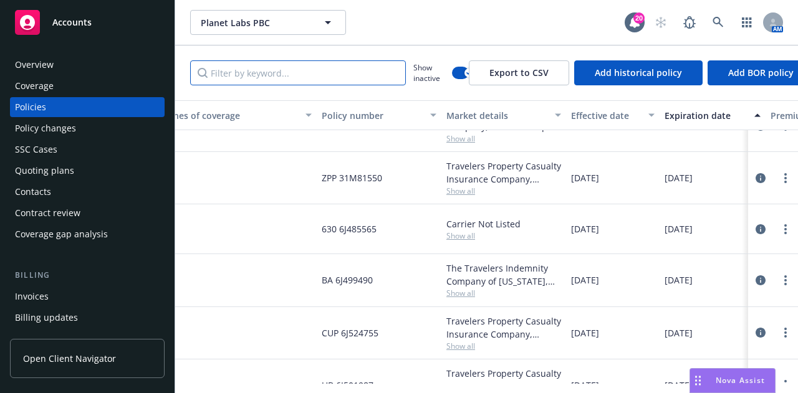
scroll to position [216, 108]
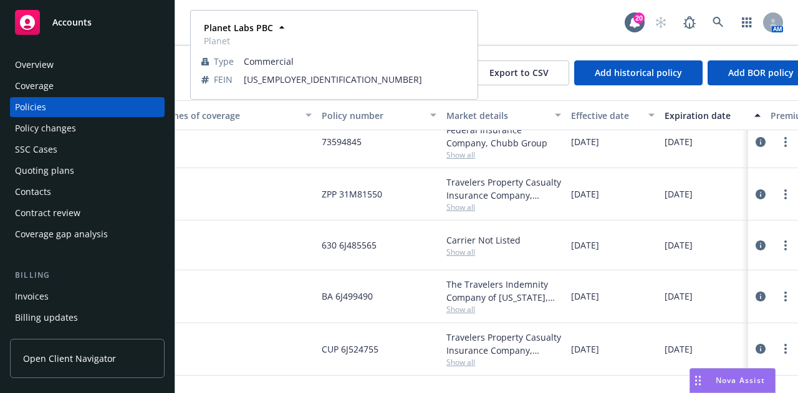
type input "cyber"
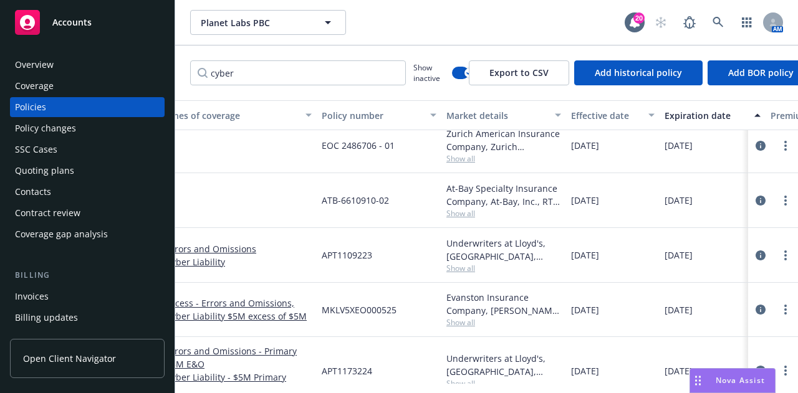
click at [529, 22] on div "Planet Labs PBC Planet Labs PBC Planet Labs PBC Planet Type Commercial FEIN [US…" at bounding box center [407, 22] width 435 height 25
click at [453, 72] on button "button" at bounding box center [460, 73] width 17 height 12
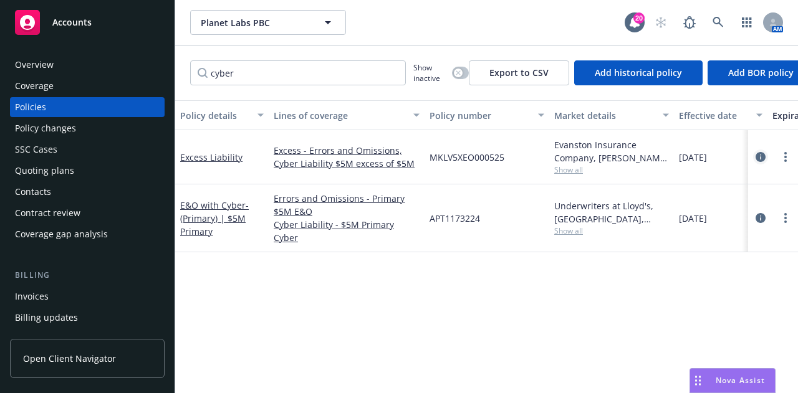
click at [761, 155] on icon "circleInformation" at bounding box center [761, 157] width 10 height 10
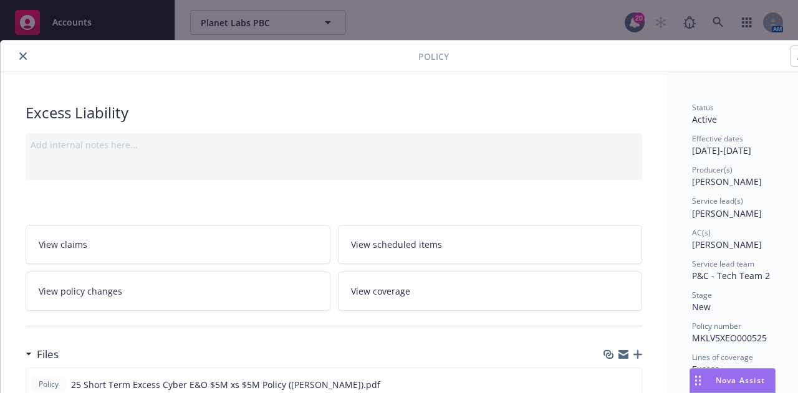
click at [26, 53] on icon "close" at bounding box center [22, 55] width 7 height 7
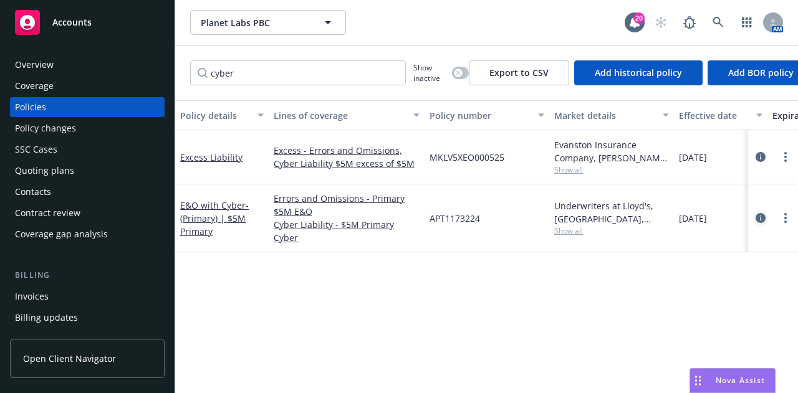
click at [761, 213] on icon "circleInformation" at bounding box center [761, 218] width 10 height 10
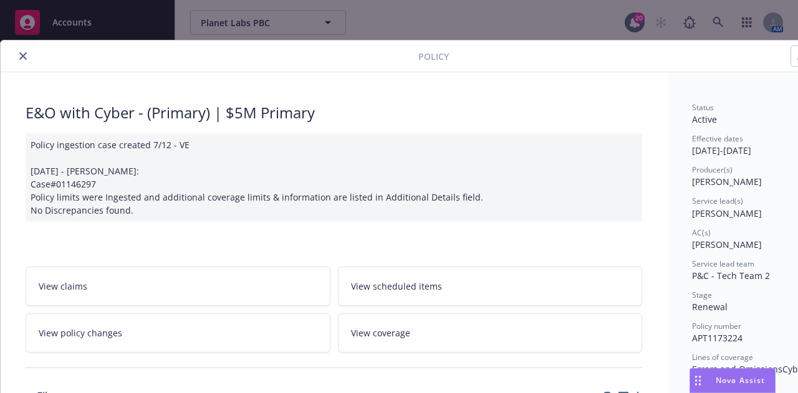
click at [20, 53] on icon "close" at bounding box center [22, 55] width 7 height 7
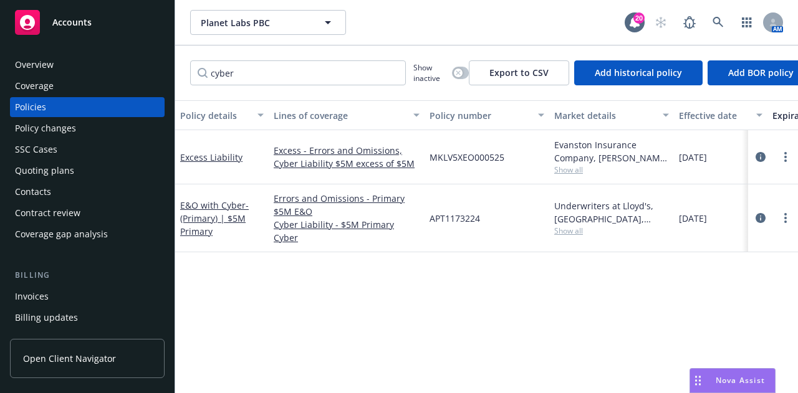
click at [115, 62] on div "Overview" at bounding box center [87, 65] width 145 height 20
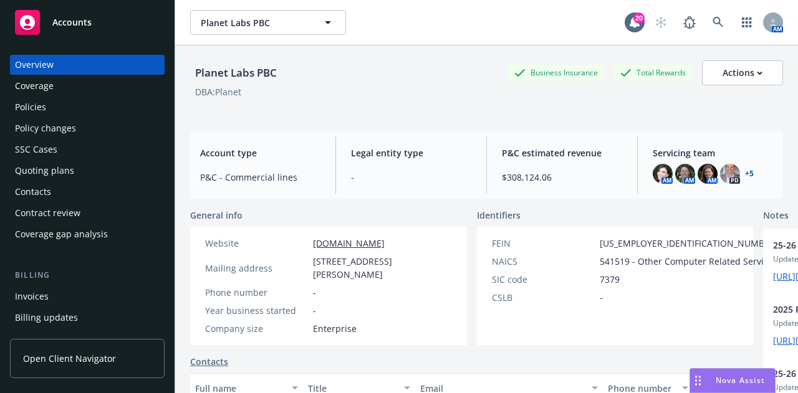
drag, startPoint x: 358, startPoint y: 282, endPoint x: 296, endPoint y: 272, distance: 63.2
click at [296, 272] on div "Mailing address [STREET_ADDRESS][PERSON_NAME]" at bounding box center [328, 268] width 257 height 26
copy div "[STREET_ADDRESS][PERSON_NAME]"
click at [68, 107] on div "Policies" at bounding box center [87, 107] width 145 height 20
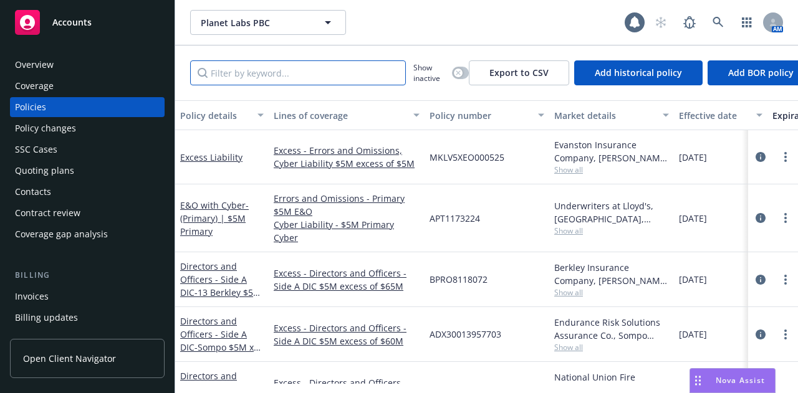
click at [373, 75] on input "Filter by keyword..." at bounding box center [298, 72] width 216 height 25
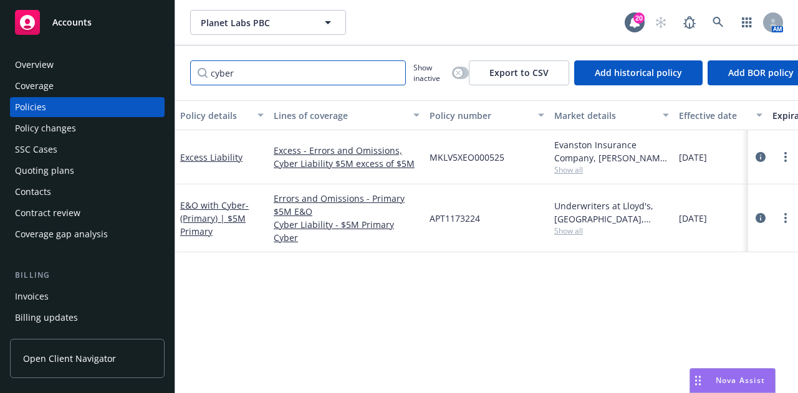
type input "cyber"
click at [577, 226] on span "Show all" at bounding box center [611, 231] width 115 height 11
